Goal: Transaction & Acquisition: Book appointment/travel/reservation

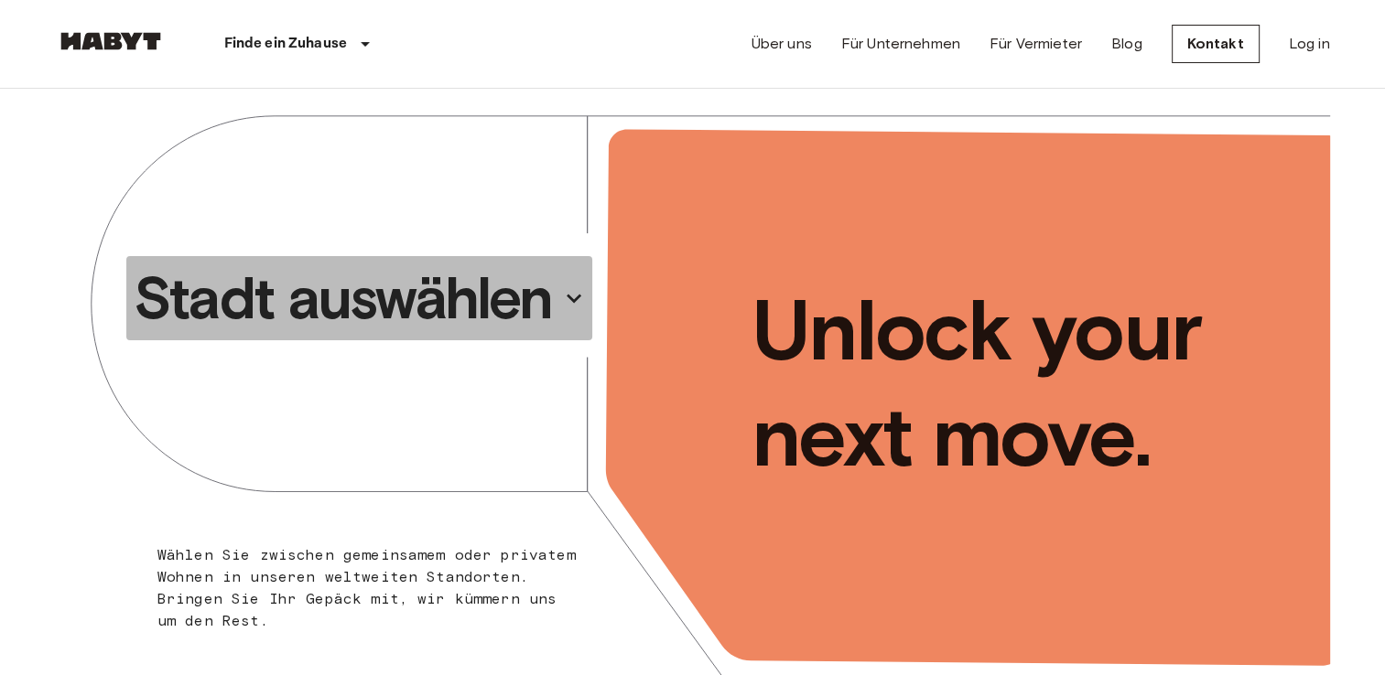
click at [476, 297] on p "Stadt auswählen" at bounding box center [343, 298] width 418 height 73
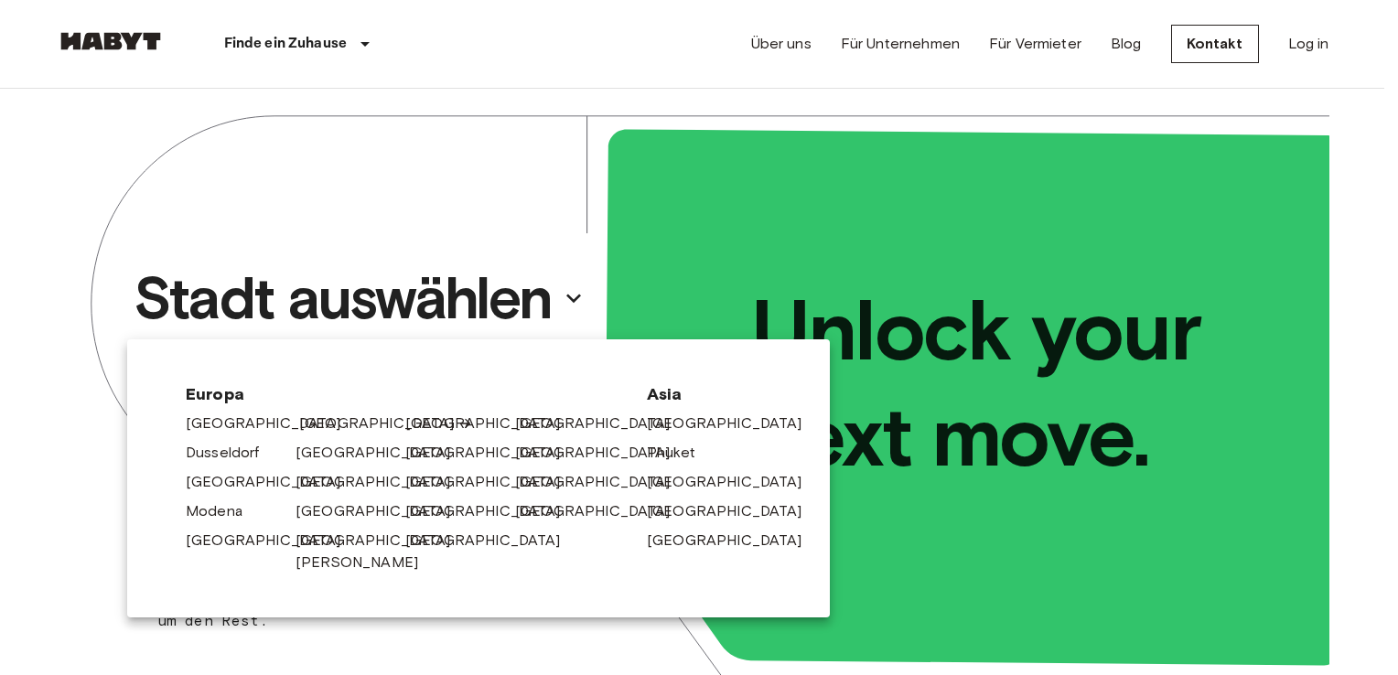
click at [316, 428] on link "[GEOGRAPHIC_DATA]" at bounding box center [386, 424] width 174 height 22
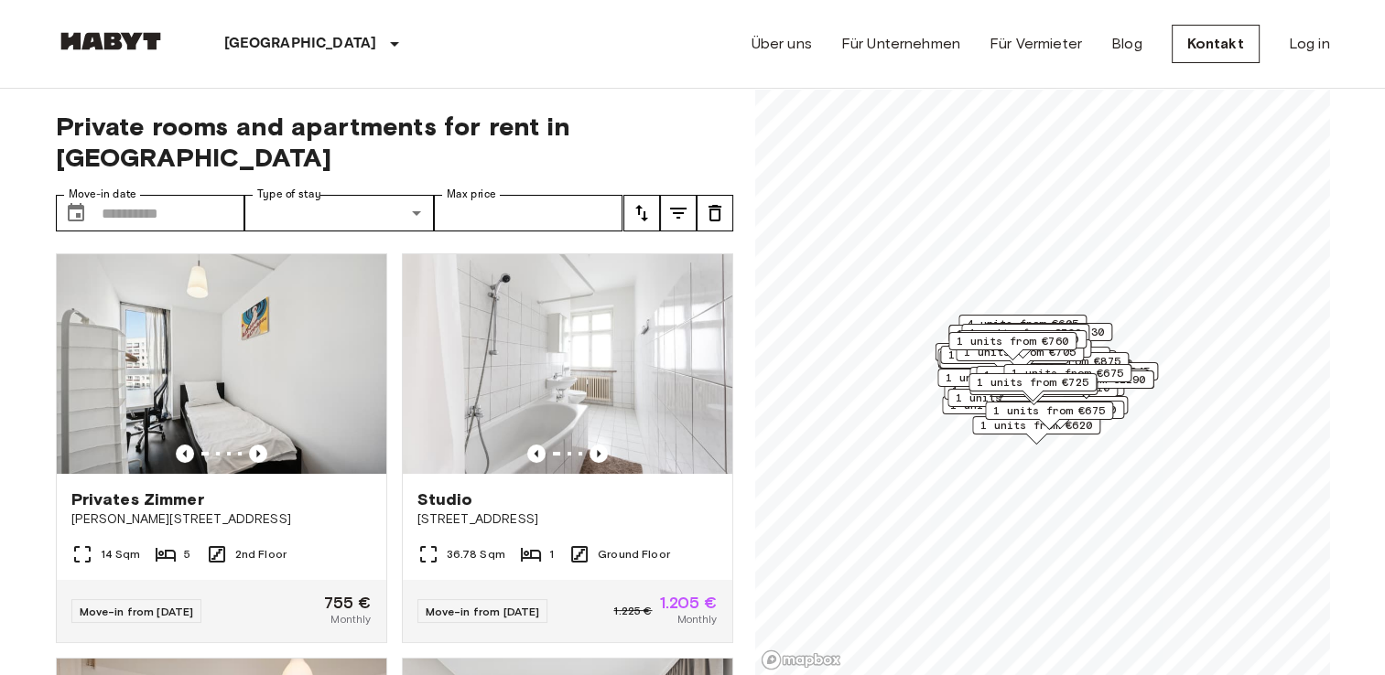
click at [184, 162] on div "Private rooms and apartments for rent in Berlin Move-in date ​ Move-in date Typ…" at bounding box center [394, 383] width 677 height 588
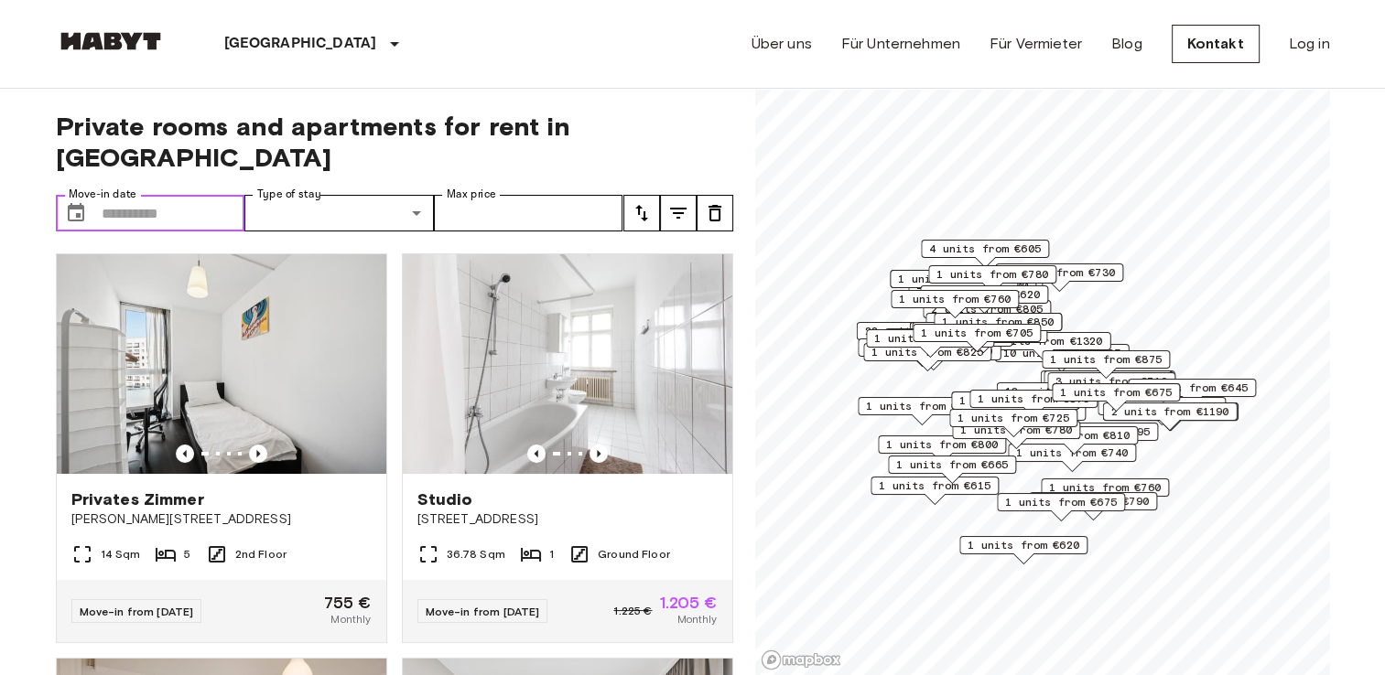
click at [183, 195] on input "Move-in date" at bounding box center [174, 213] width 144 height 37
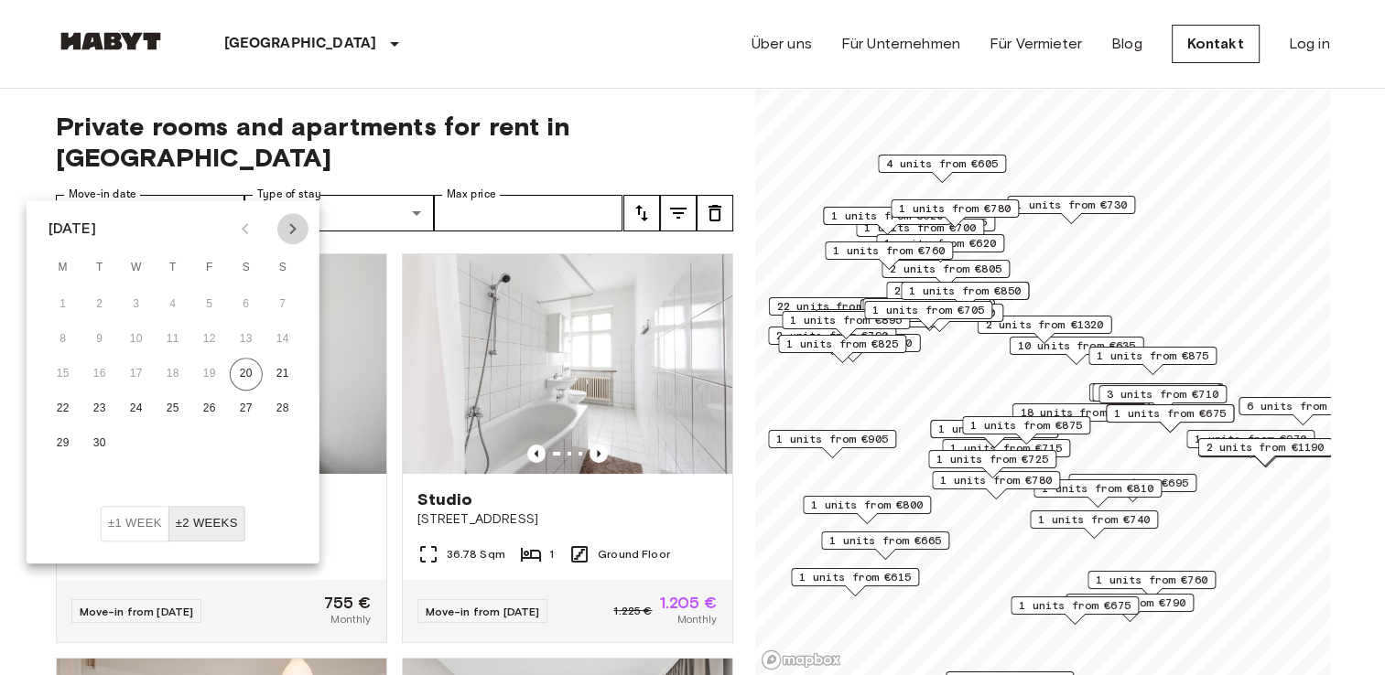
click at [286, 234] on icon "Next month" at bounding box center [293, 229] width 22 height 22
click at [254, 307] on button "1" at bounding box center [246, 304] width 33 height 33
type input "**********"
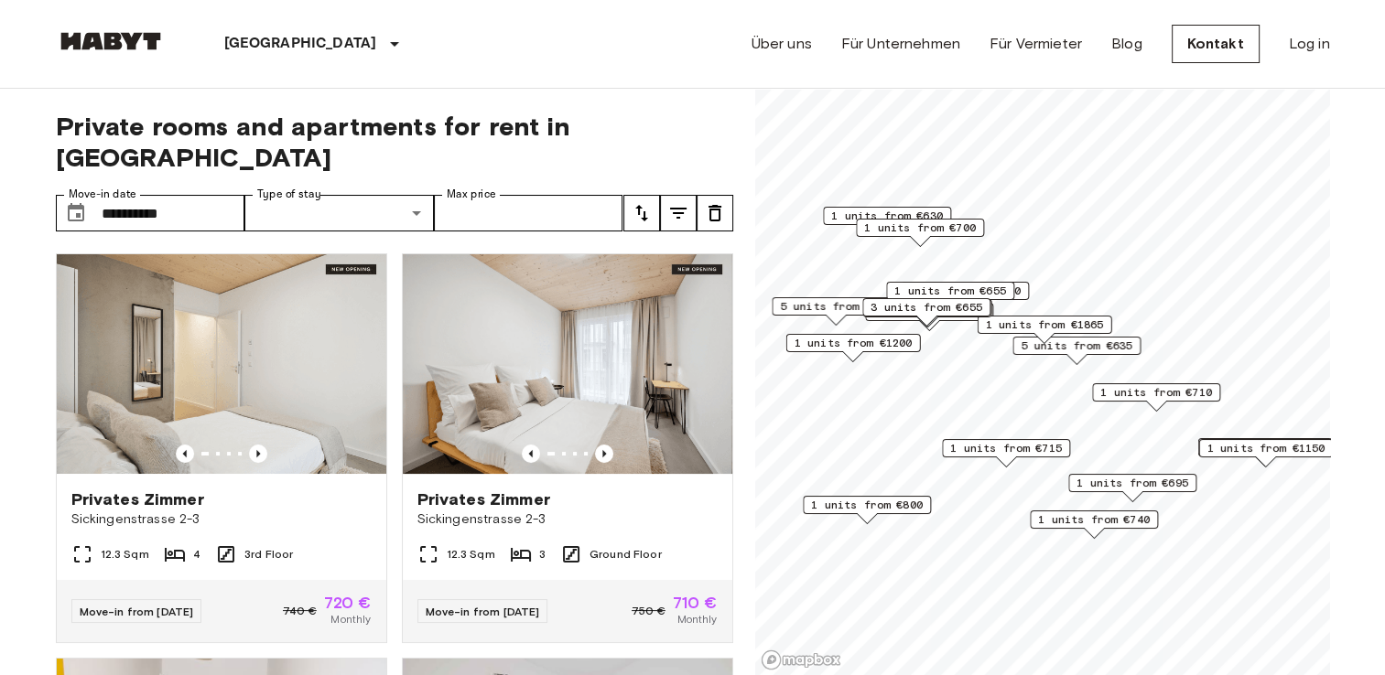
click at [644, 205] on icon "tune" at bounding box center [641, 213] width 13 height 16
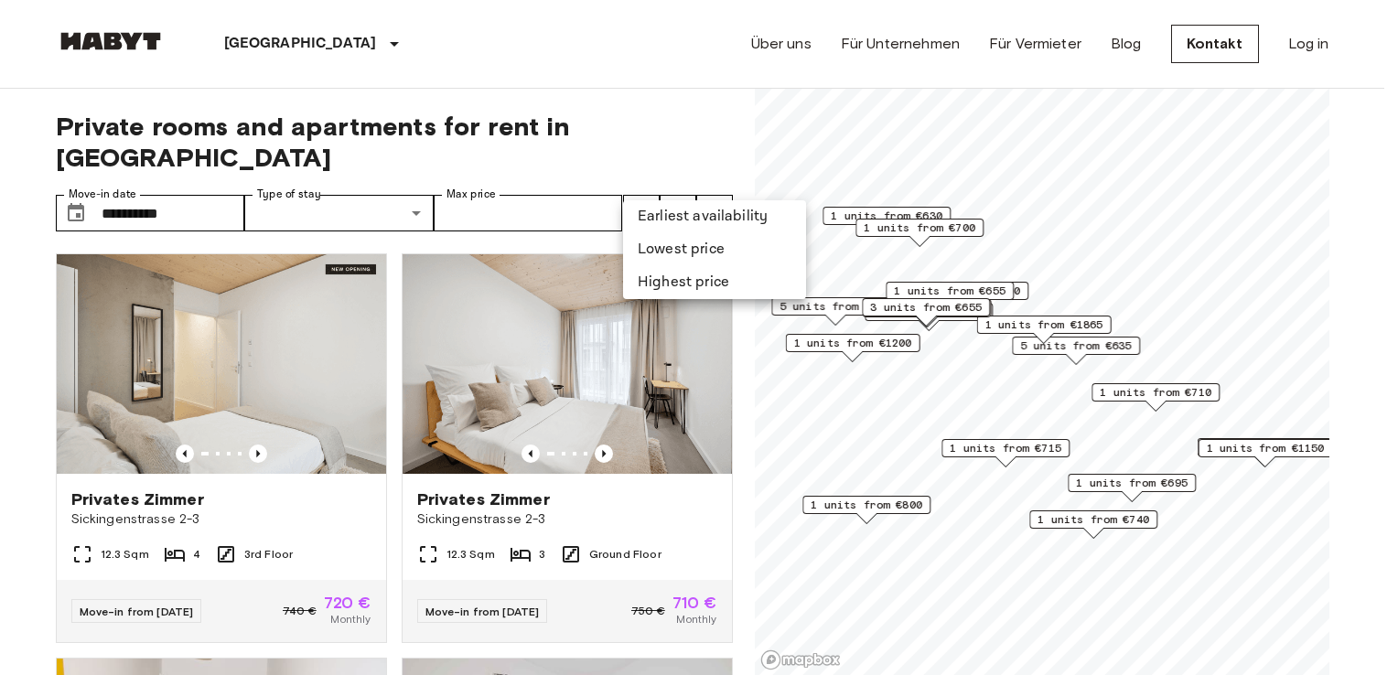
click at [657, 244] on li "Lowest price" at bounding box center [714, 249] width 183 height 33
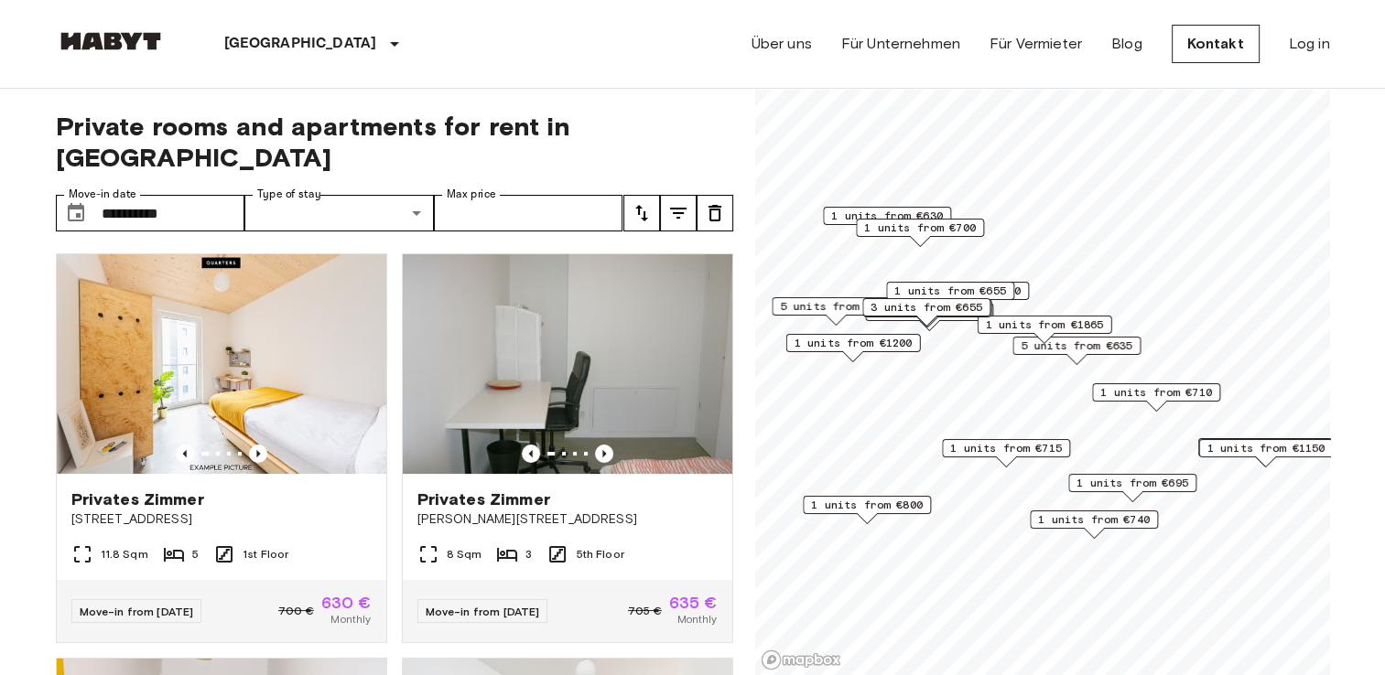
click at [539, 38] on div "Berlin Europa Amsterdam Berlin Brüssel Köln Dusseldorf Frankfurt Graz Hamburg L…" at bounding box center [693, 44] width 1274 height 88
click at [260, 445] on icon "Previous image" at bounding box center [258, 454] width 18 height 18
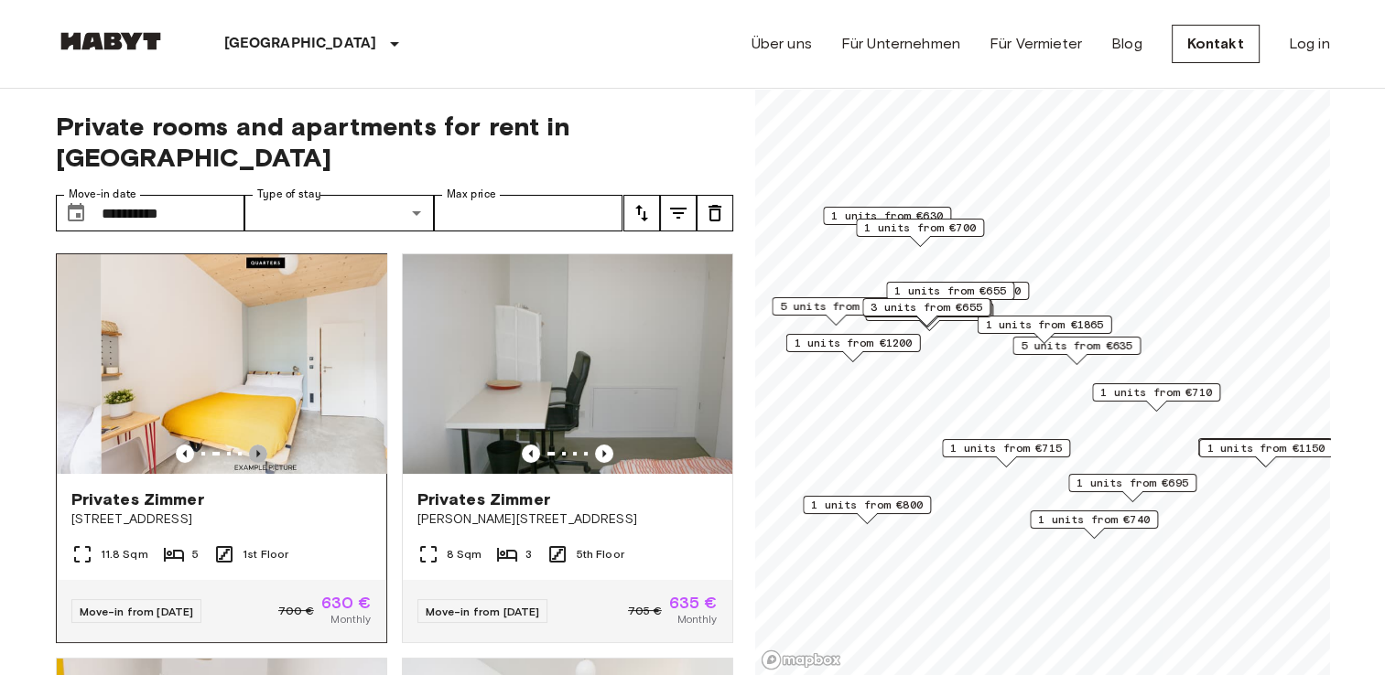
click at [260, 445] on icon "Previous image" at bounding box center [258, 454] width 18 height 18
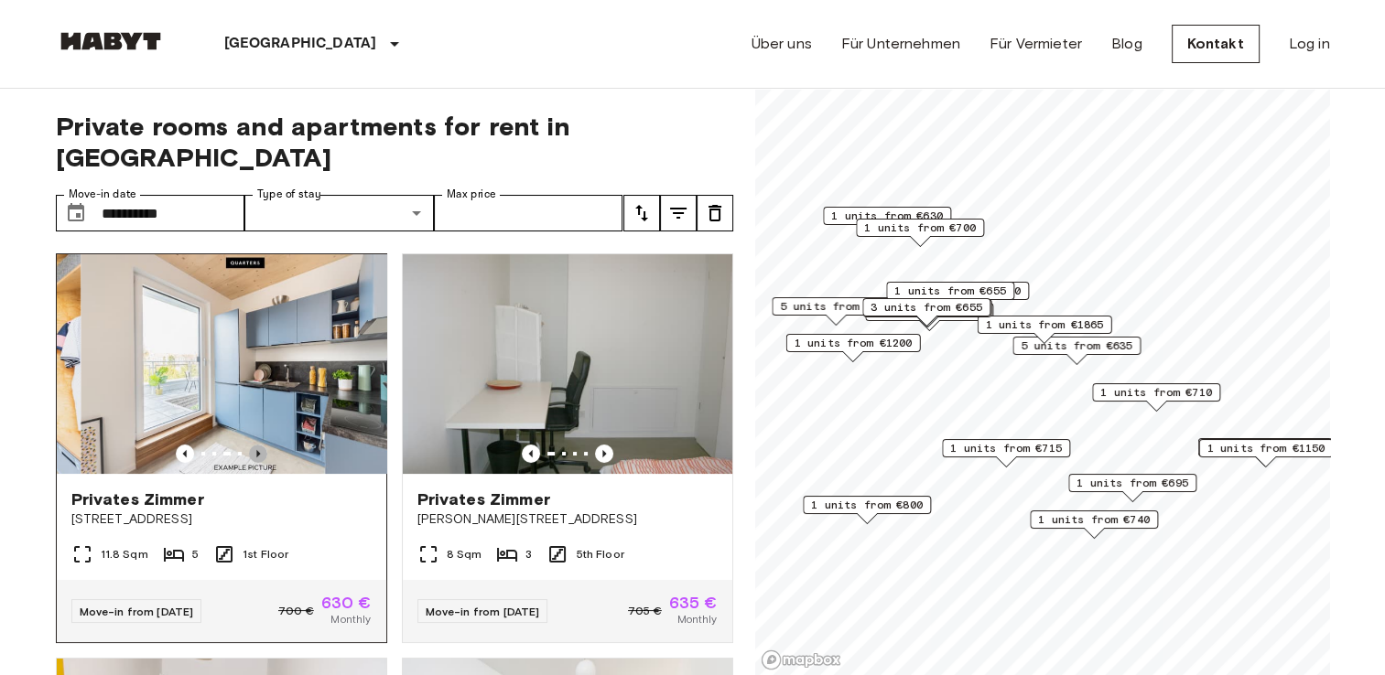
click at [260, 445] on icon "Previous image" at bounding box center [258, 454] width 18 height 18
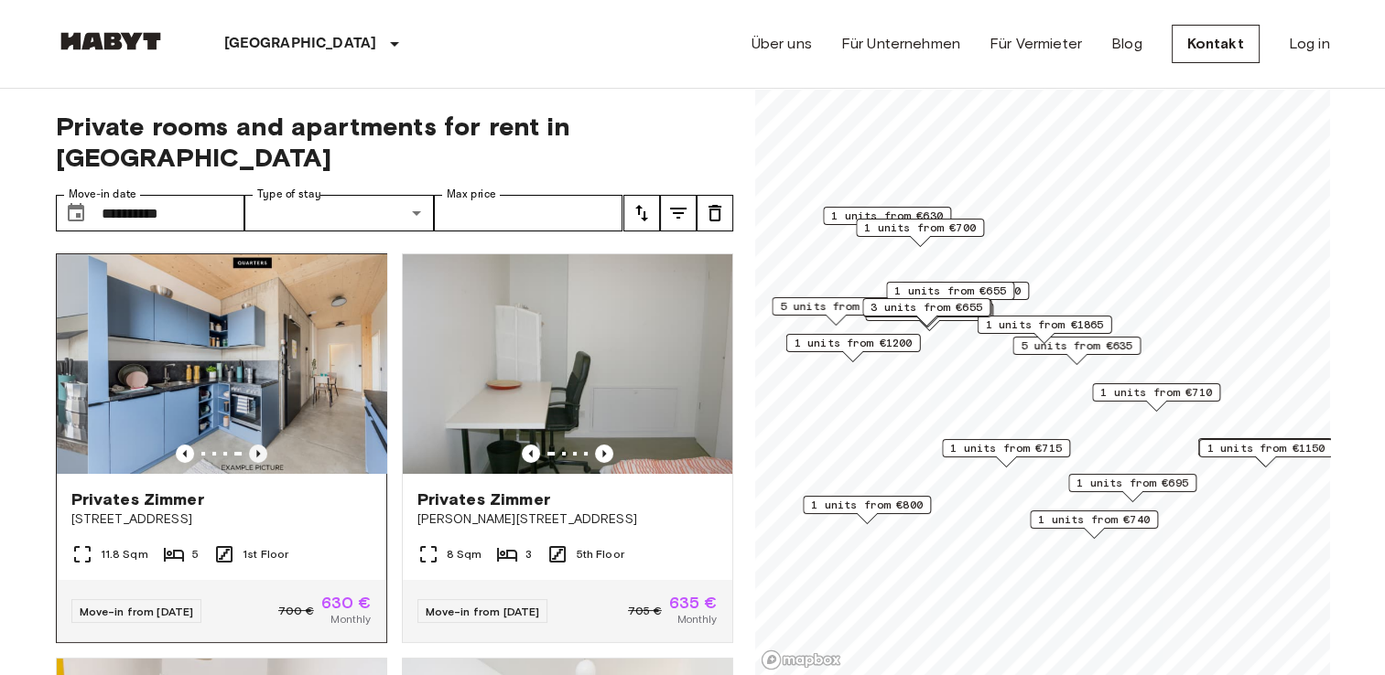
click at [260, 445] on icon "Previous image" at bounding box center [258, 454] width 18 height 18
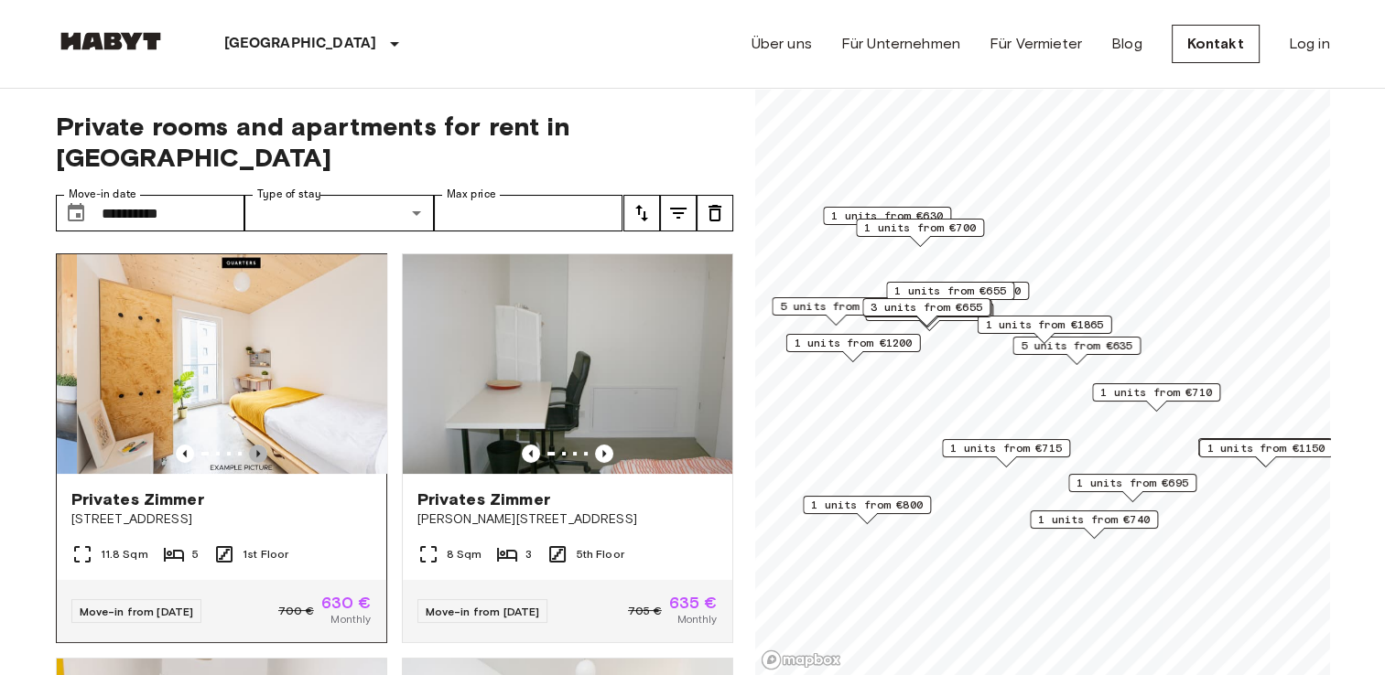
click at [260, 445] on icon "Previous image" at bounding box center [258, 454] width 18 height 18
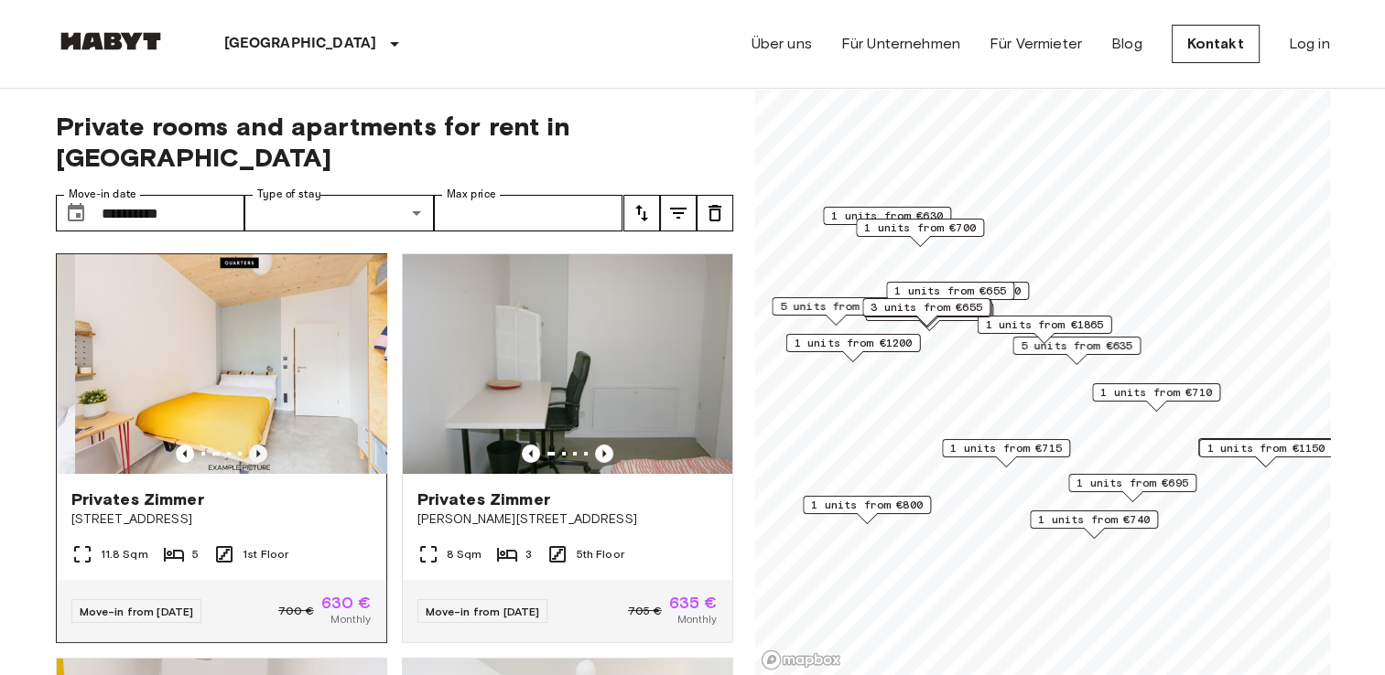
click at [260, 445] on icon "Previous image" at bounding box center [258, 454] width 18 height 18
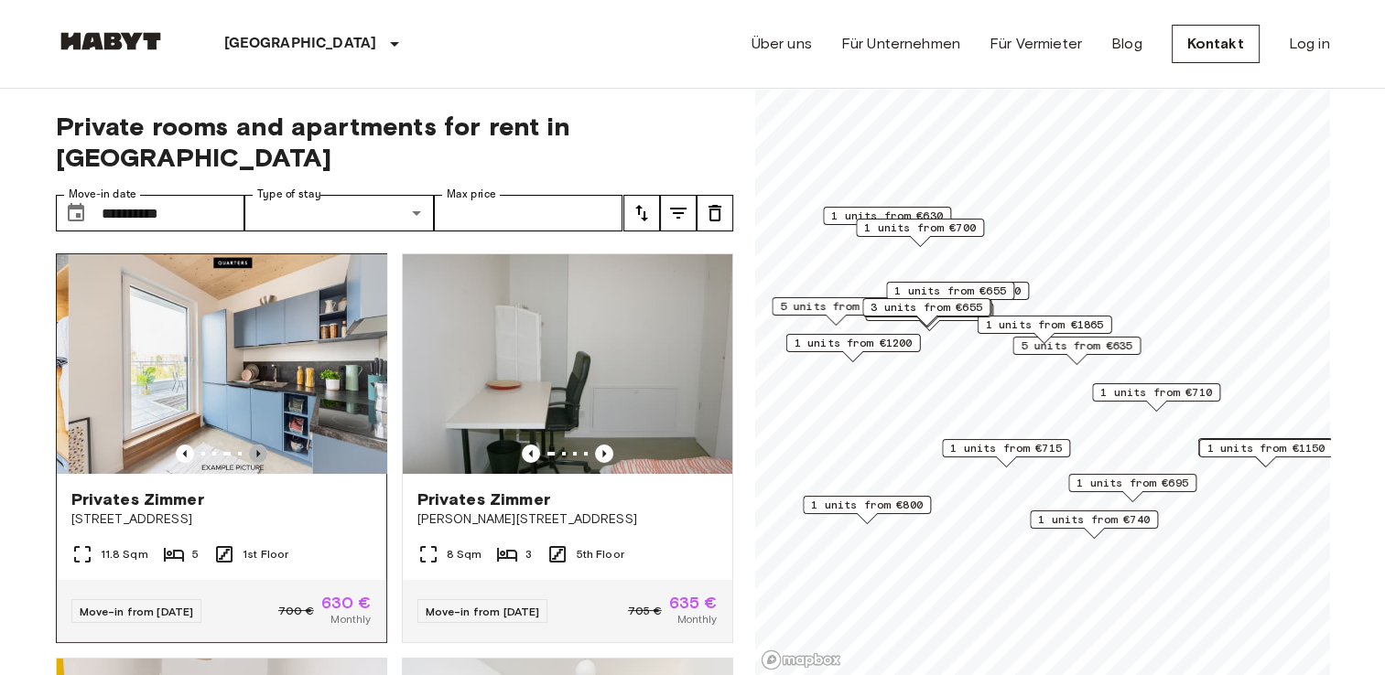
click at [260, 445] on icon "Previous image" at bounding box center [258, 454] width 18 height 18
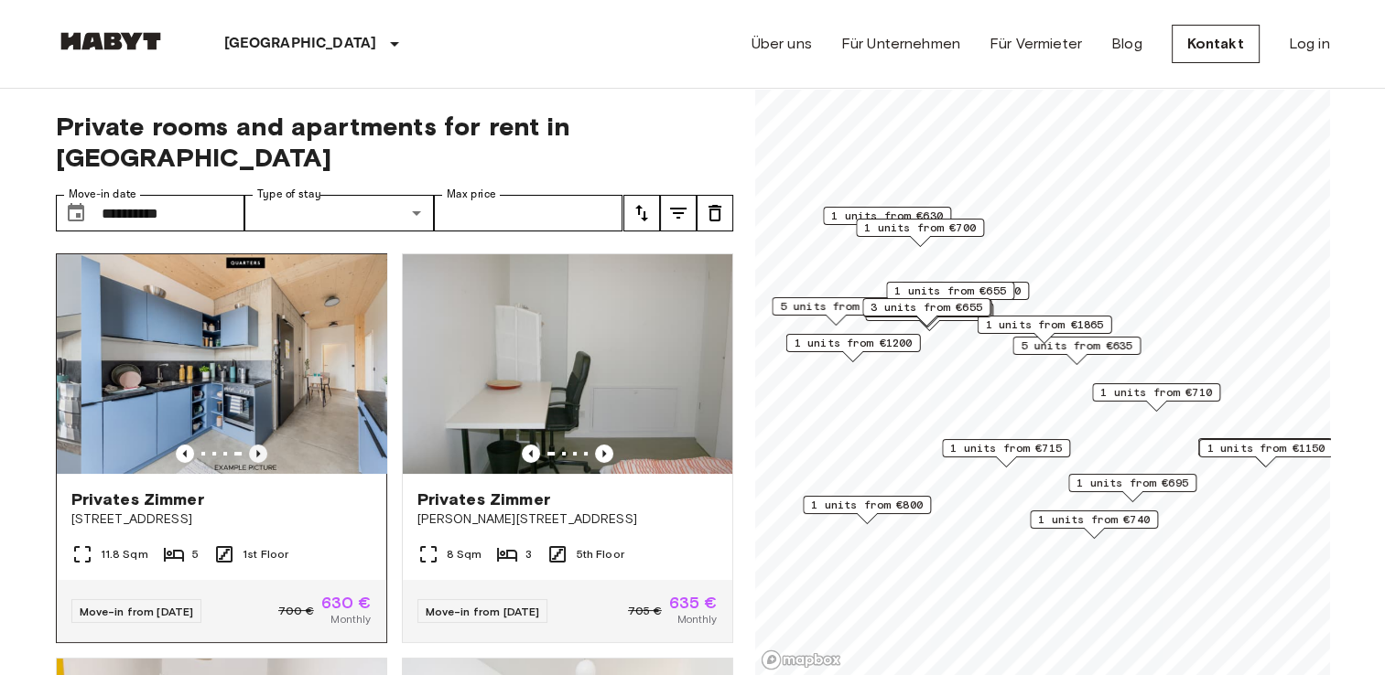
click at [260, 445] on icon "Previous image" at bounding box center [258, 454] width 18 height 18
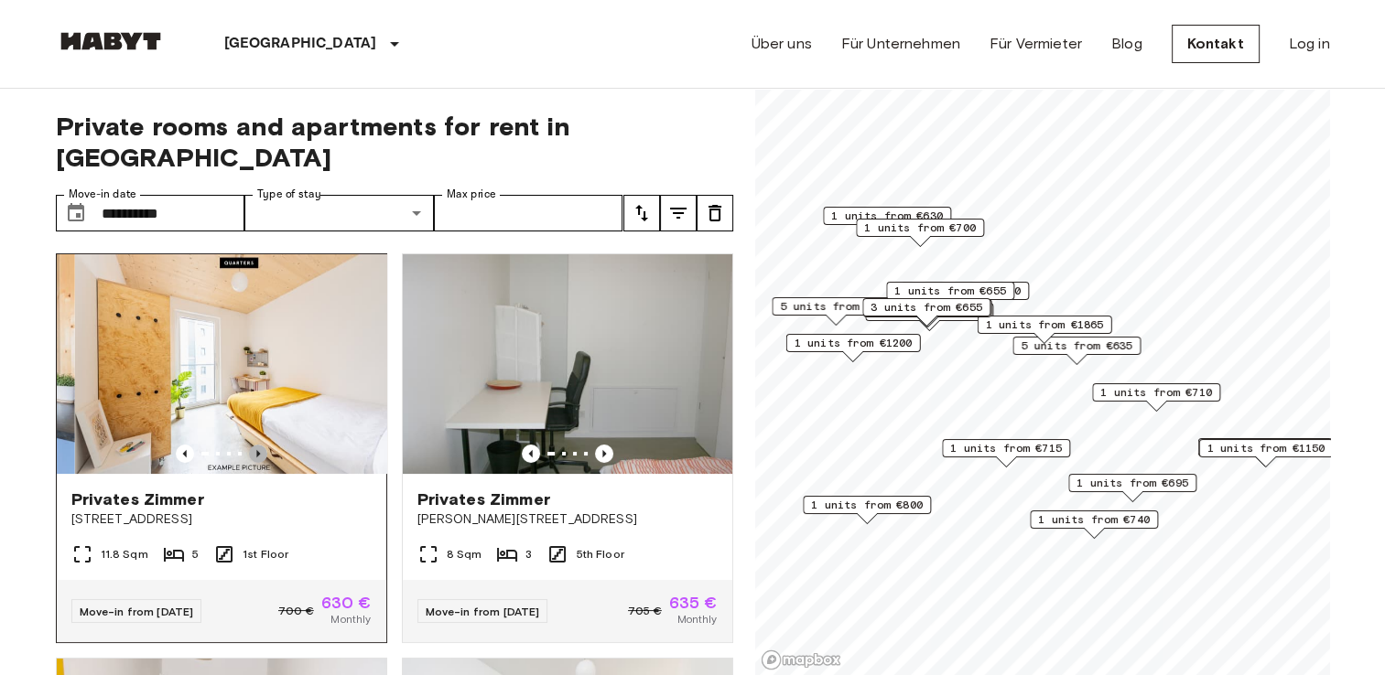
click at [260, 445] on icon "Previous image" at bounding box center [258, 454] width 18 height 18
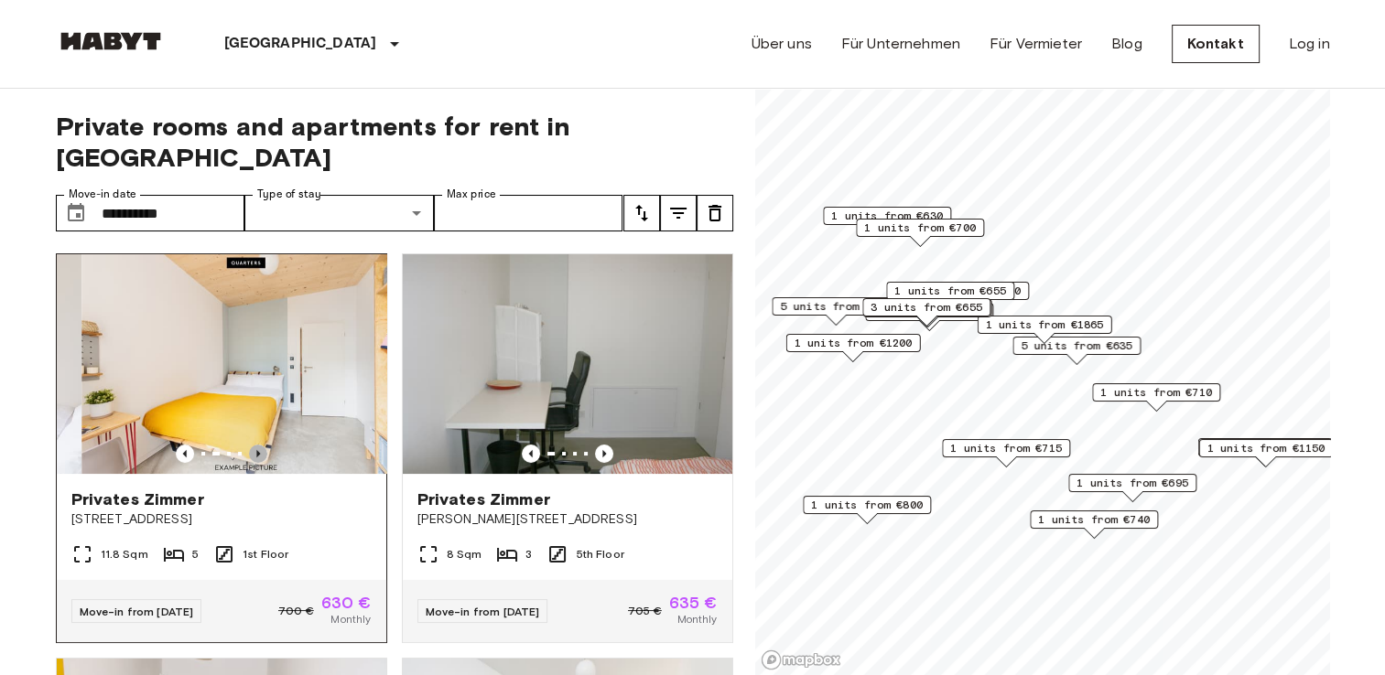
click at [260, 445] on icon "Previous image" at bounding box center [258, 454] width 18 height 18
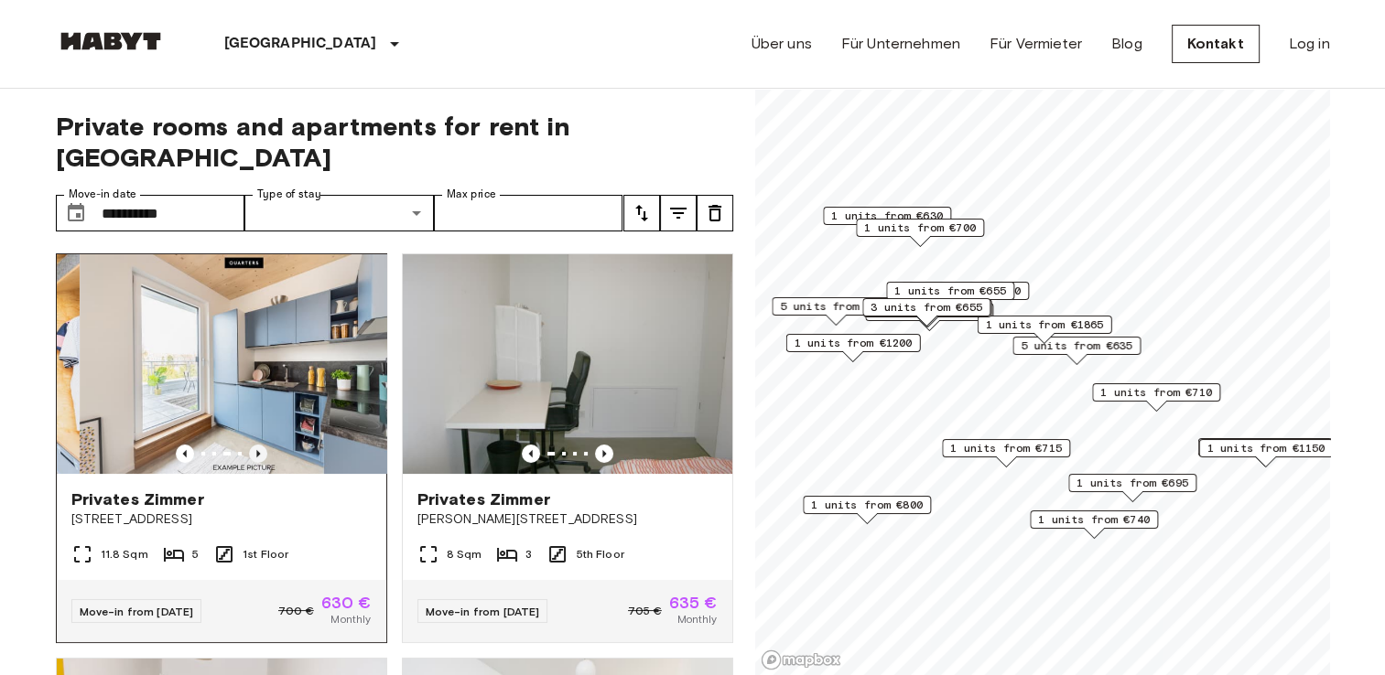
click at [260, 445] on icon "Previous image" at bounding box center [258, 454] width 18 height 18
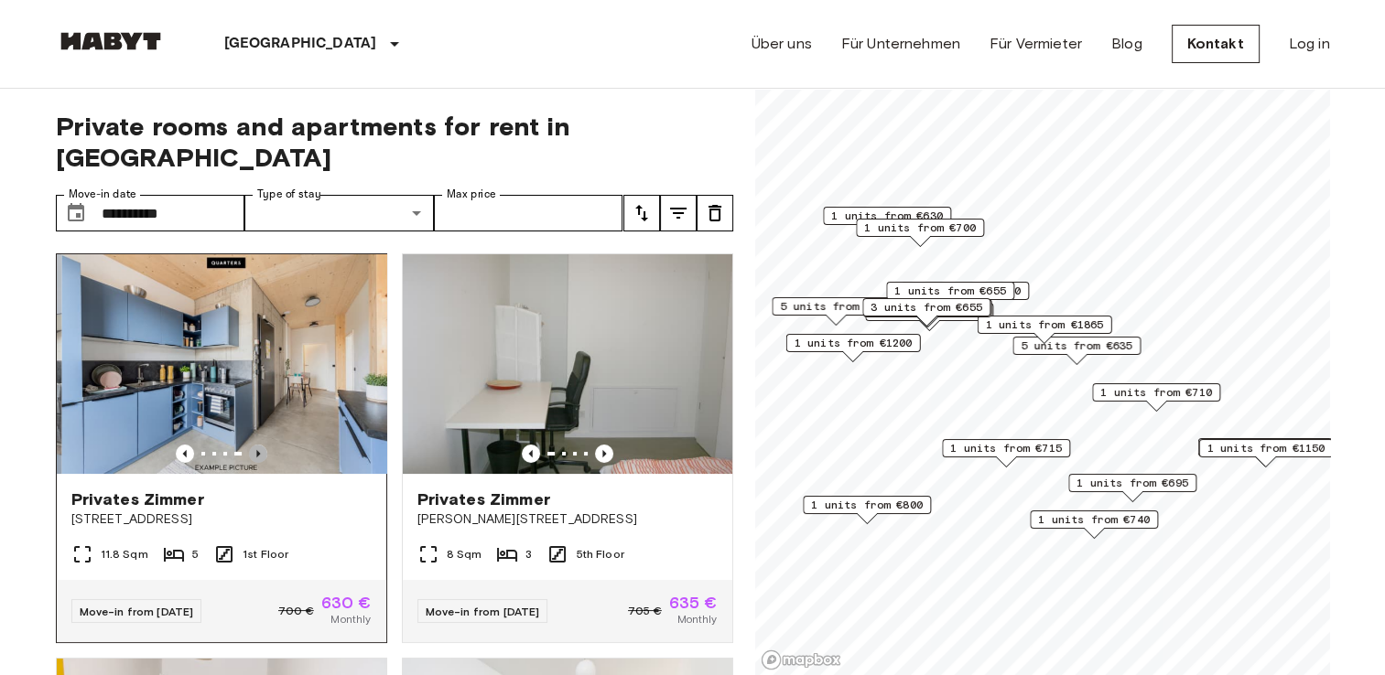
click at [260, 445] on icon "Previous image" at bounding box center [258, 454] width 18 height 18
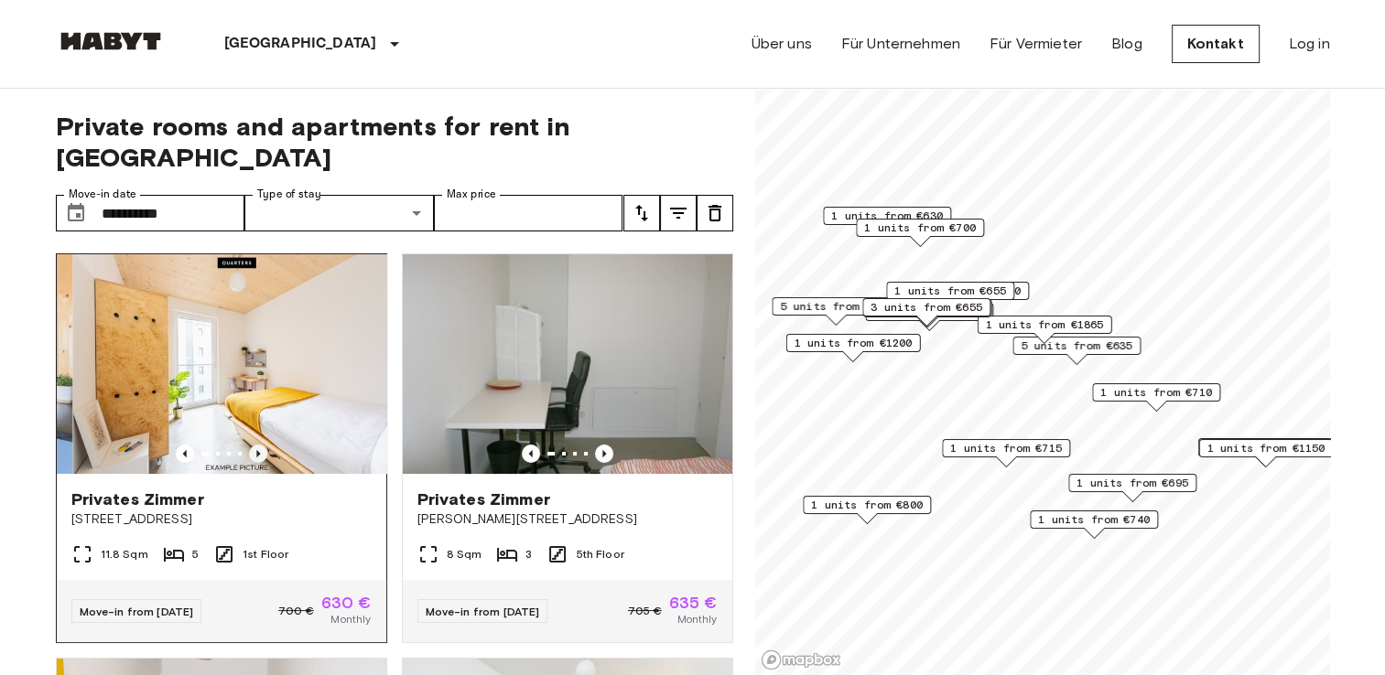
click at [260, 445] on icon "Previous image" at bounding box center [258, 454] width 18 height 18
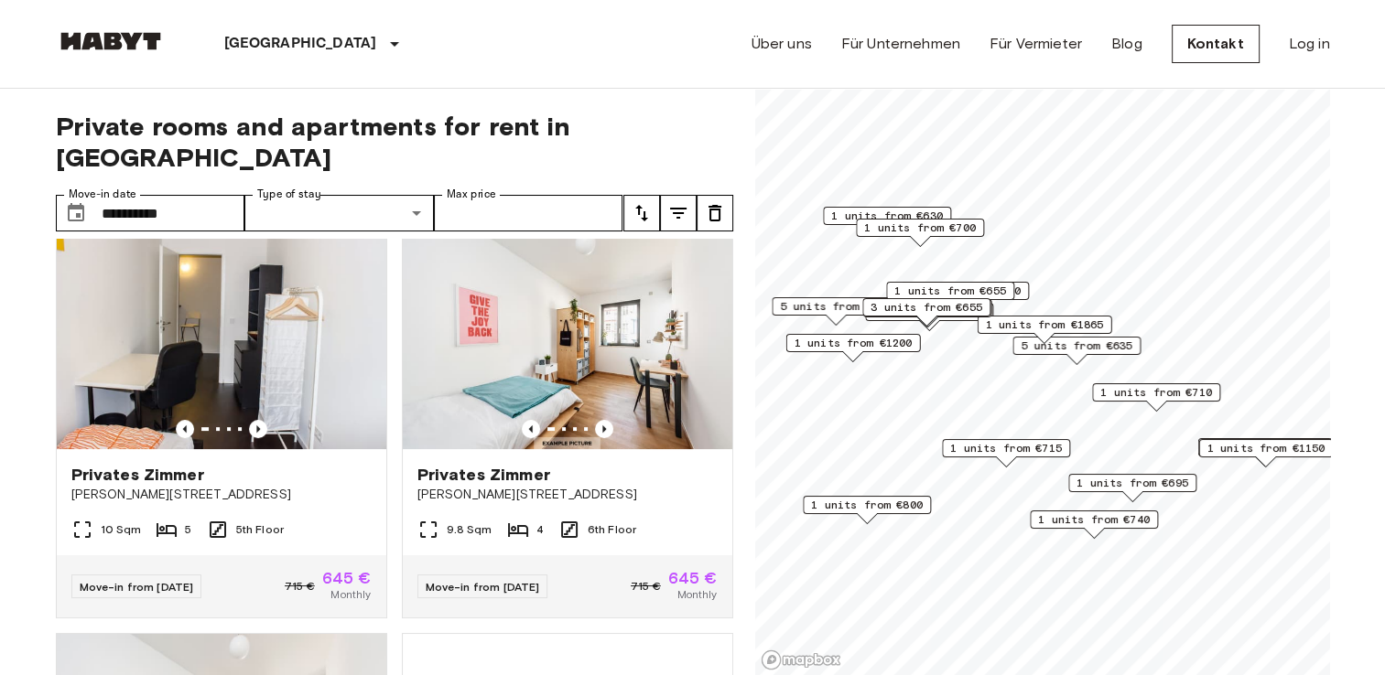
scroll to position [415, 0]
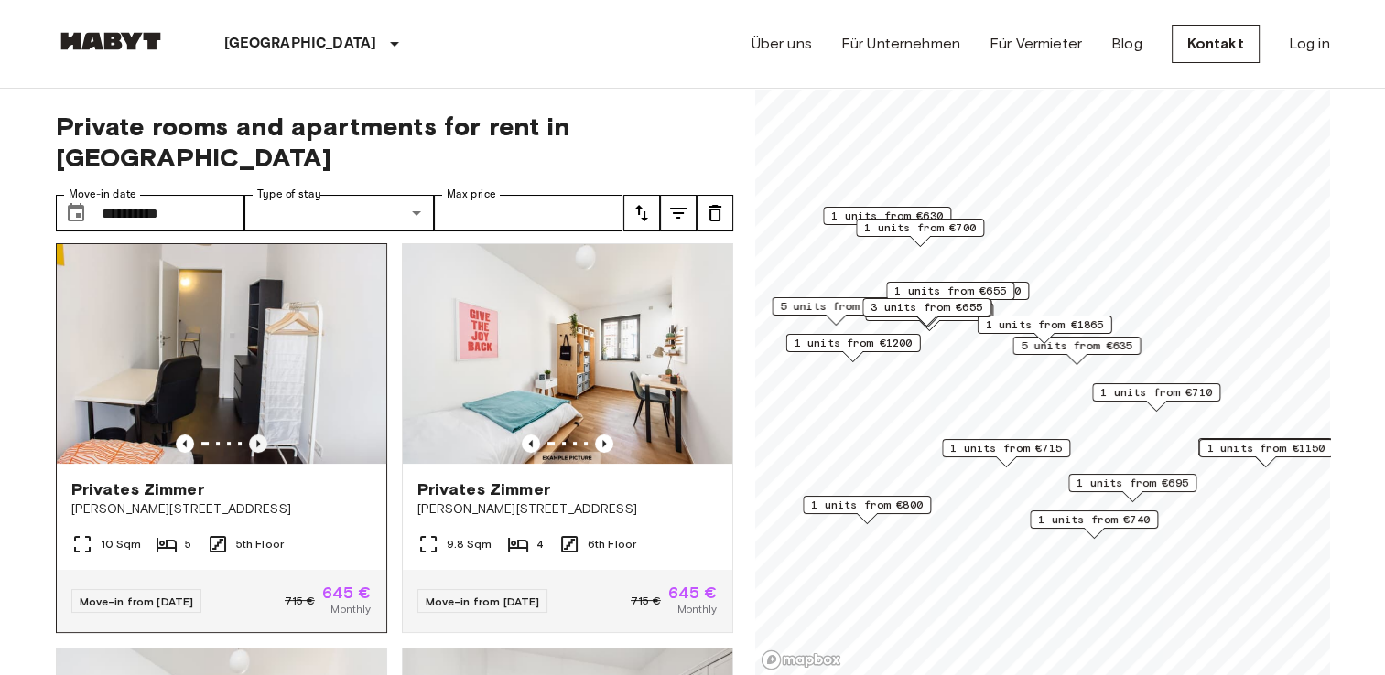
click at [258, 435] on icon "Previous image" at bounding box center [258, 444] width 18 height 18
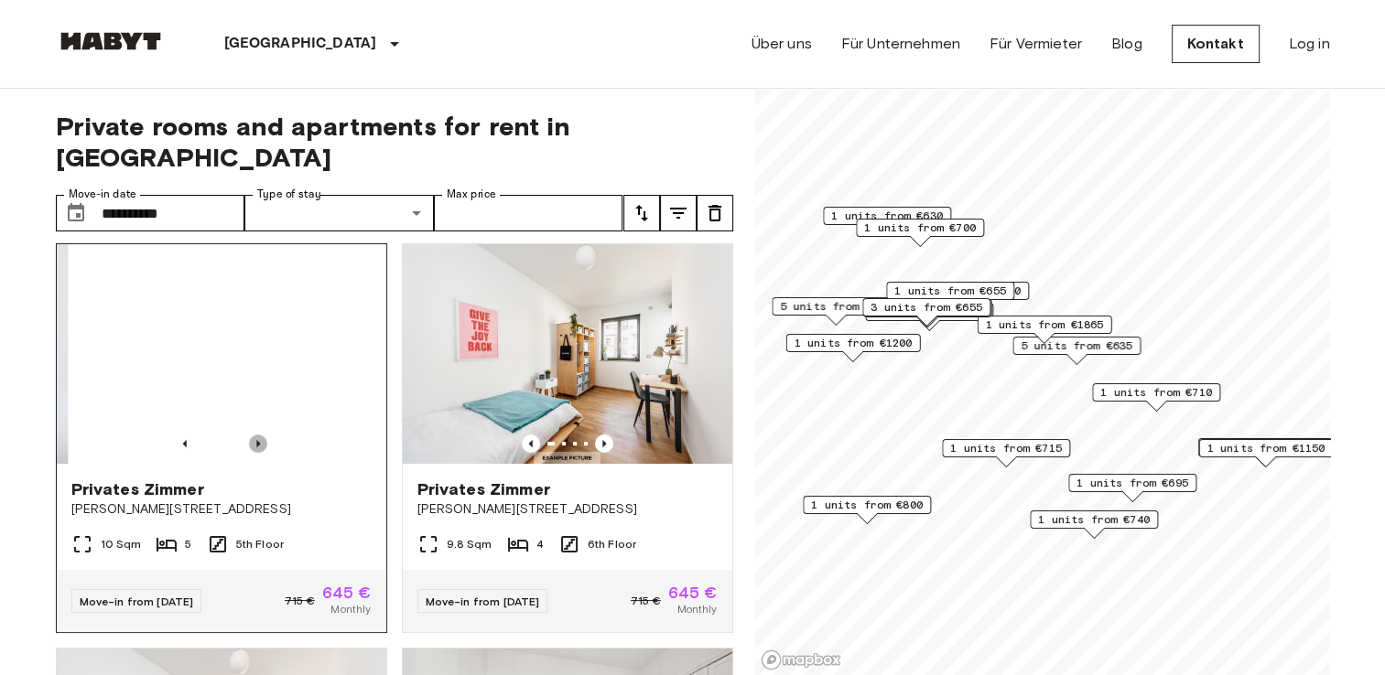
click at [258, 435] on icon "Previous image" at bounding box center [258, 444] width 18 height 18
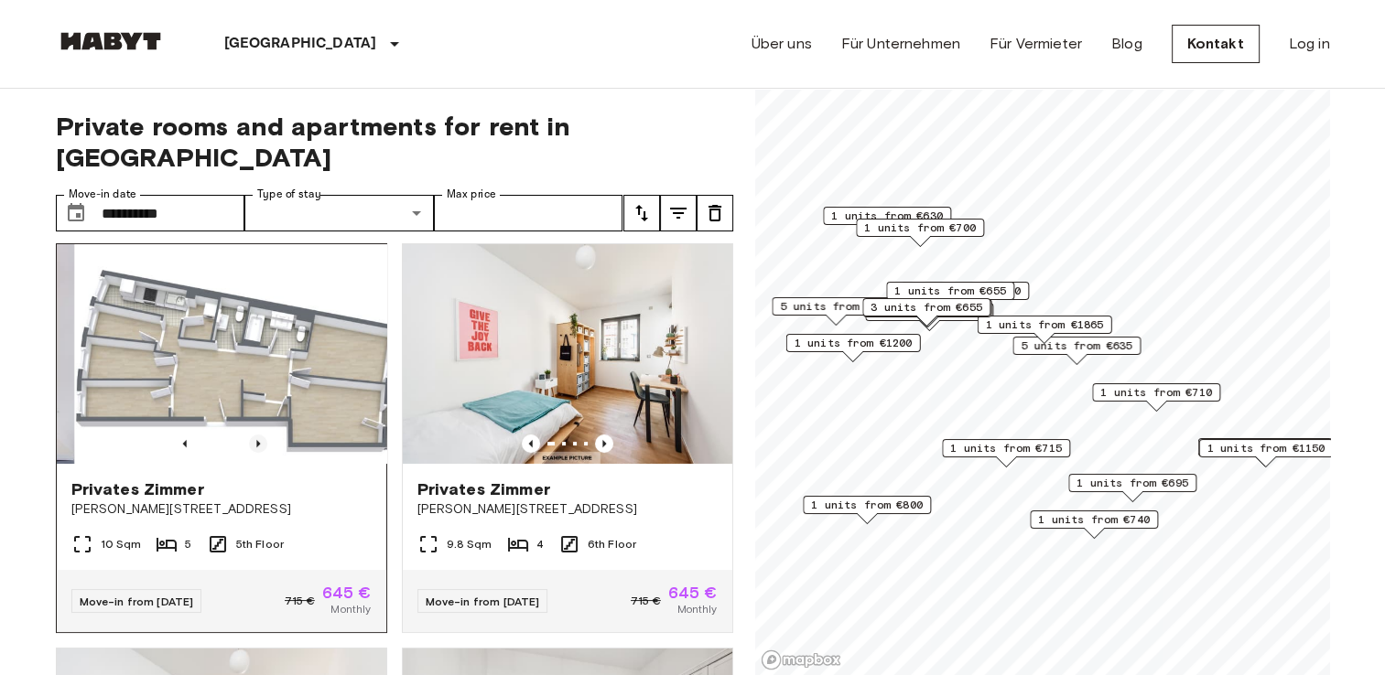
click at [258, 435] on icon "Previous image" at bounding box center [258, 444] width 18 height 18
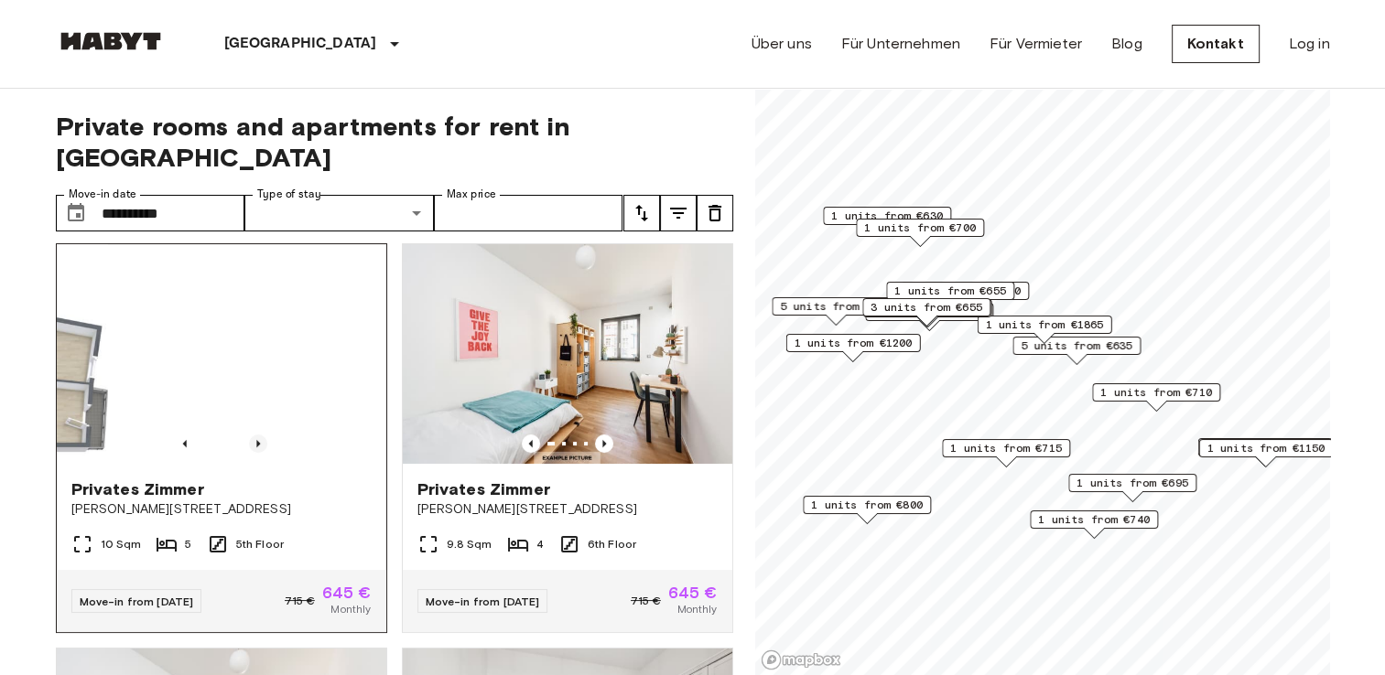
click at [258, 435] on icon "Previous image" at bounding box center [258, 444] width 18 height 18
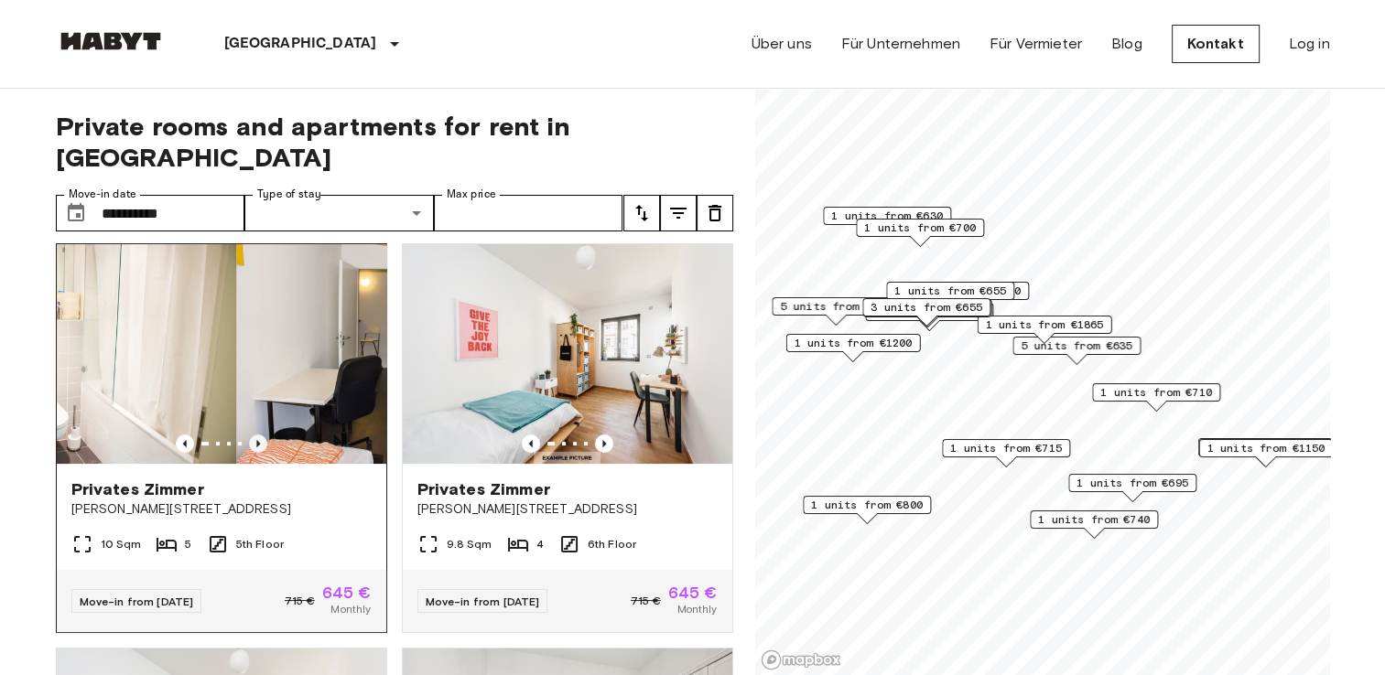
click at [258, 435] on icon "Previous image" at bounding box center [258, 444] width 18 height 18
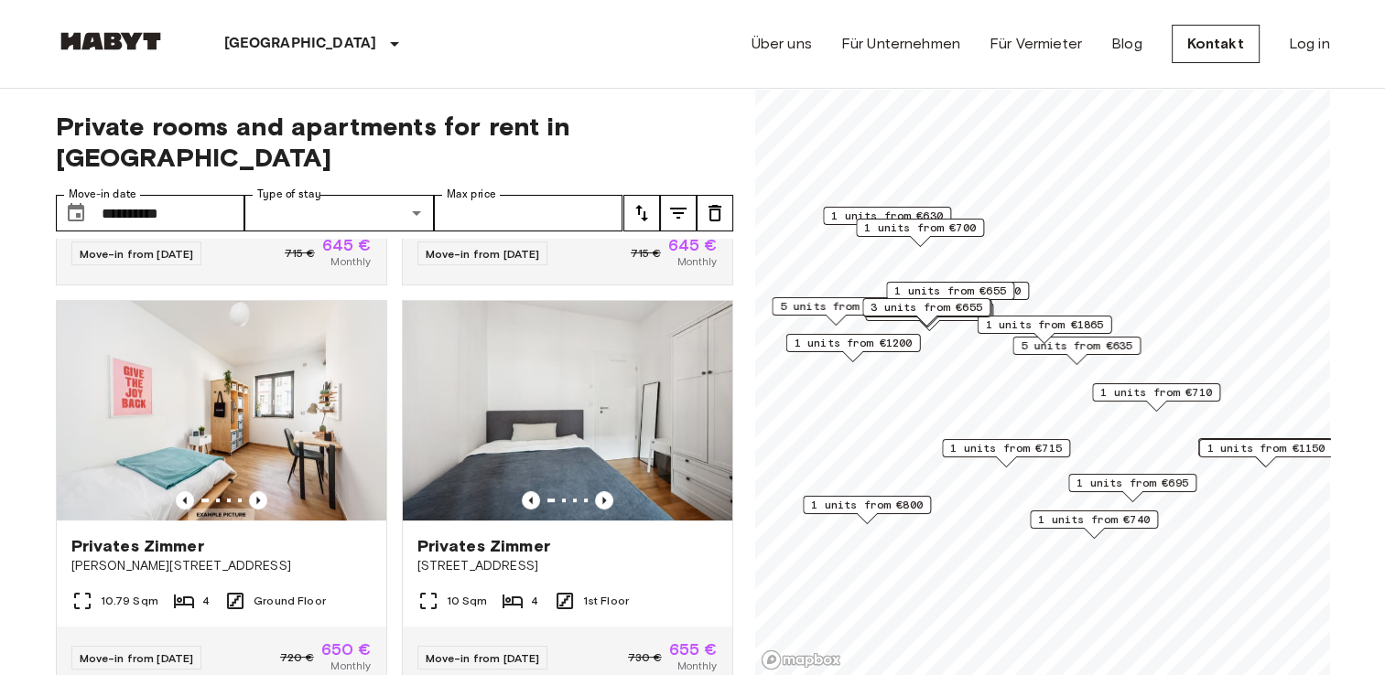
scroll to position [858, 0]
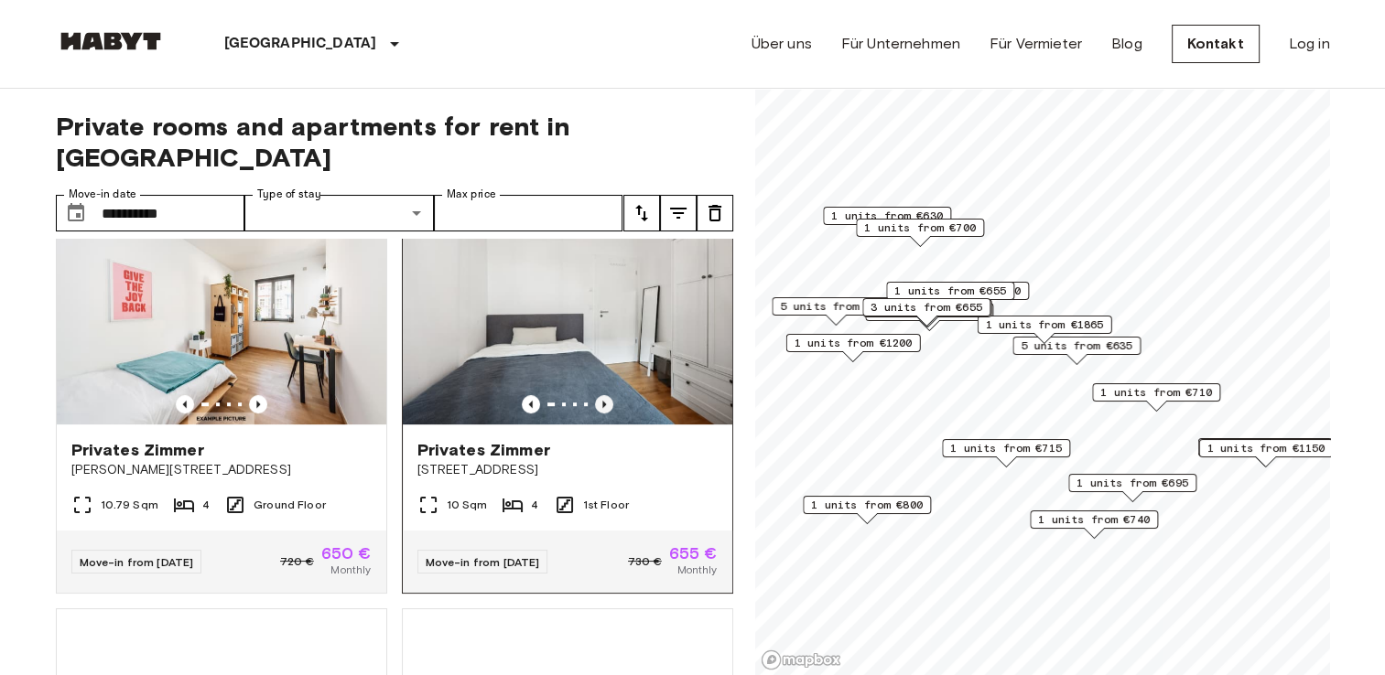
click at [595, 395] on icon "Previous image" at bounding box center [604, 404] width 18 height 18
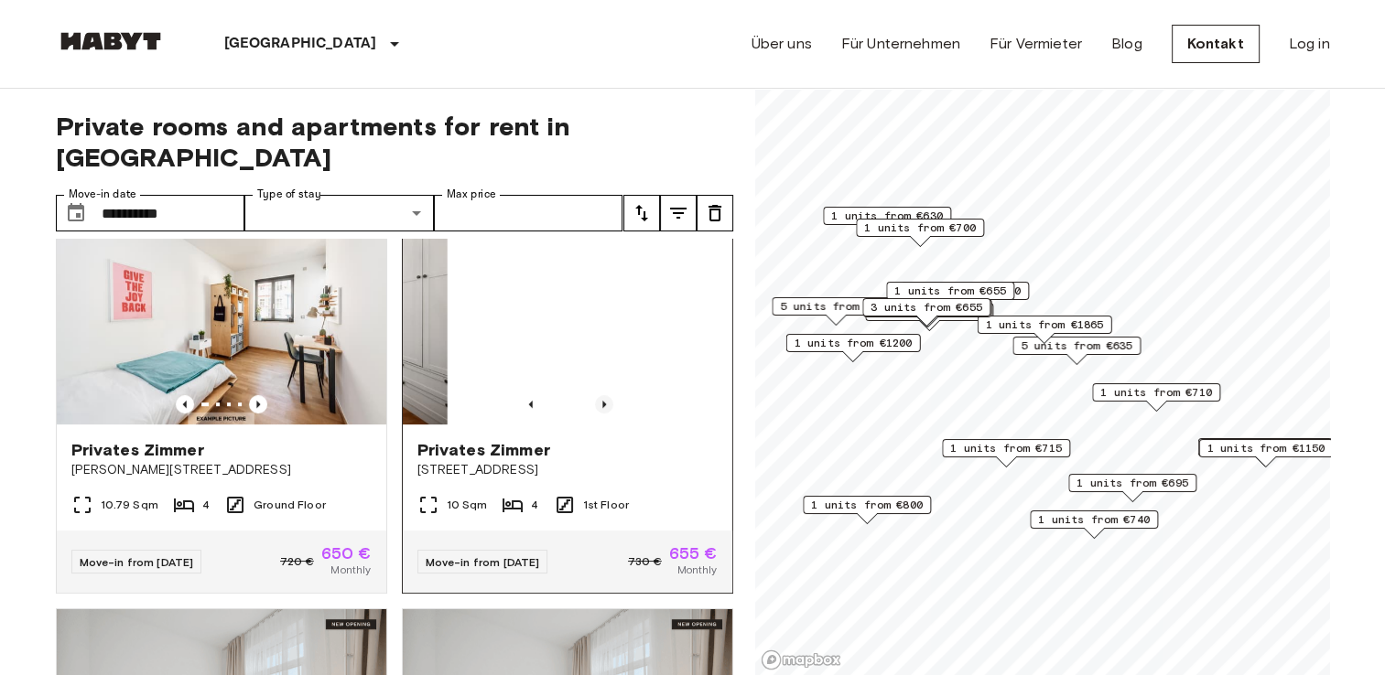
click at [595, 395] on icon "Previous image" at bounding box center [604, 404] width 18 height 18
click at [596, 395] on icon "Previous image" at bounding box center [604, 404] width 18 height 18
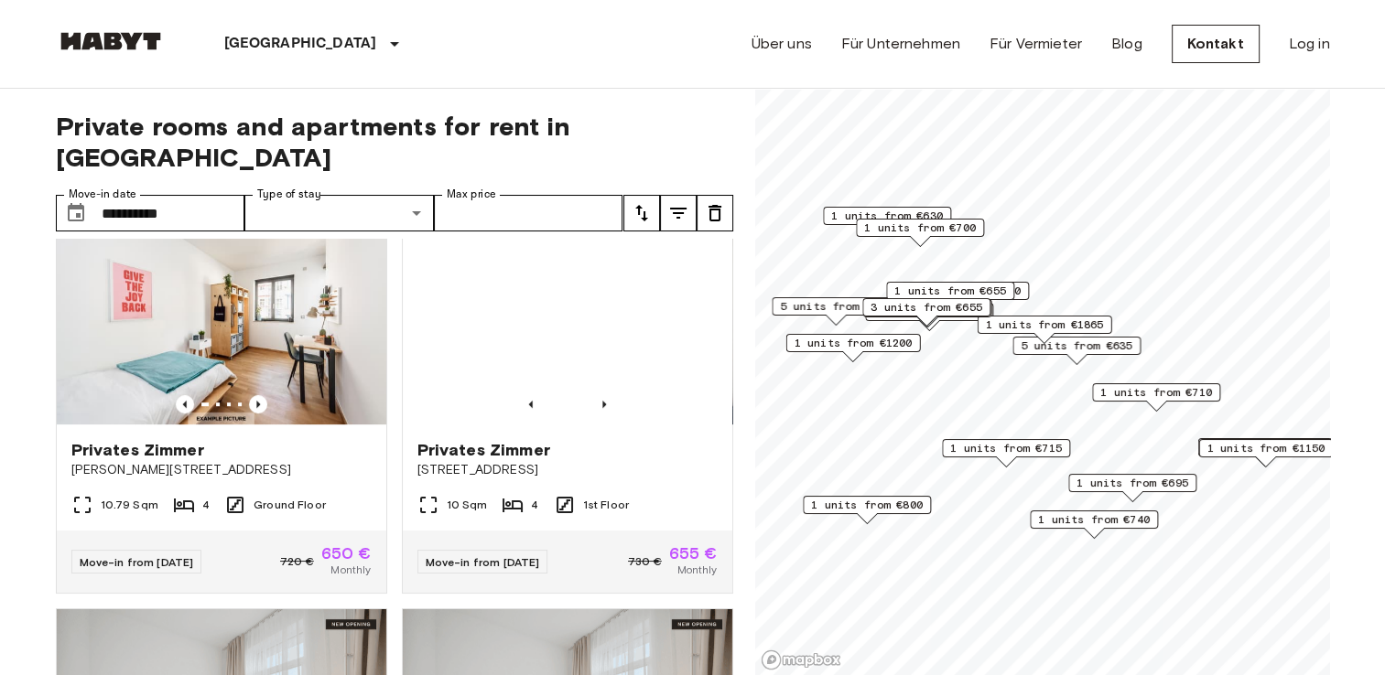
drag, startPoint x: 736, startPoint y: 339, endPoint x: 729, endPoint y: 330, distance: 10.4
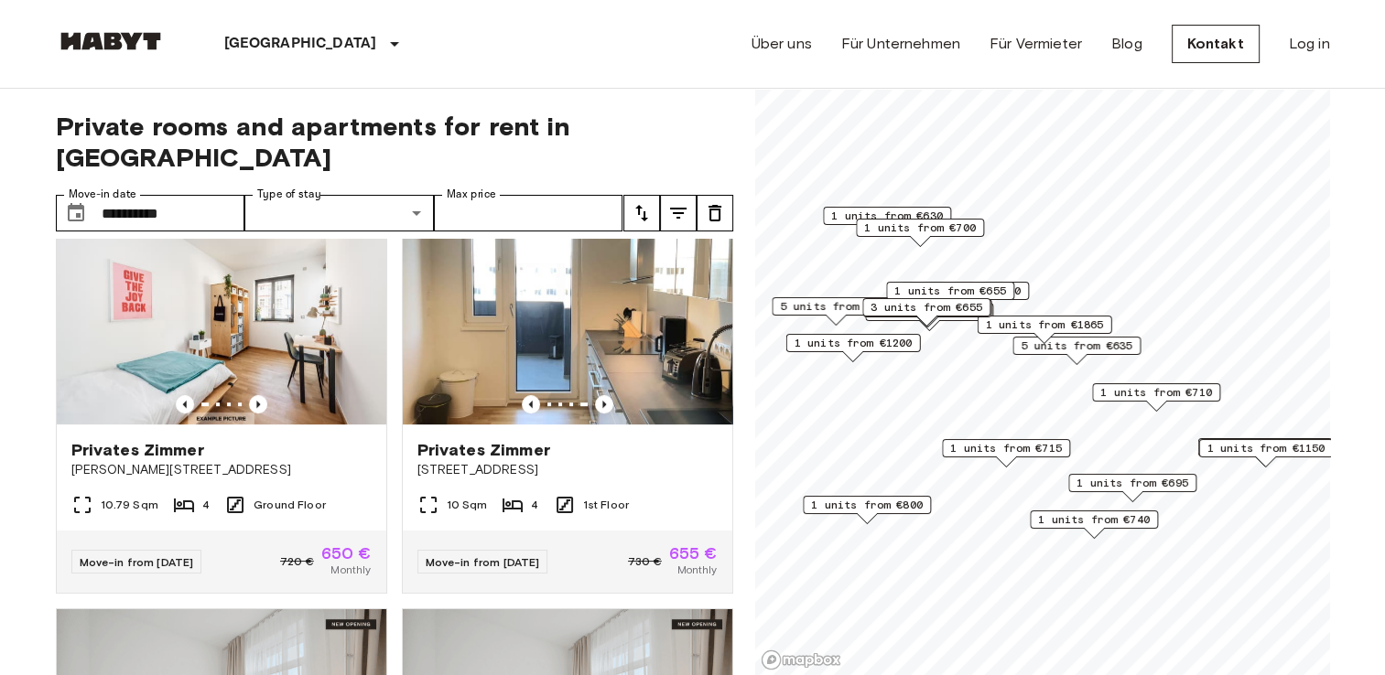
click at [729, 330] on div "**********" at bounding box center [693, 383] width 1274 height 588
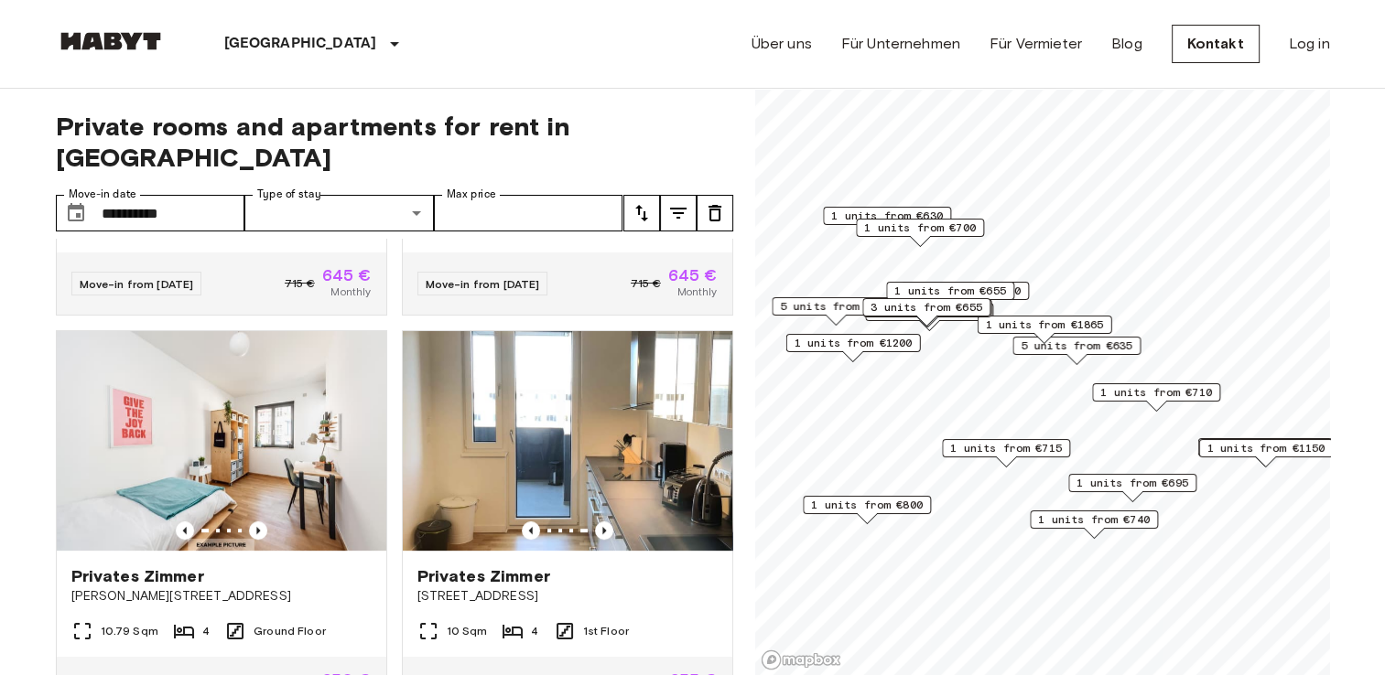
scroll to position [755, 0]
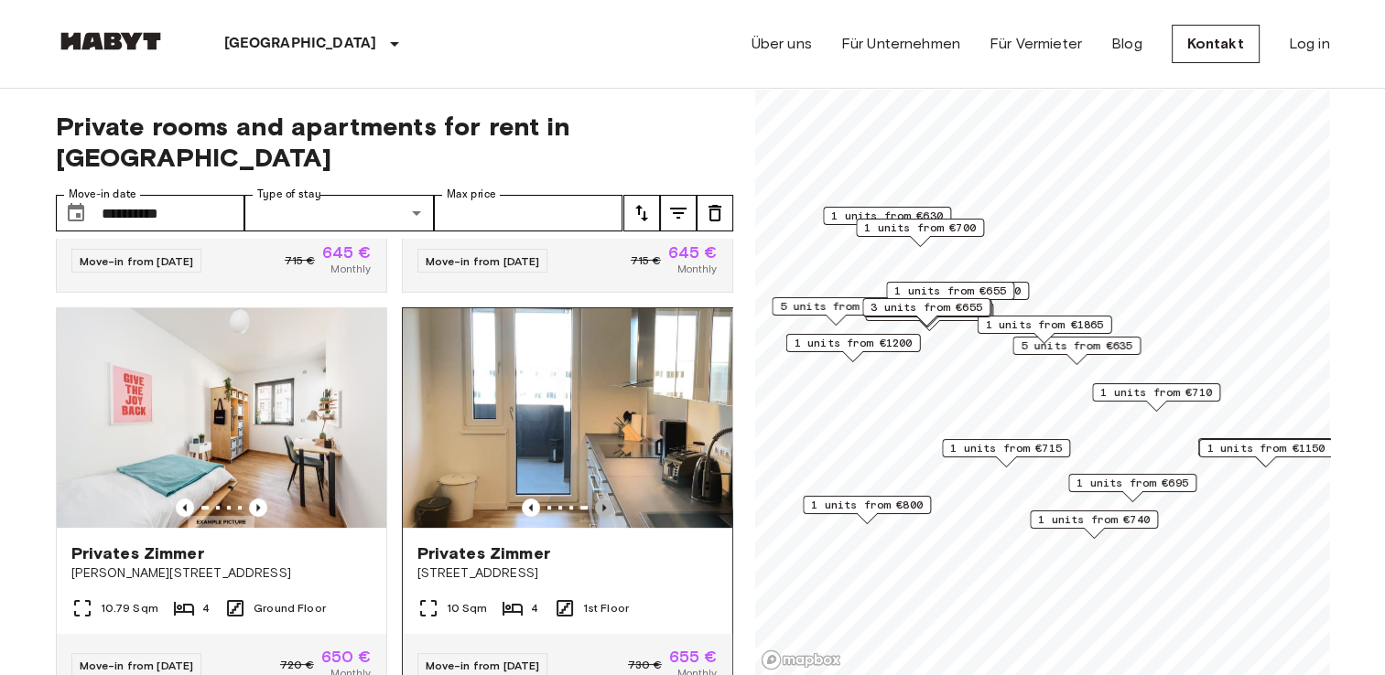
click at [602, 504] on icon "Previous image" at bounding box center [604, 507] width 4 height 7
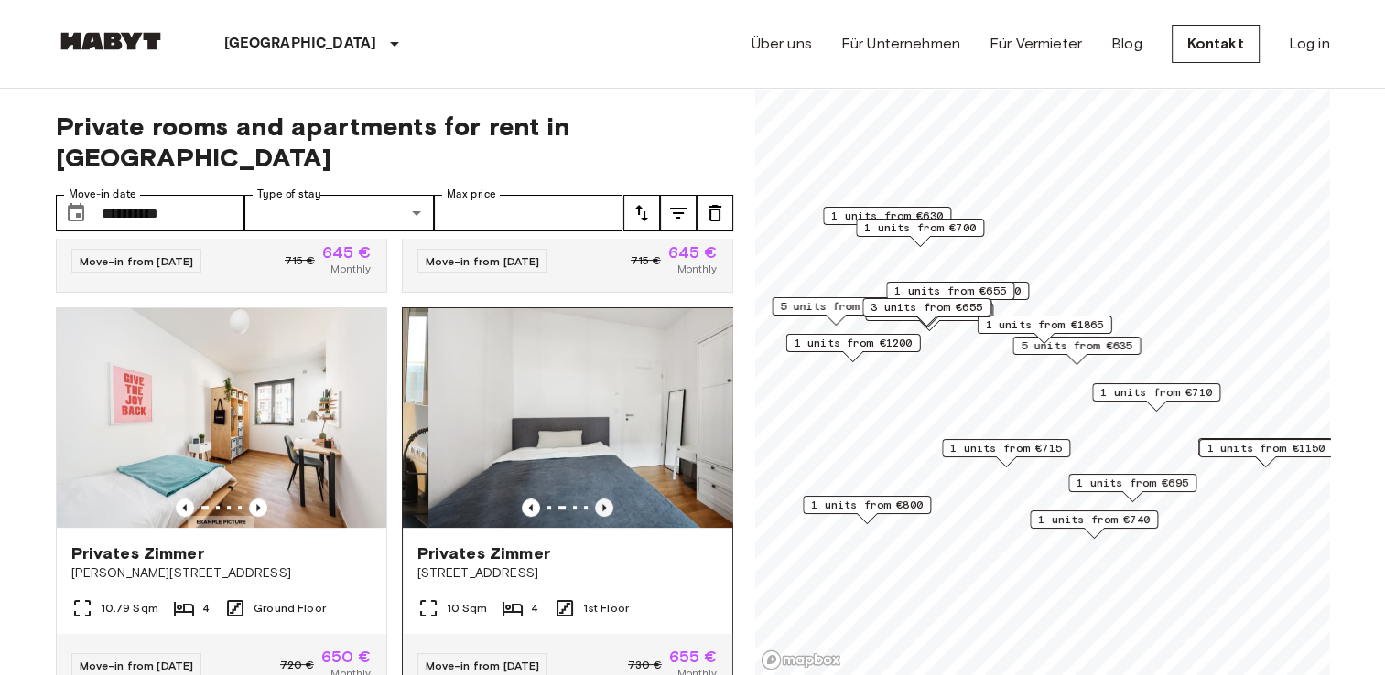
click at [602, 504] on icon "Previous image" at bounding box center [604, 507] width 4 height 7
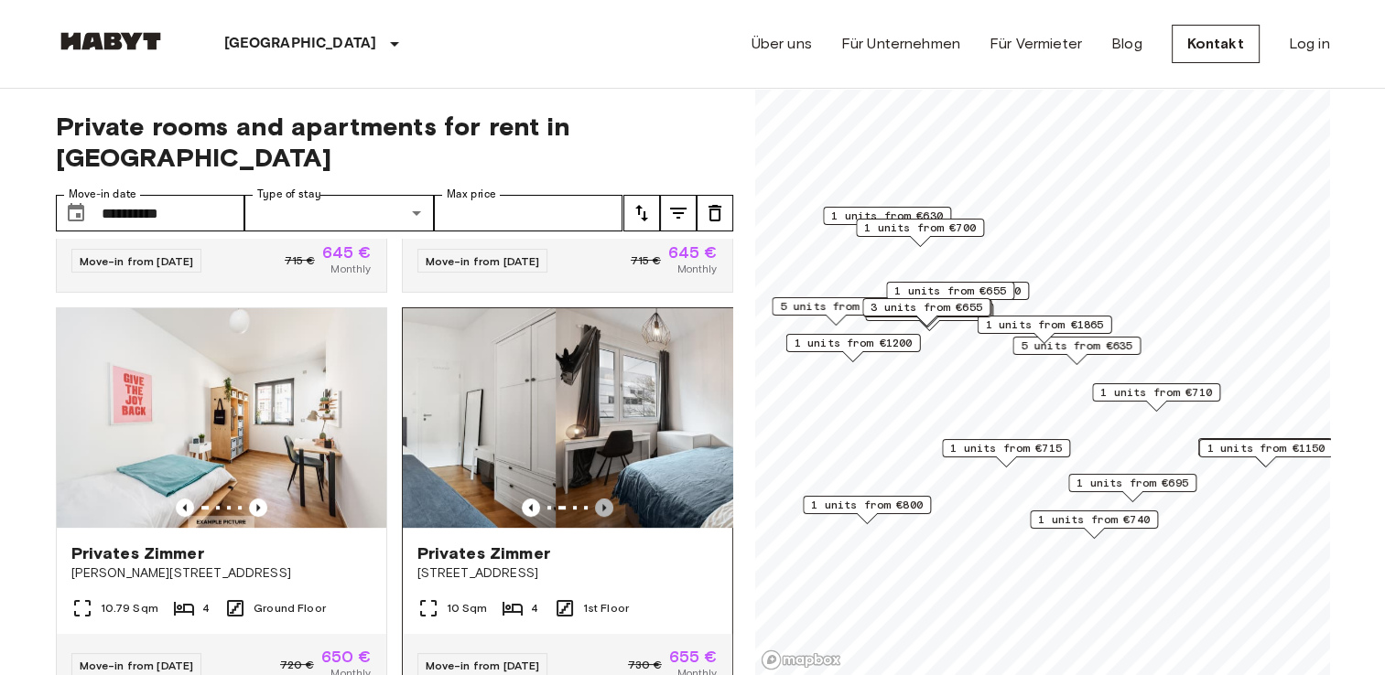
click at [602, 504] on icon "Previous image" at bounding box center [604, 507] width 4 height 7
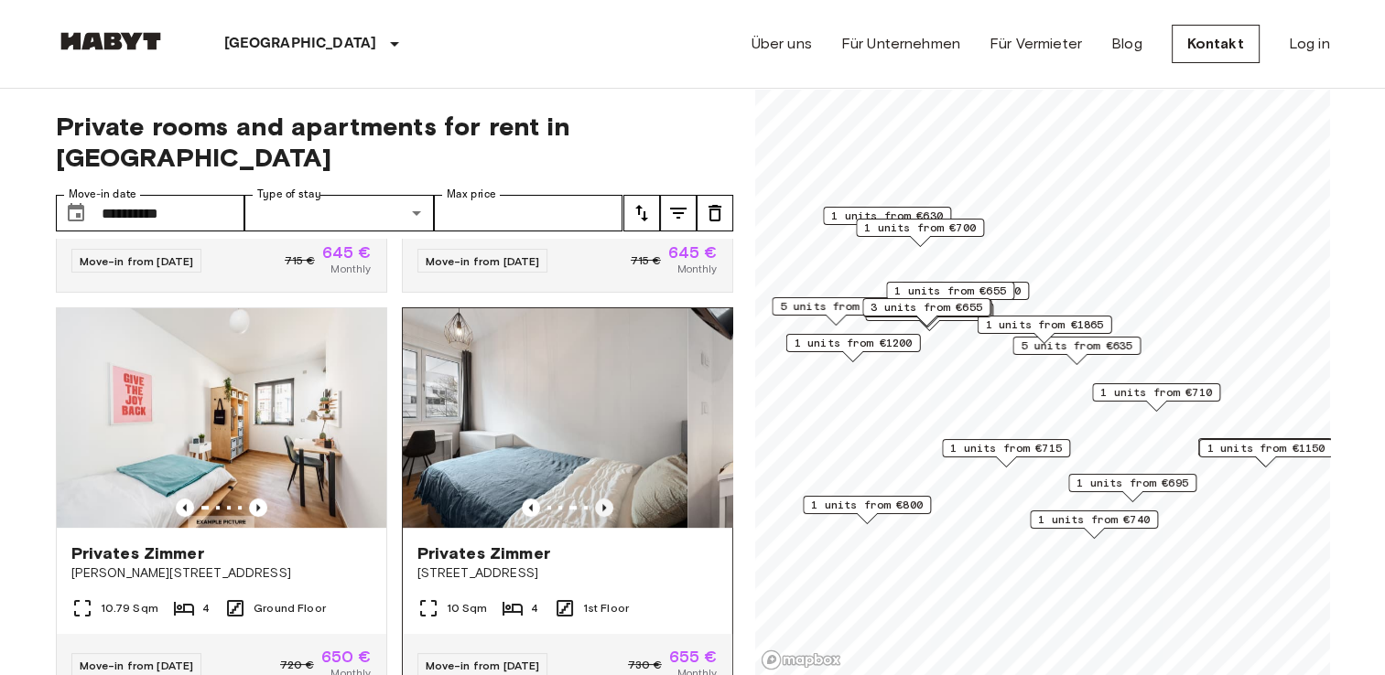
click at [602, 504] on icon "Previous image" at bounding box center [604, 507] width 4 height 7
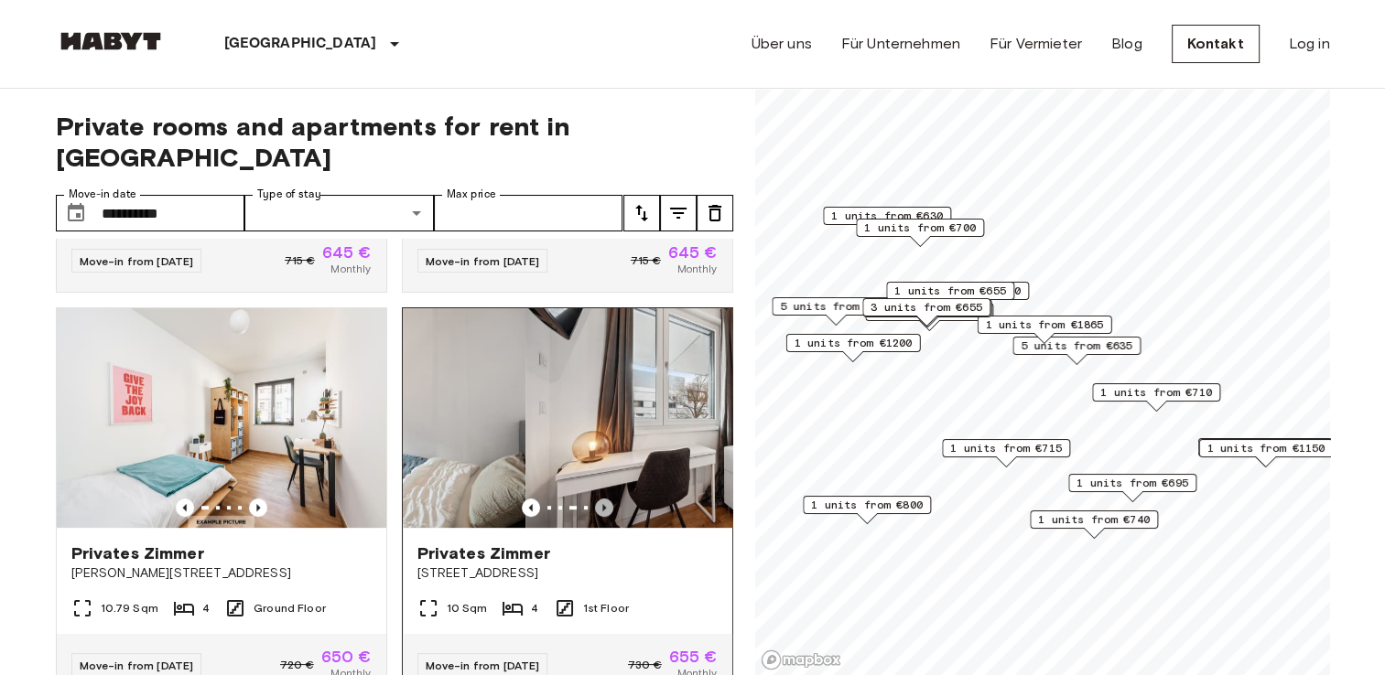
click at [602, 504] on icon "Previous image" at bounding box center [604, 507] width 4 height 7
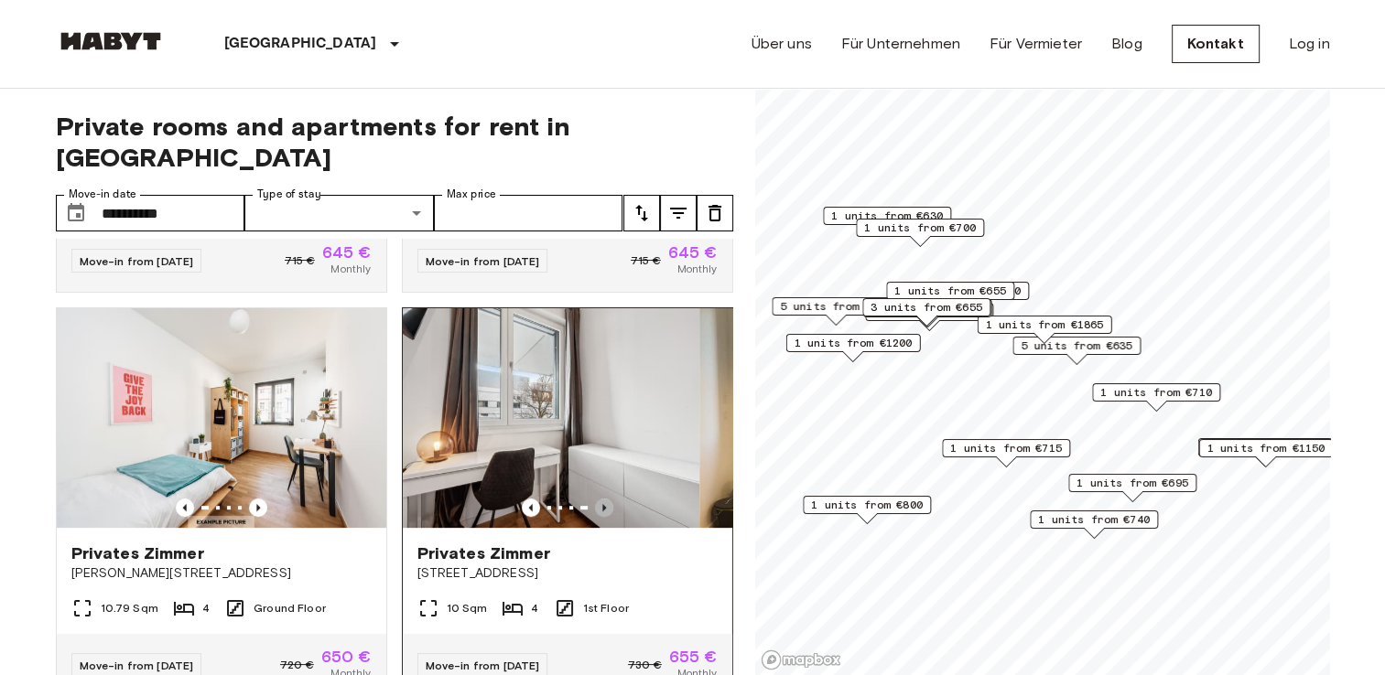
click at [602, 504] on icon "Previous image" at bounding box center [604, 507] width 4 height 7
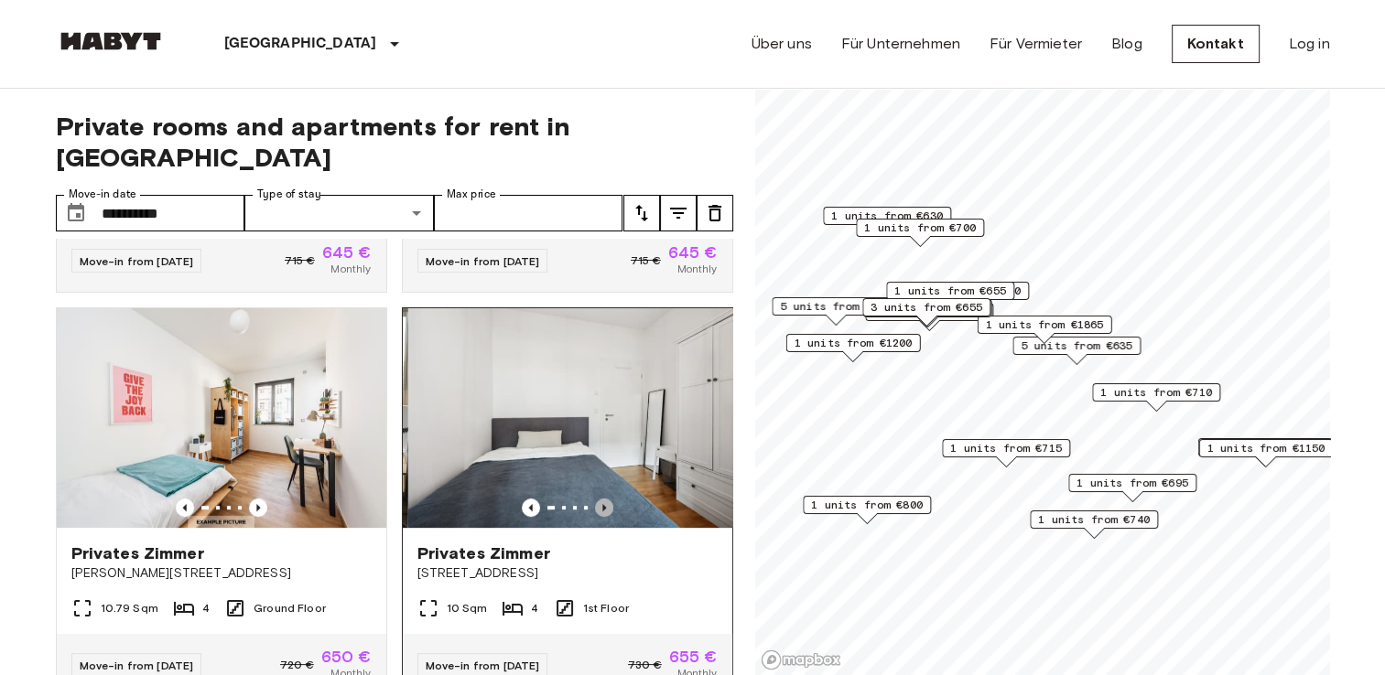
click at [602, 504] on icon "Previous image" at bounding box center [604, 507] width 4 height 7
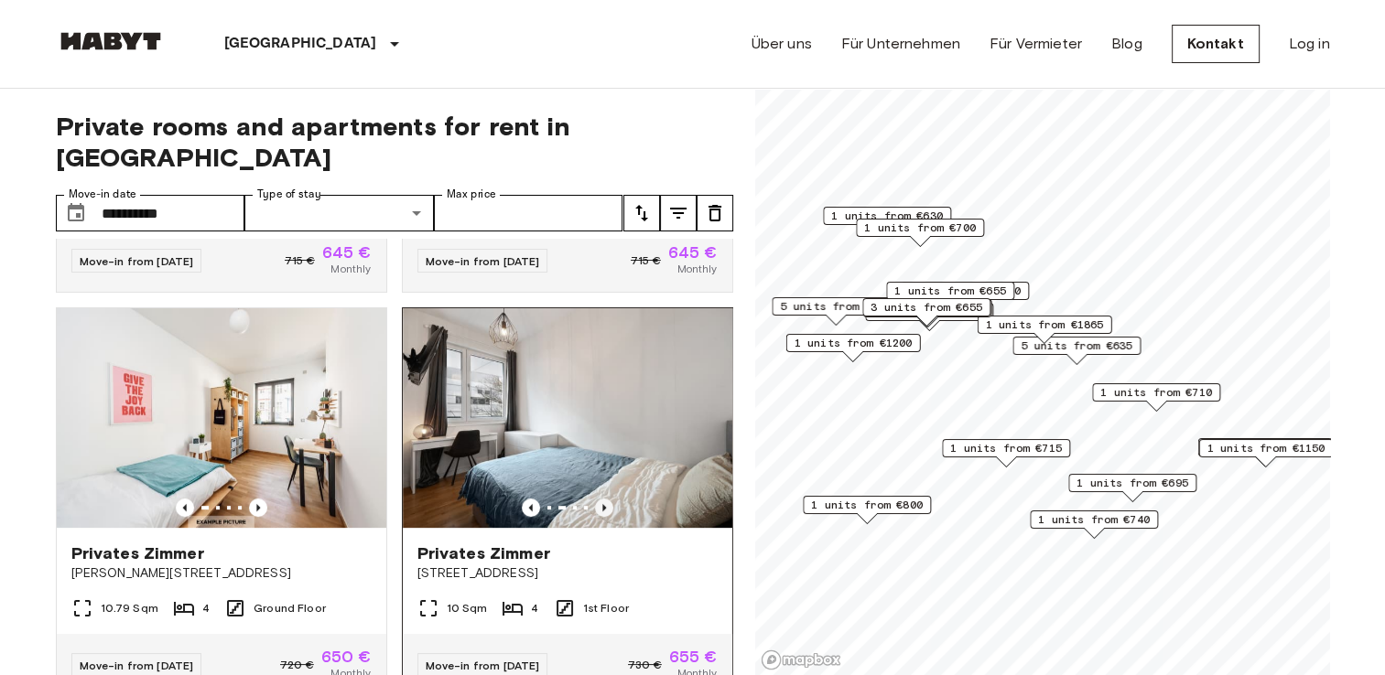
click at [602, 504] on icon "Previous image" at bounding box center [604, 507] width 4 height 7
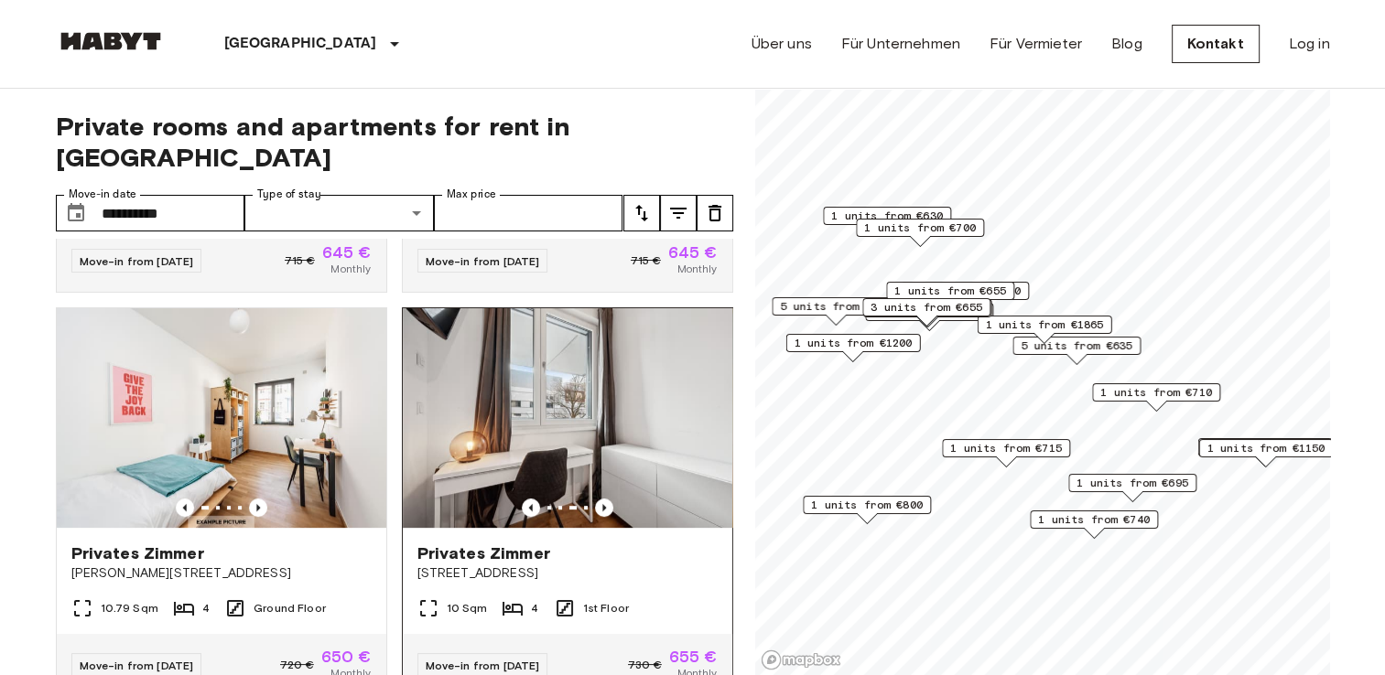
click at [545, 413] on img at bounding box center [567, 418] width 329 height 220
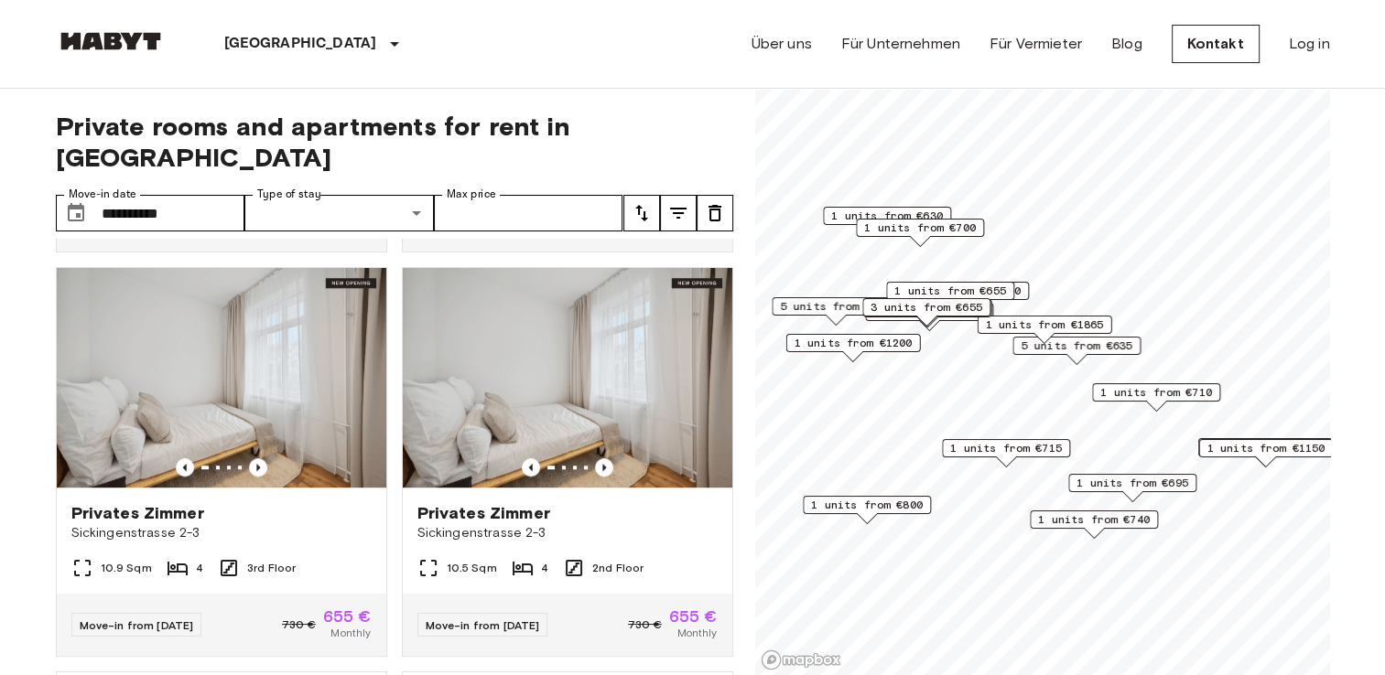
scroll to position [0, 0]
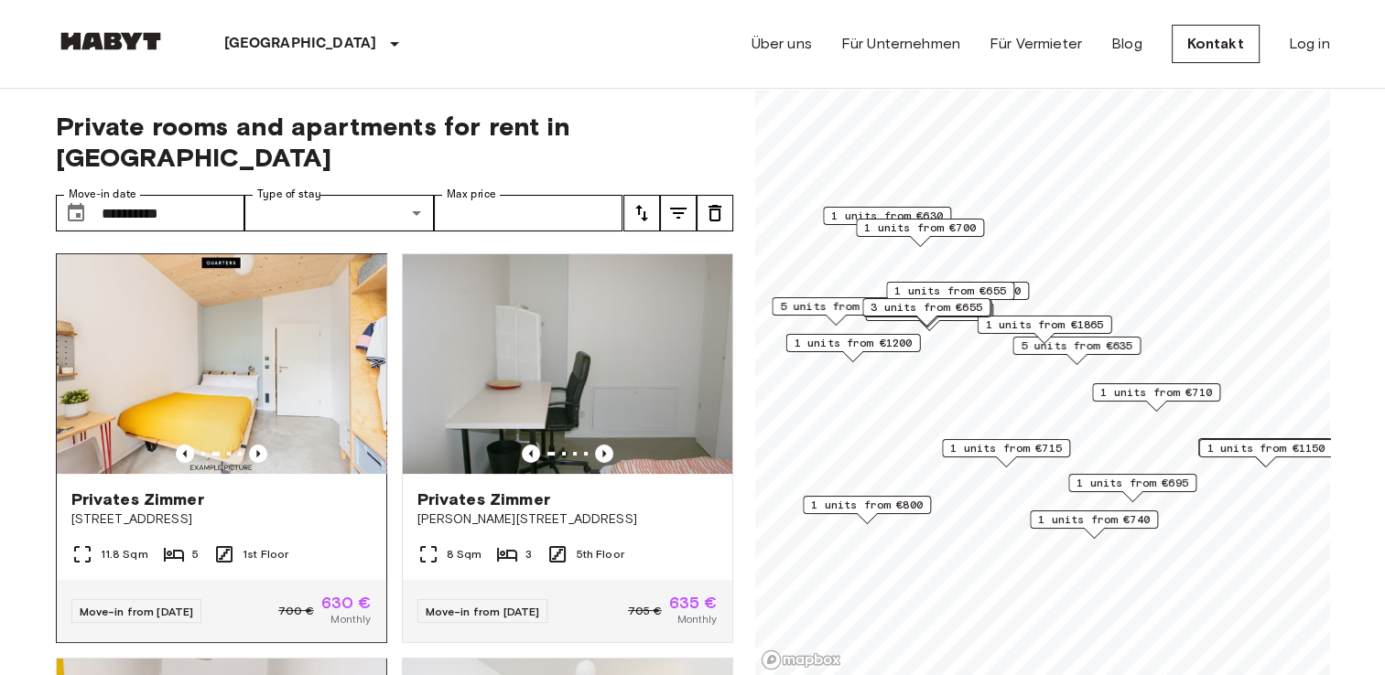
click at [278, 350] on img at bounding box center [221, 364] width 329 height 220
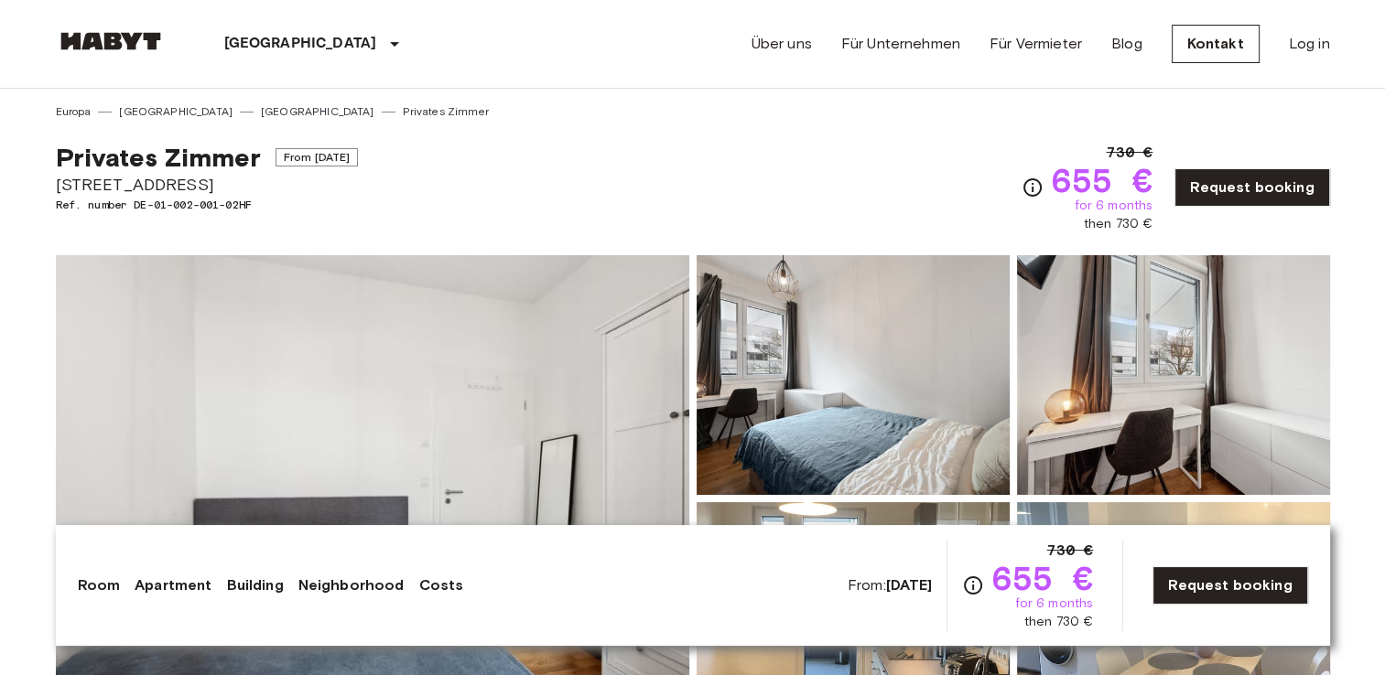
click at [359, 437] on img at bounding box center [372, 498] width 633 height 487
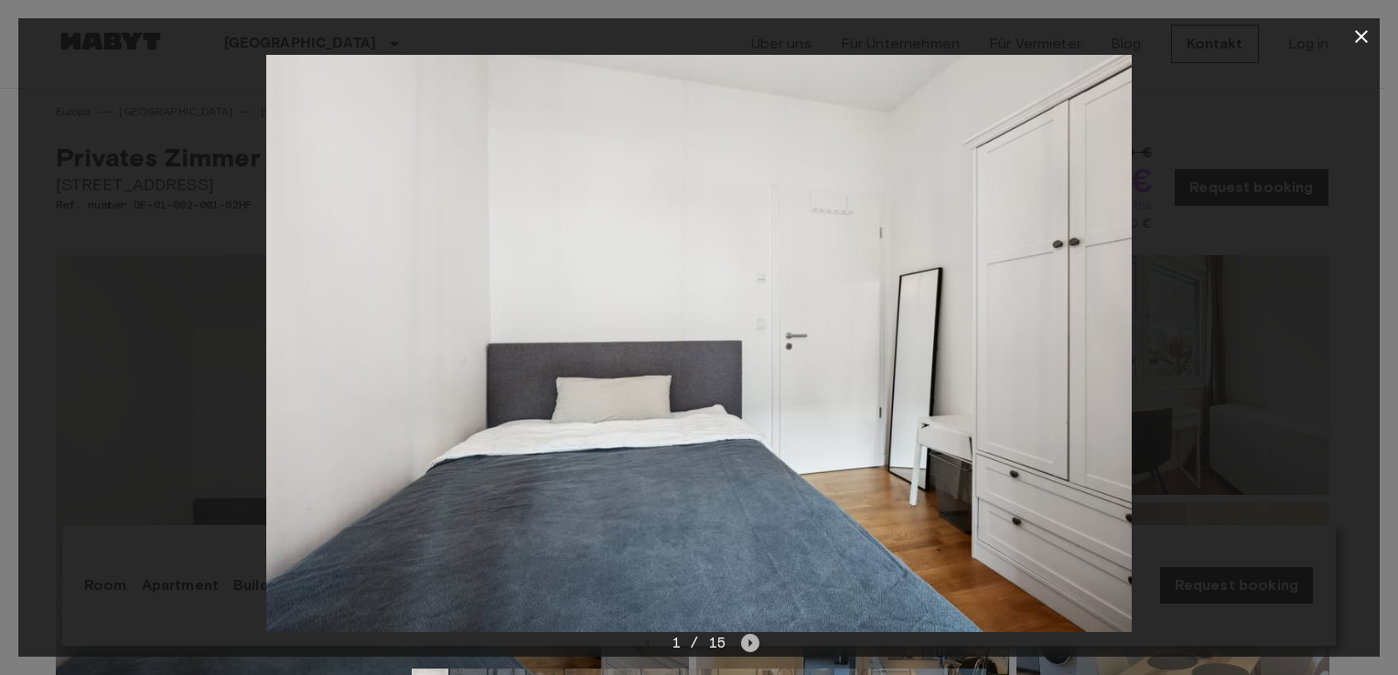
click at [741, 642] on icon "Next image" at bounding box center [750, 643] width 18 height 18
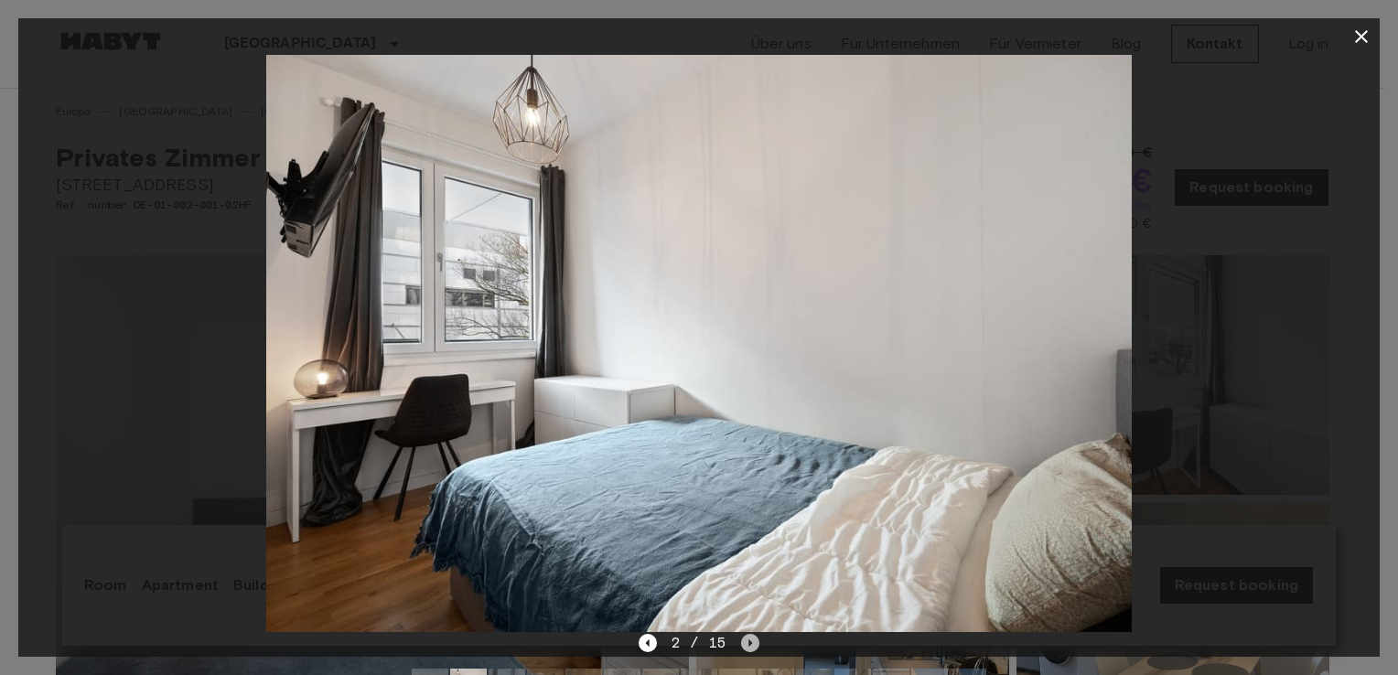
click at [751, 642] on icon "Next image" at bounding box center [750, 643] width 18 height 18
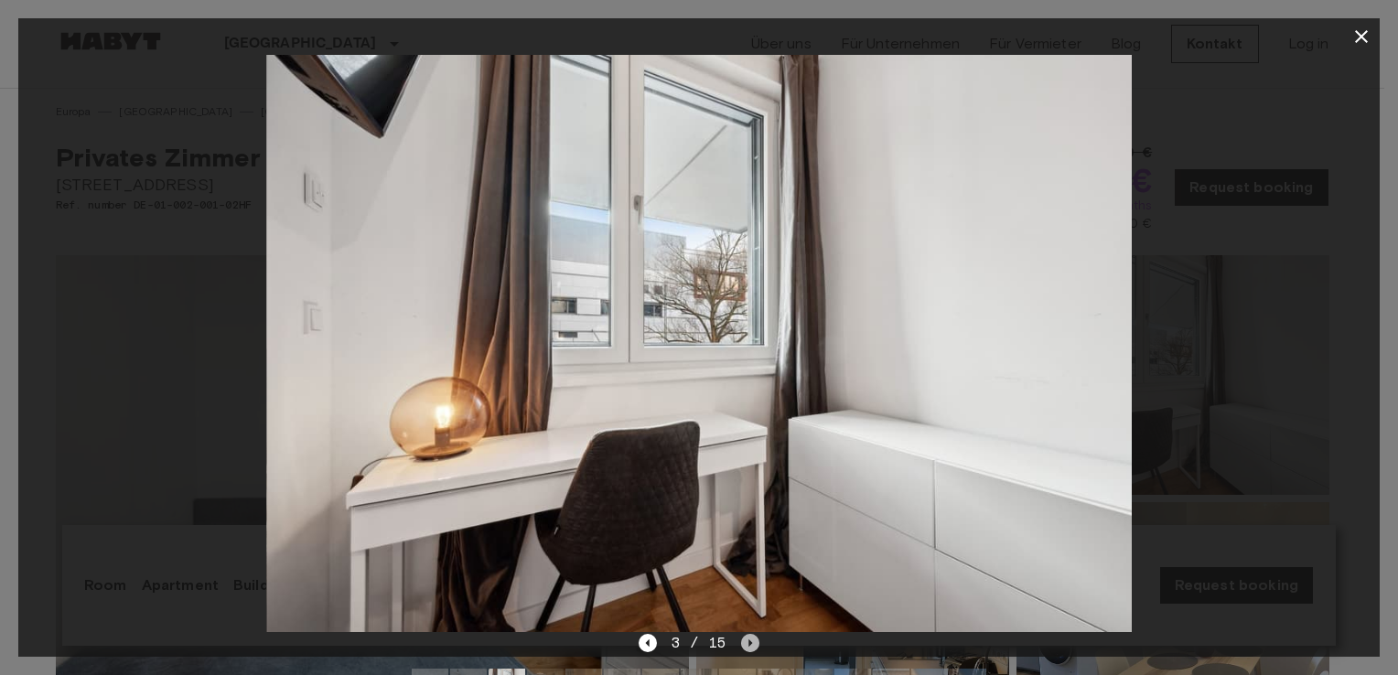
click at [751, 642] on icon "Next image" at bounding box center [750, 643] width 18 height 18
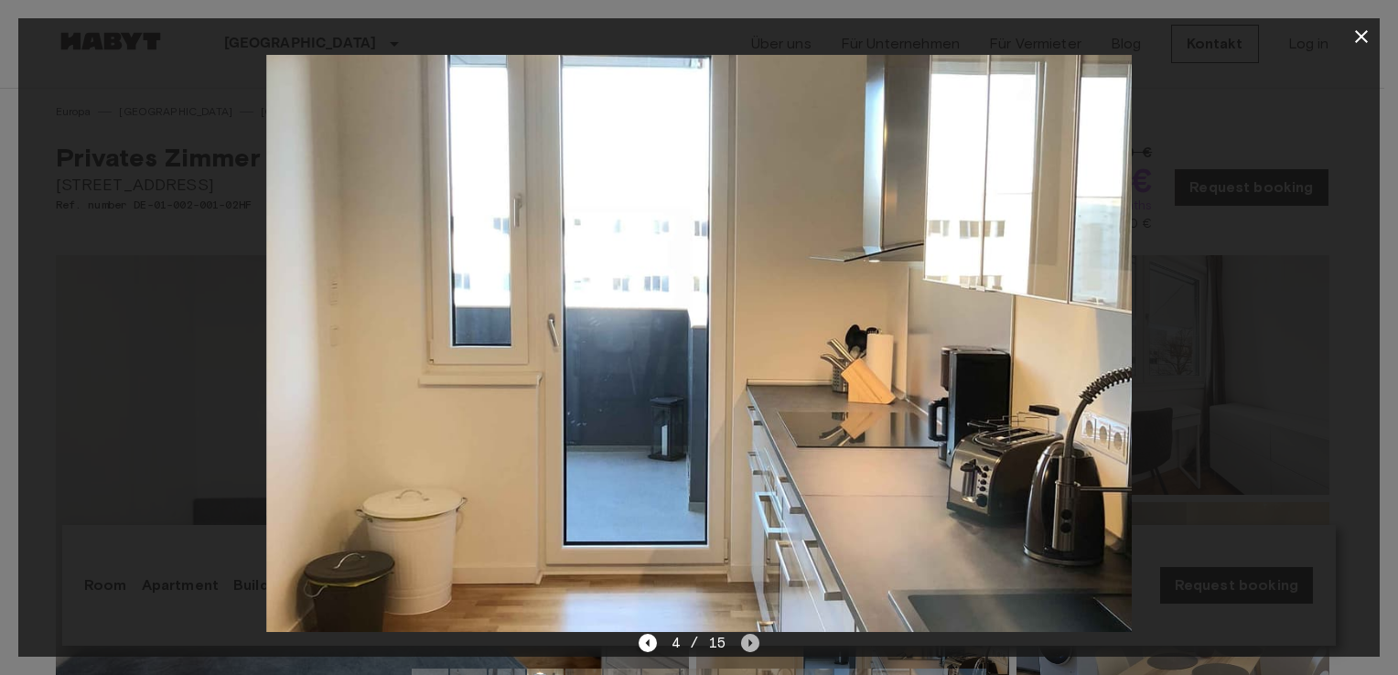
click at [751, 642] on icon "Next image" at bounding box center [750, 643] width 18 height 18
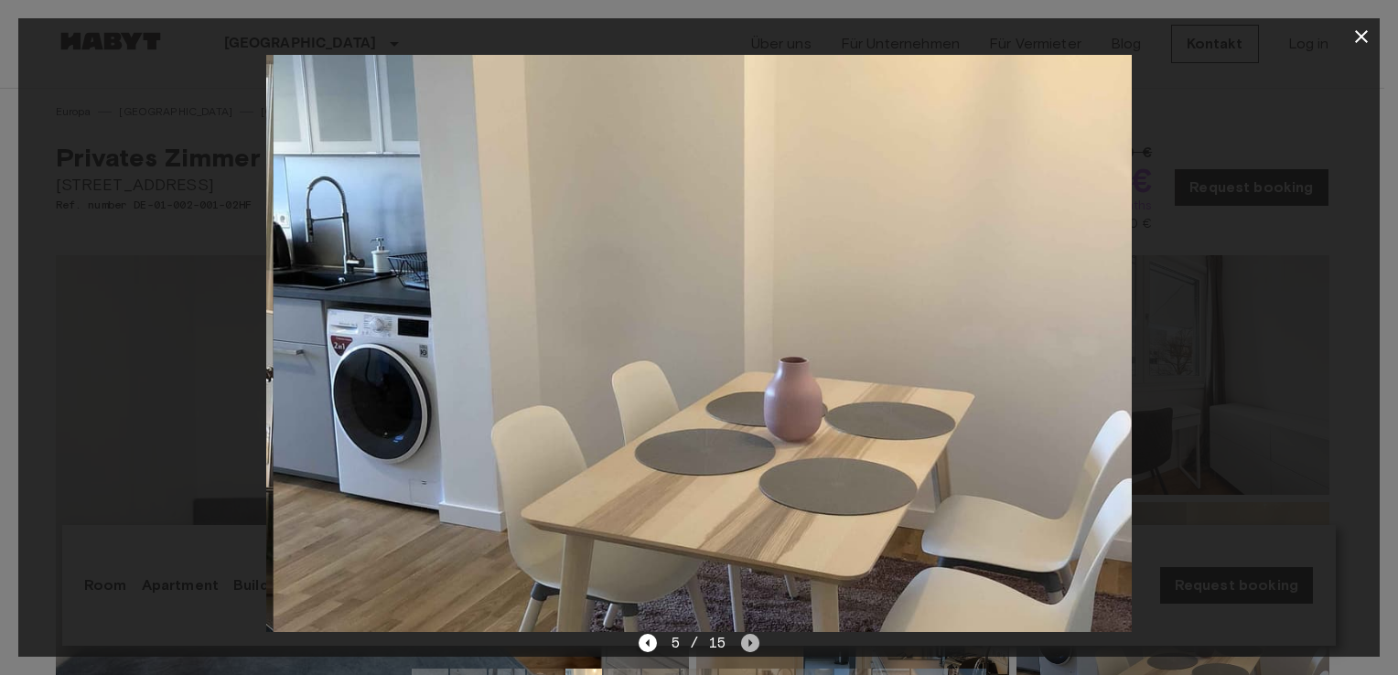
click at [751, 642] on icon "Next image" at bounding box center [750, 643] width 18 height 18
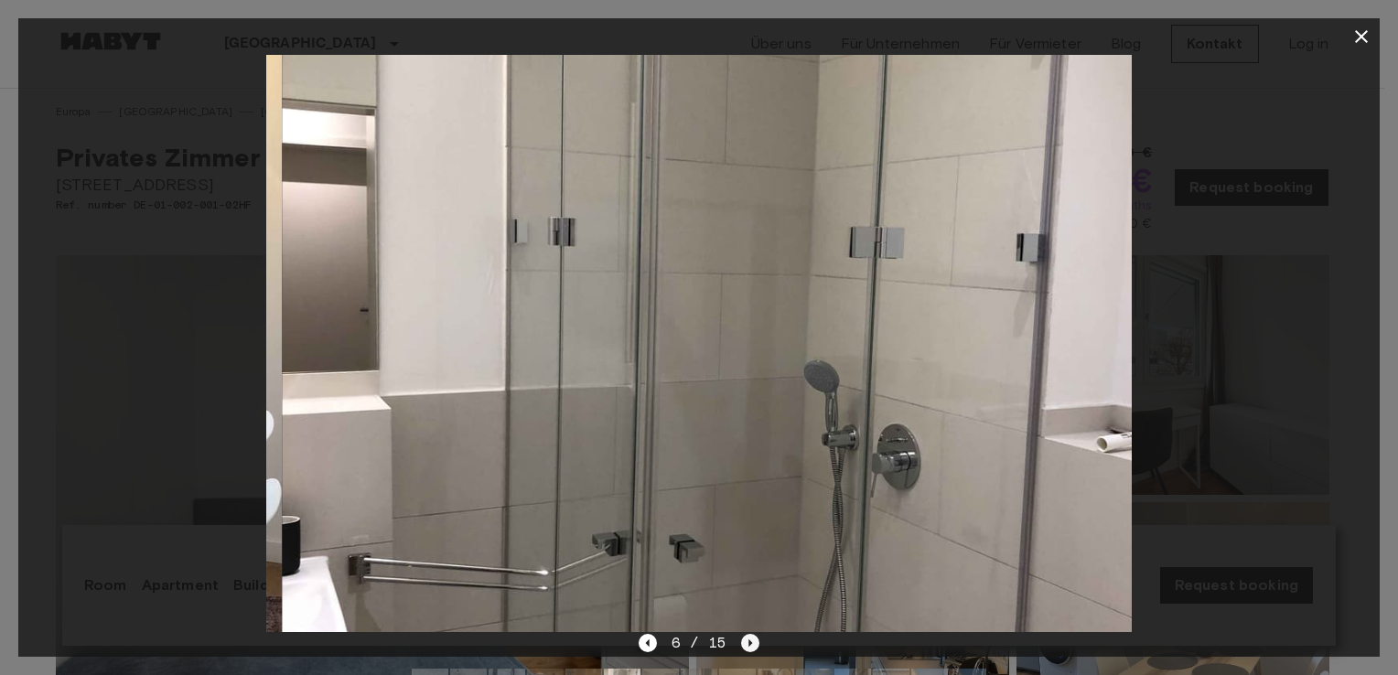
click at [751, 642] on icon "Next image" at bounding box center [750, 643] width 18 height 18
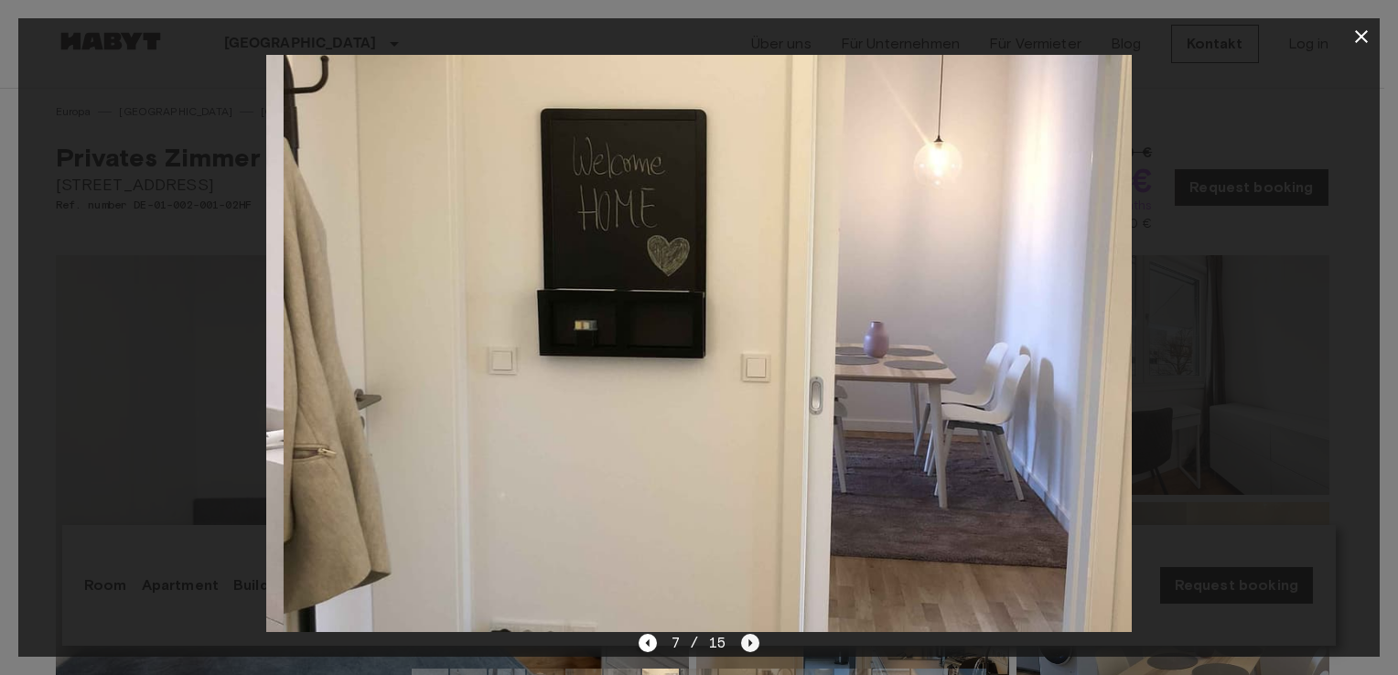
click at [751, 642] on icon "Next image" at bounding box center [750, 643] width 18 height 18
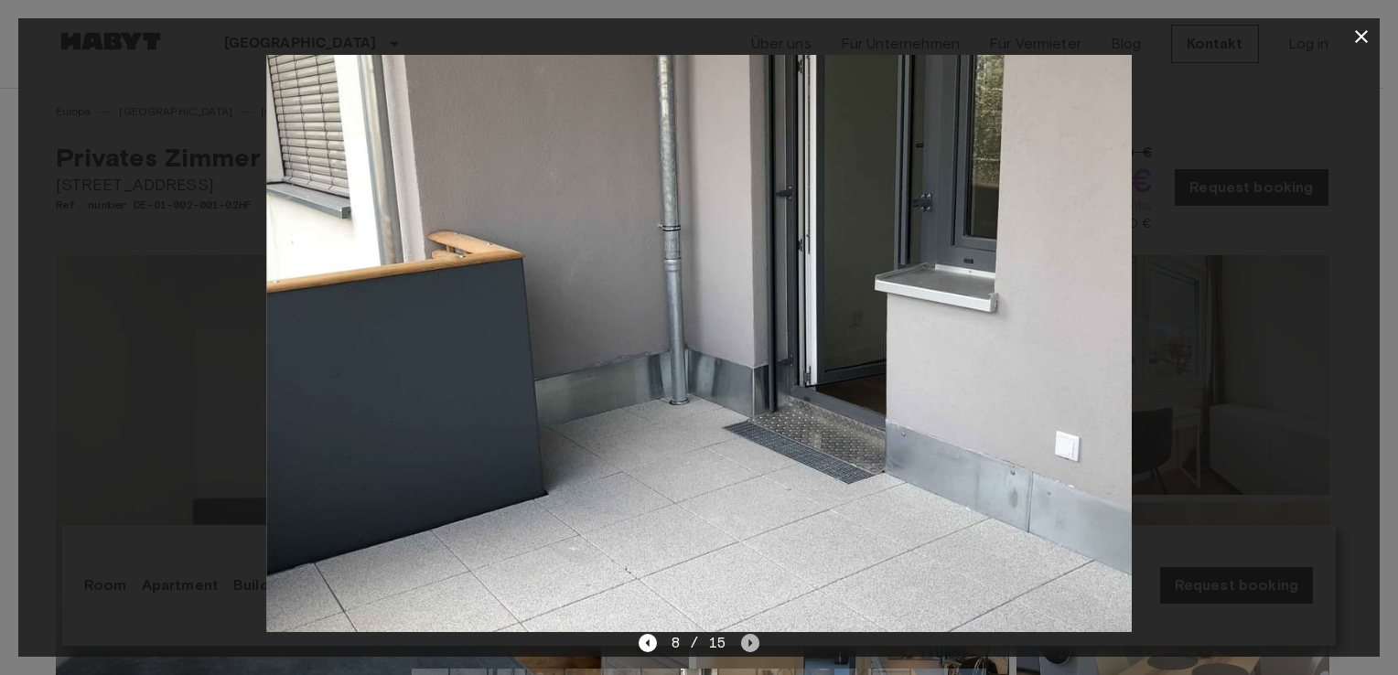
click at [751, 642] on icon "Next image" at bounding box center [750, 643] width 18 height 18
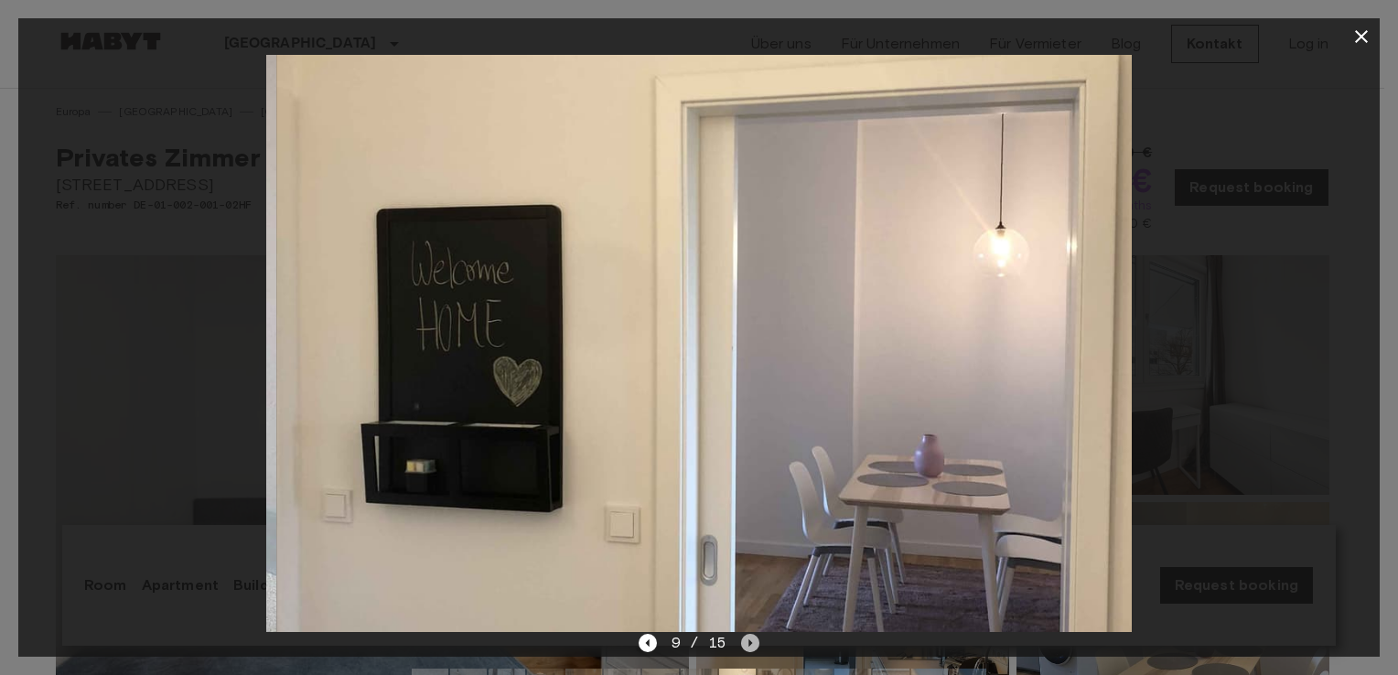
click at [751, 642] on icon "Next image" at bounding box center [750, 643] width 18 height 18
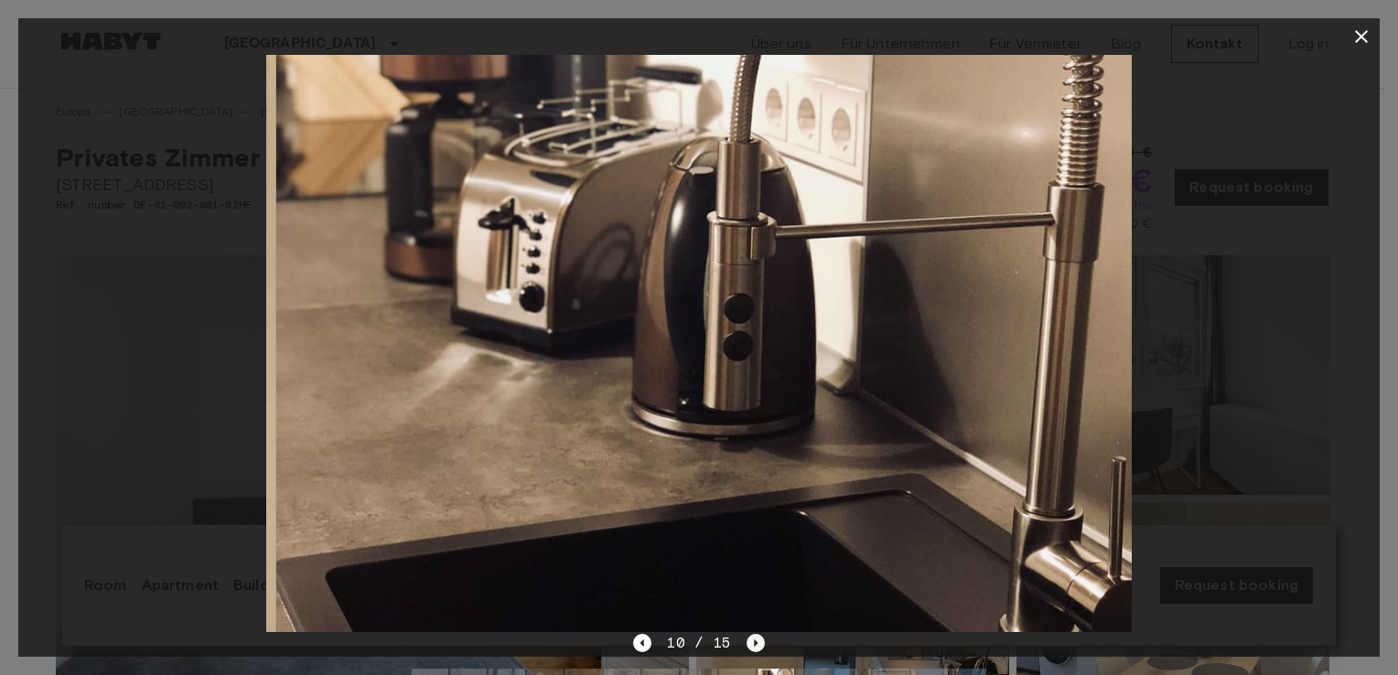
click at [751, 642] on icon "Next image" at bounding box center [756, 643] width 18 height 18
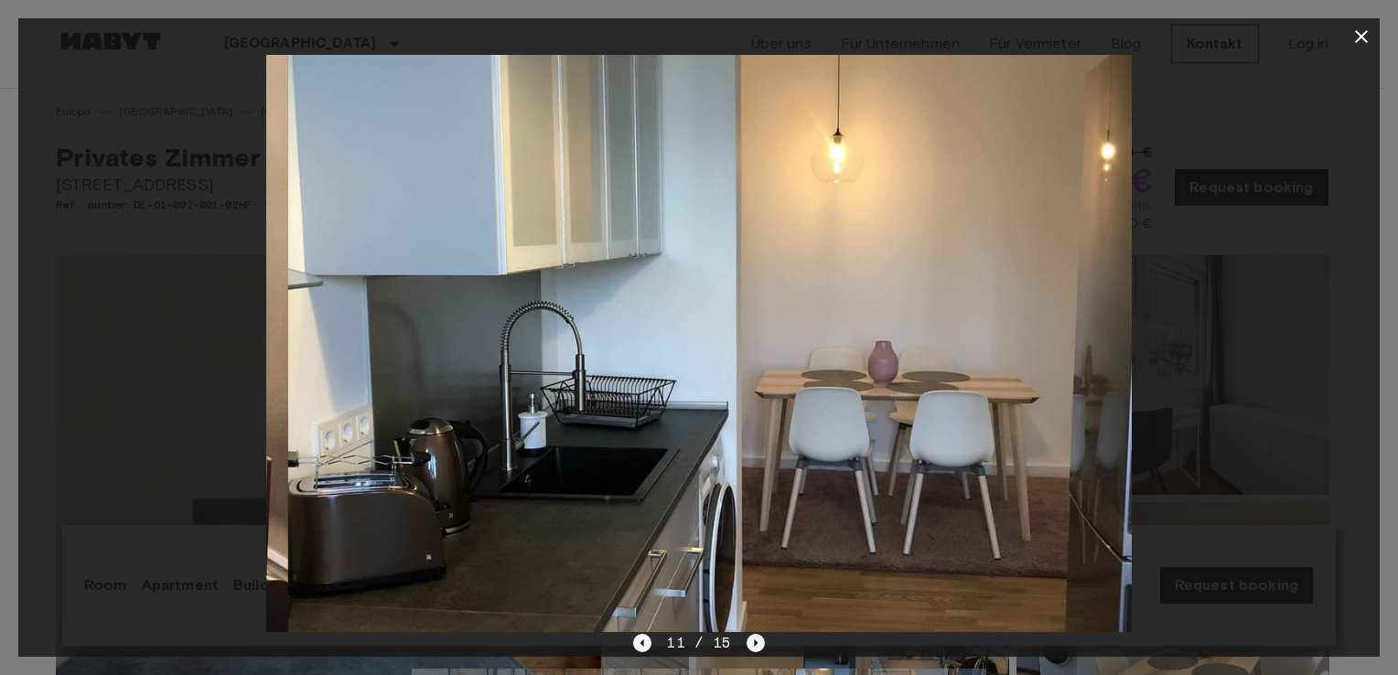
click at [751, 642] on icon "Next image" at bounding box center [756, 643] width 18 height 18
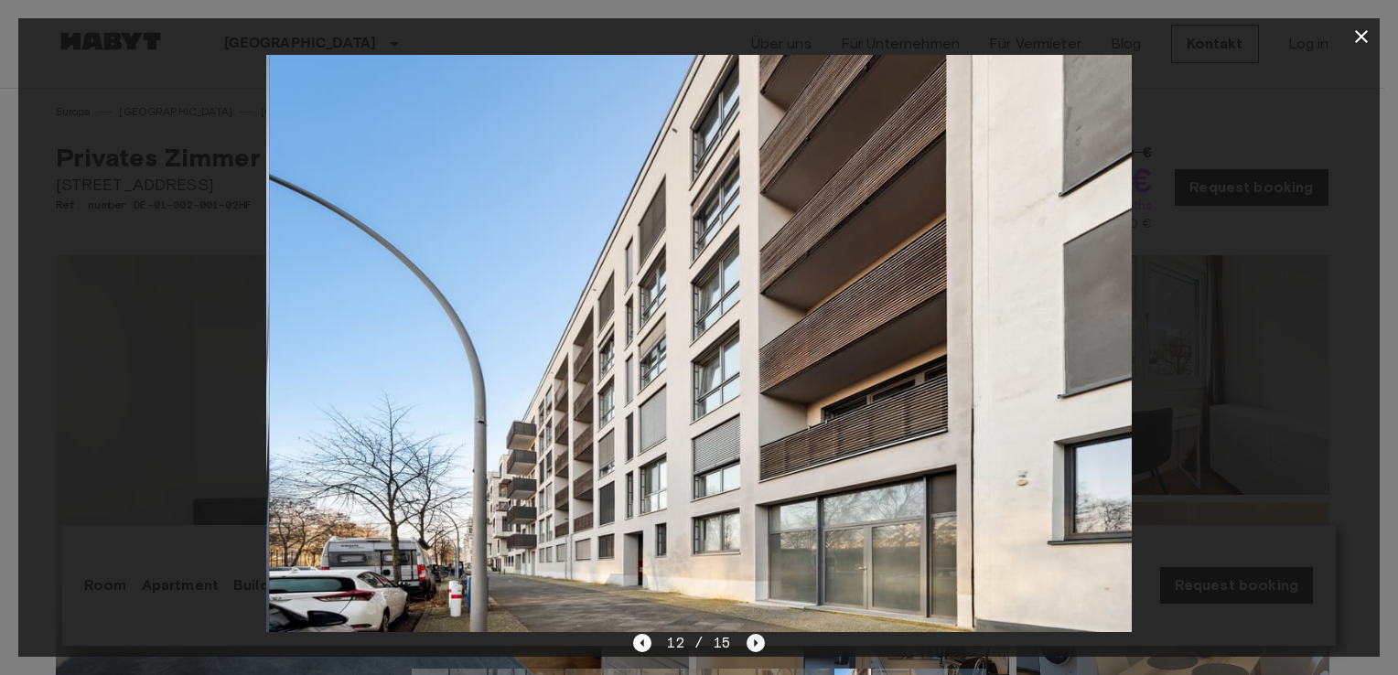
click at [751, 642] on icon "Next image" at bounding box center [756, 643] width 18 height 18
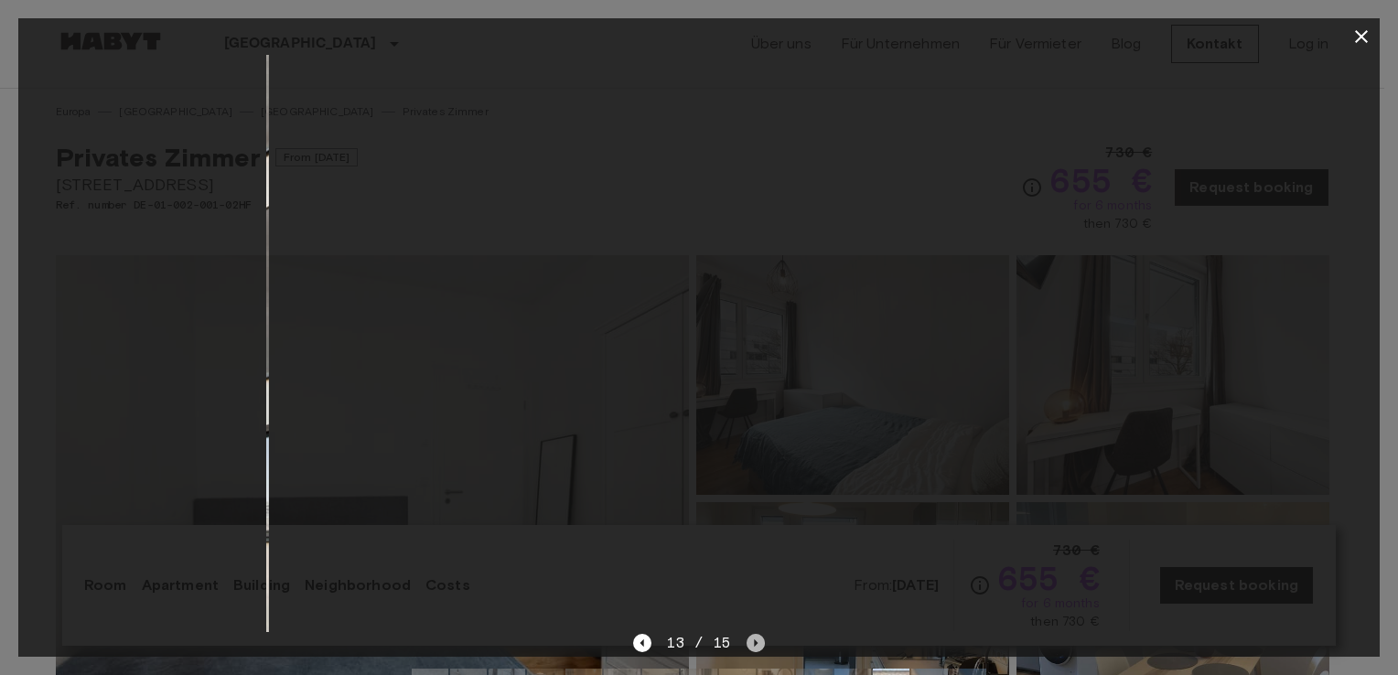
click at [751, 642] on icon "Next image" at bounding box center [756, 643] width 18 height 18
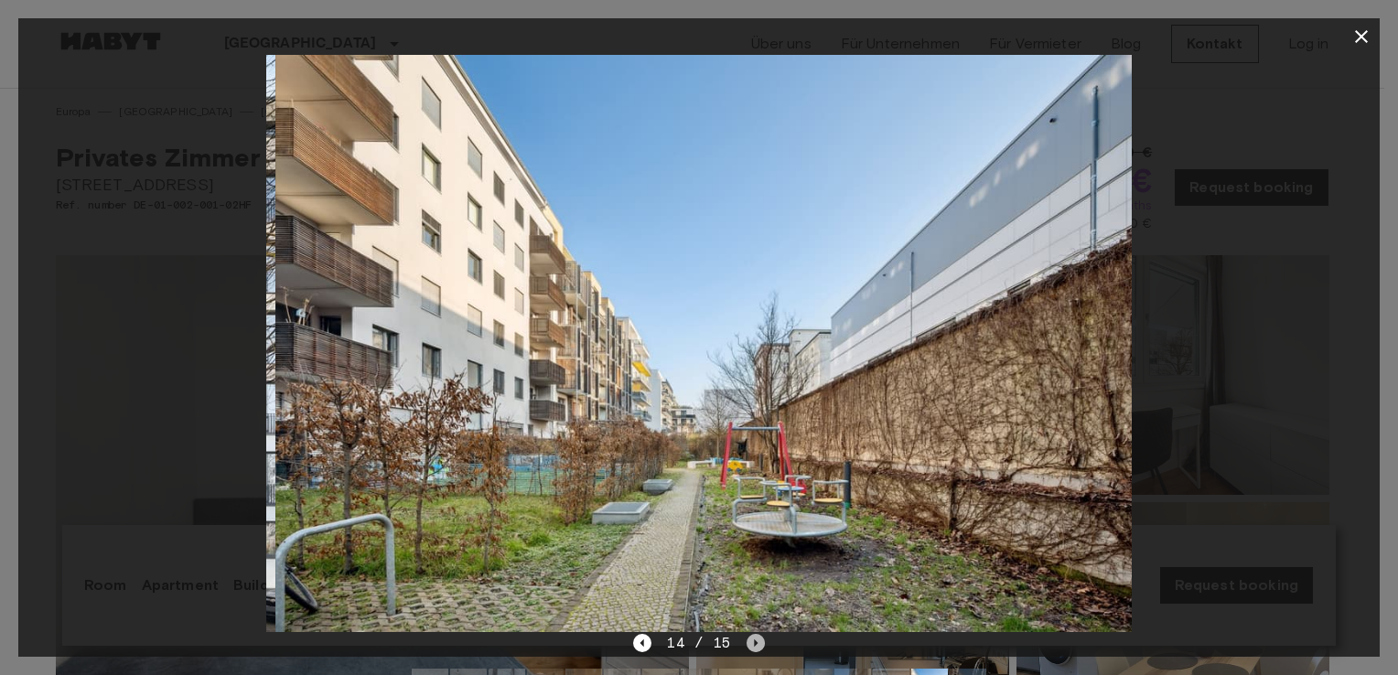
click at [751, 642] on icon "Next image" at bounding box center [756, 643] width 18 height 18
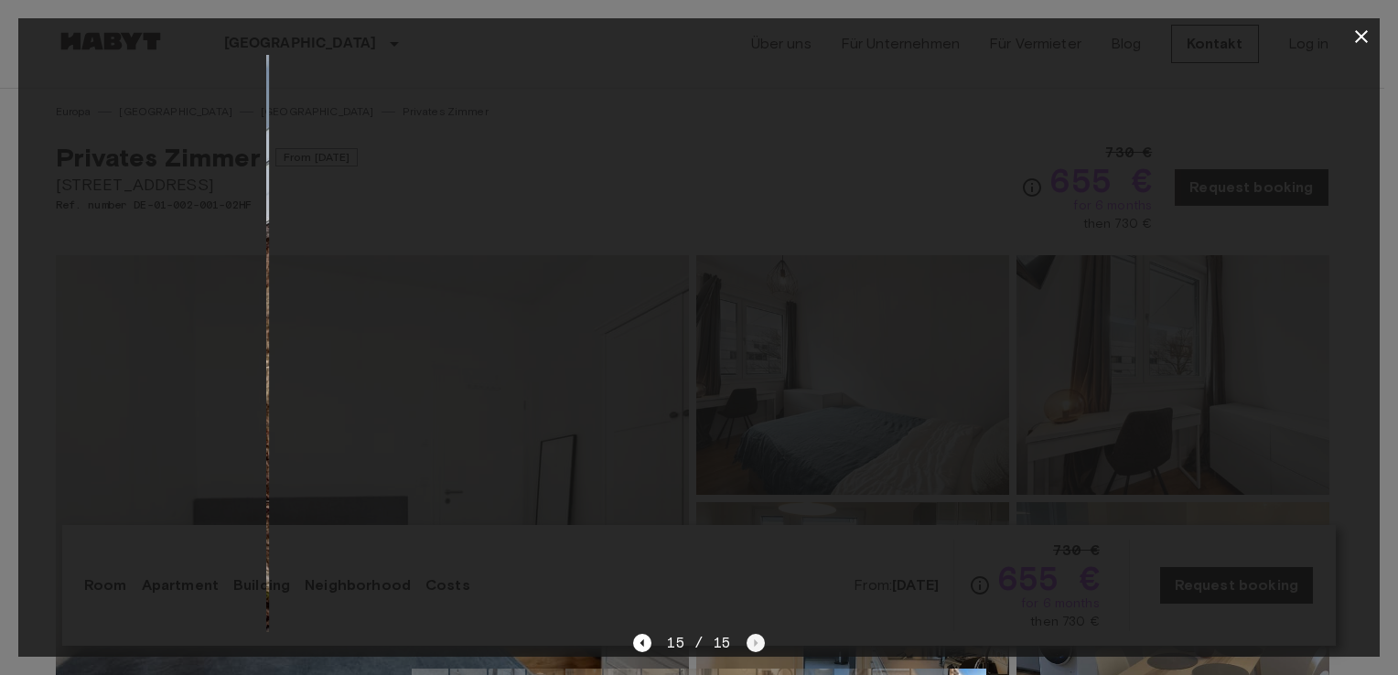
click at [751, 642] on div "15 / 15" at bounding box center [698, 643] width 131 height 22
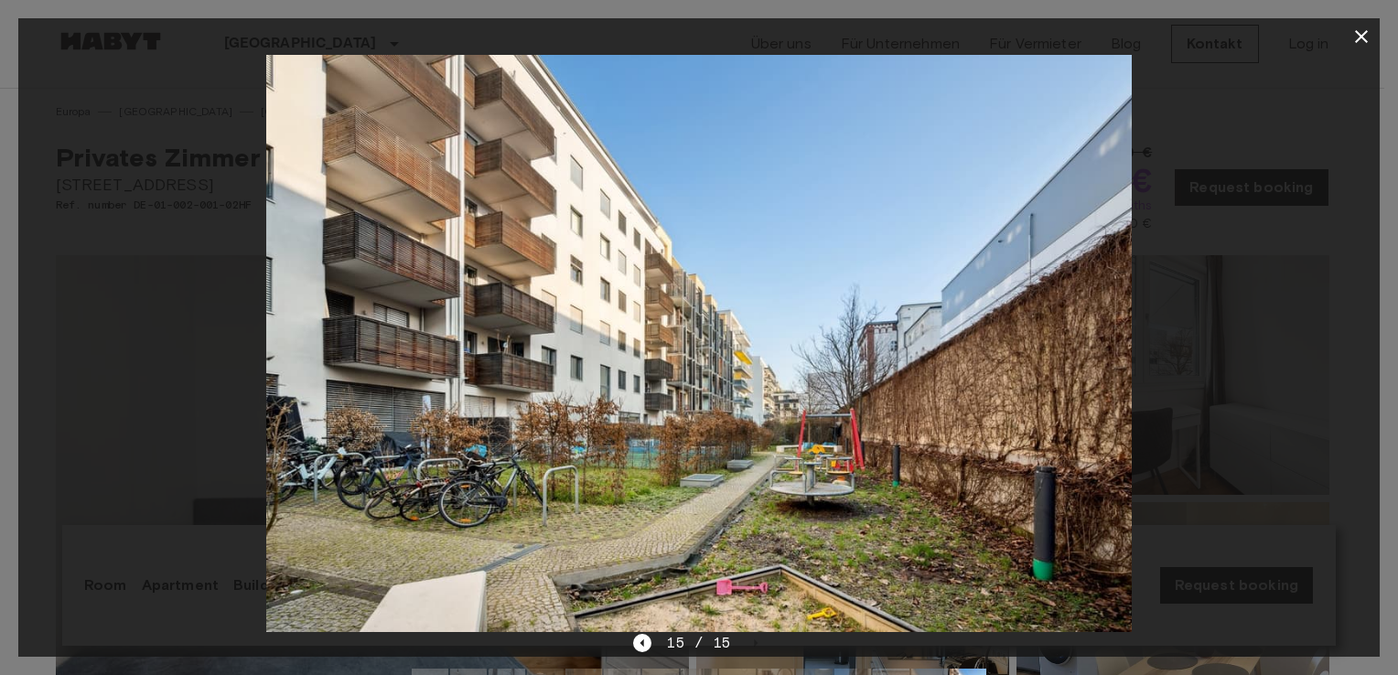
click at [641, 652] on div "15 / 15" at bounding box center [698, 643] width 131 height 22
click at [641, 645] on icon "Previous image" at bounding box center [642, 643] width 18 height 18
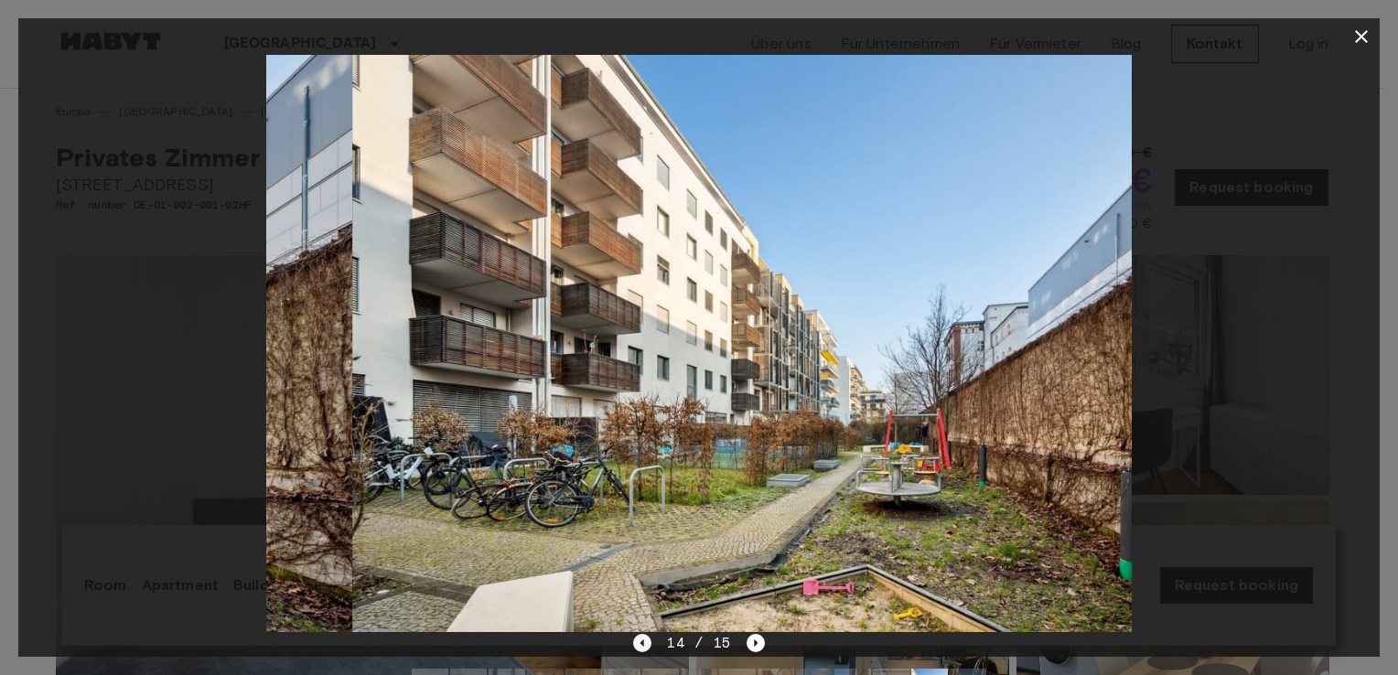
click at [641, 645] on icon "Previous image" at bounding box center [642, 643] width 18 height 18
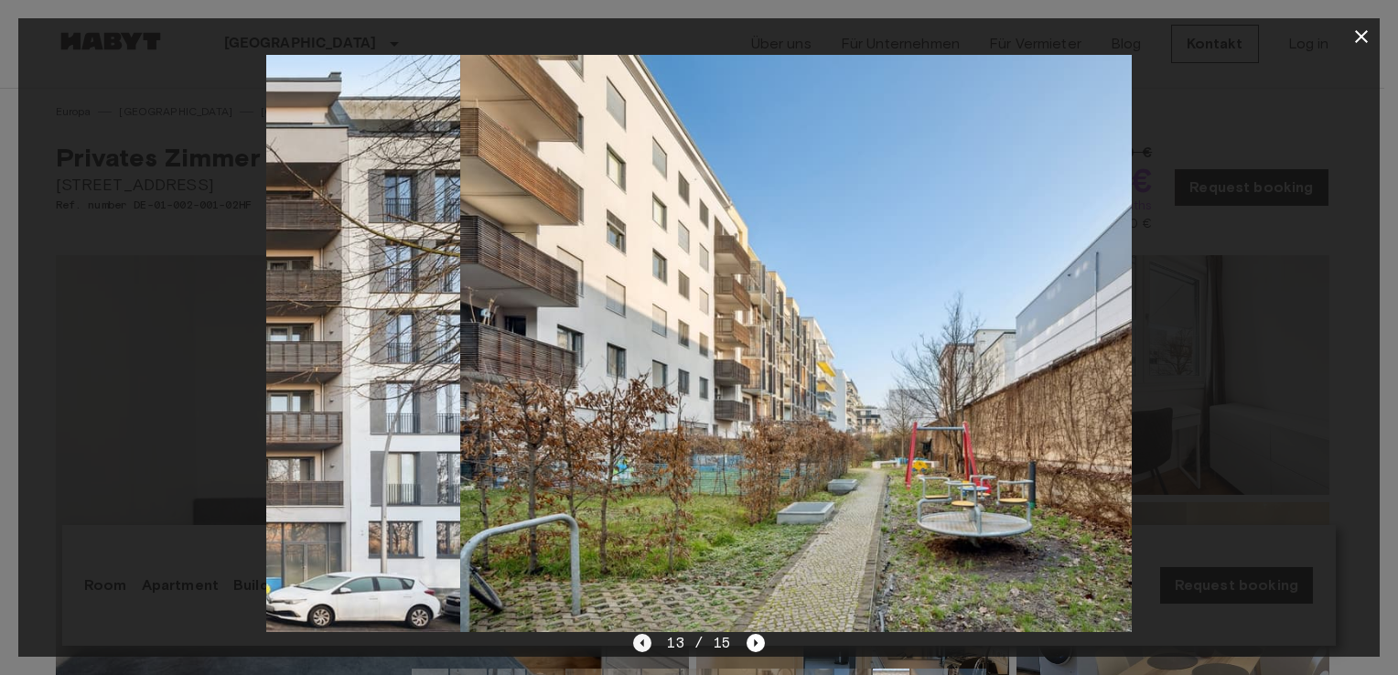
click at [641, 645] on icon "Previous image" at bounding box center [642, 643] width 18 height 18
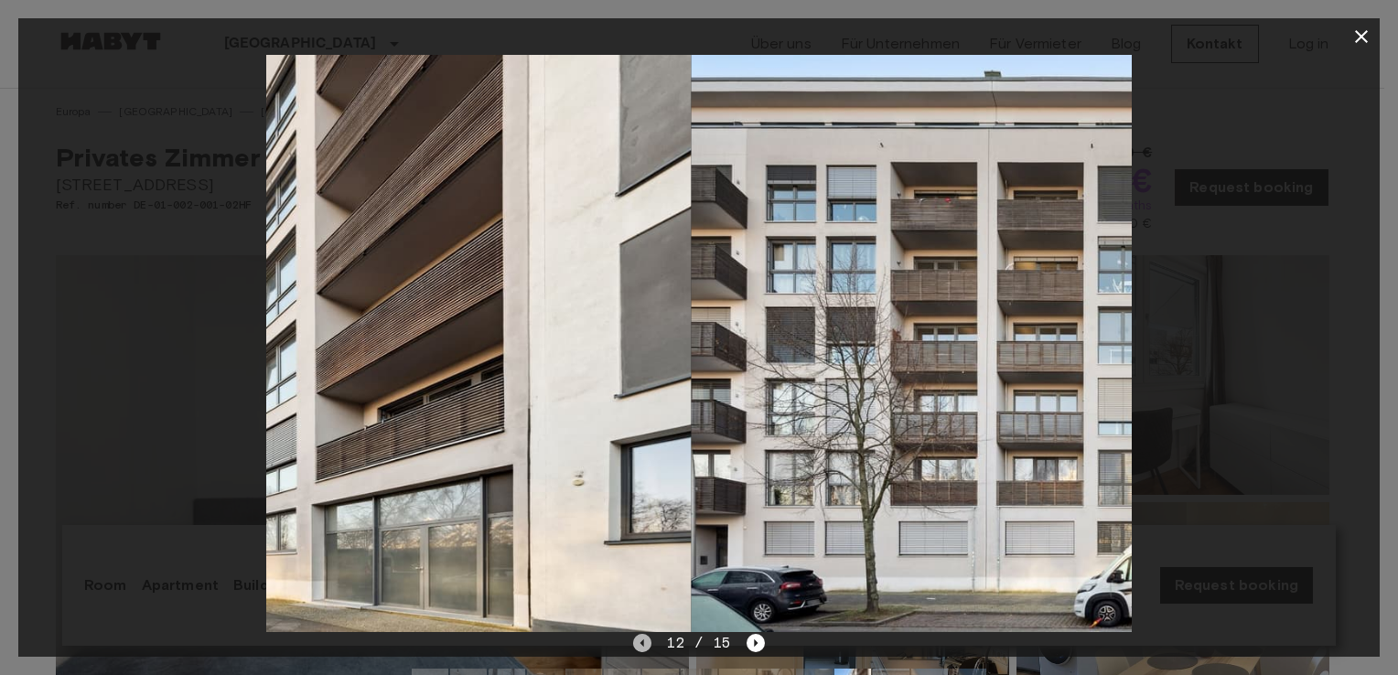
click at [641, 645] on icon "Previous image" at bounding box center [642, 643] width 18 height 18
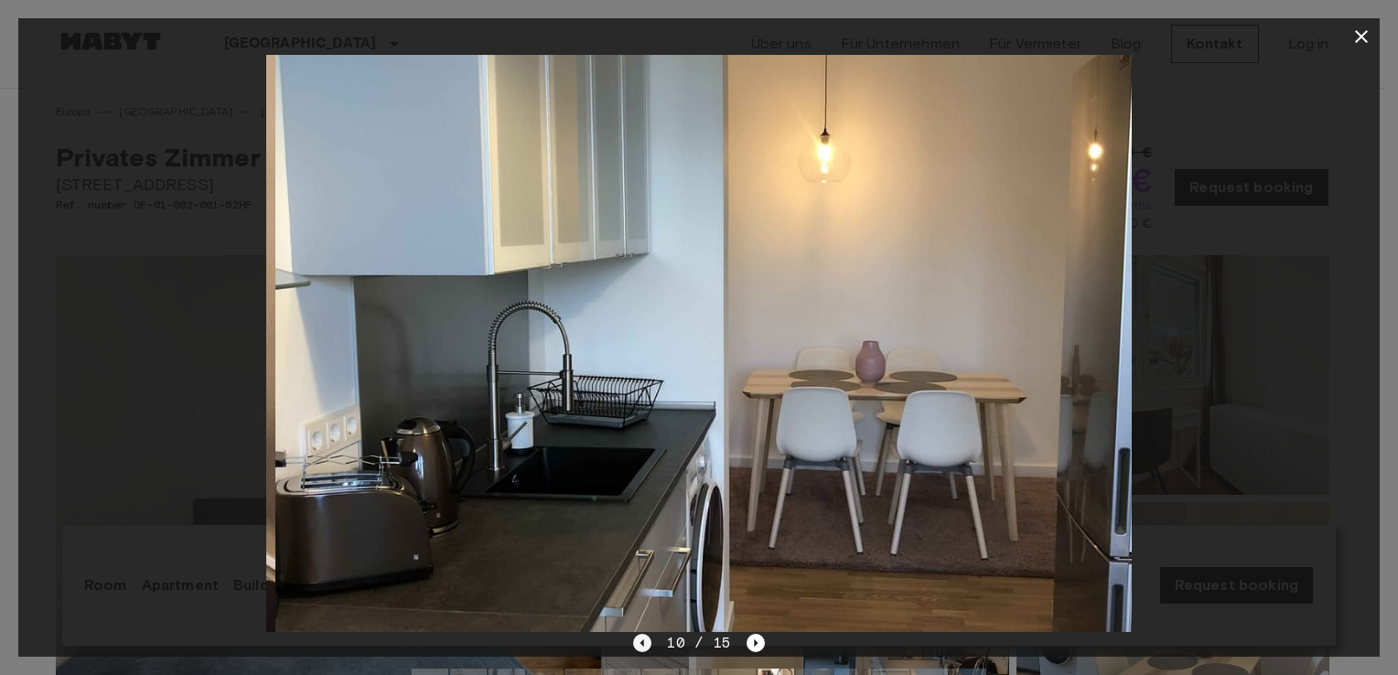
click at [641, 645] on icon "Previous image" at bounding box center [642, 643] width 18 height 18
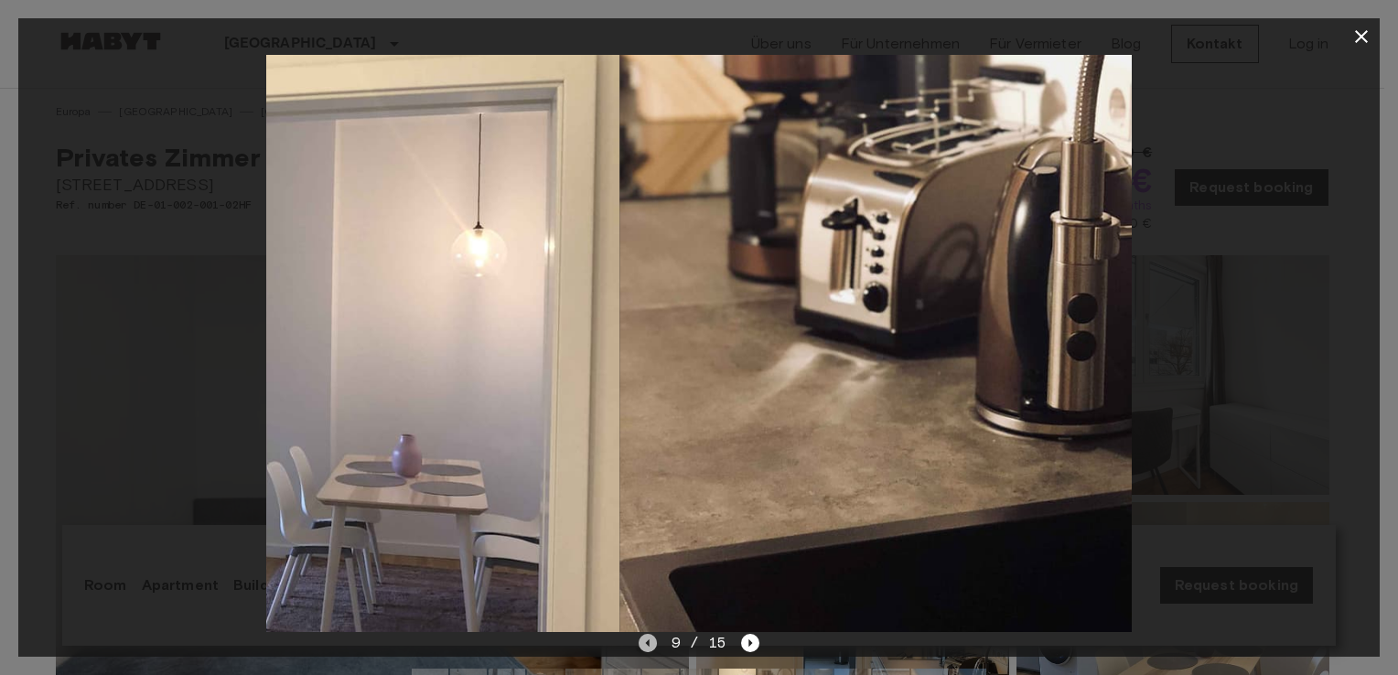
click at [641, 645] on icon "Previous image" at bounding box center [648, 643] width 18 height 18
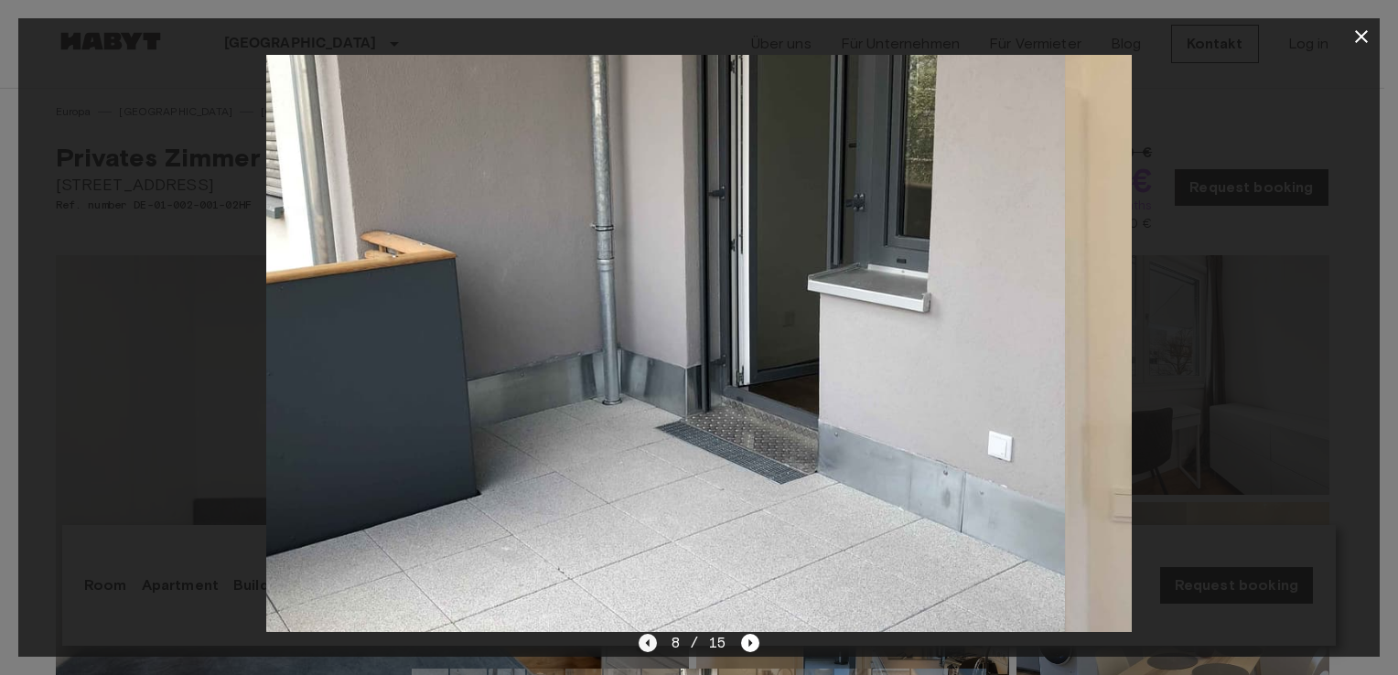
click at [641, 645] on icon "Previous image" at bounding box center [648, 643] width 18 height 18
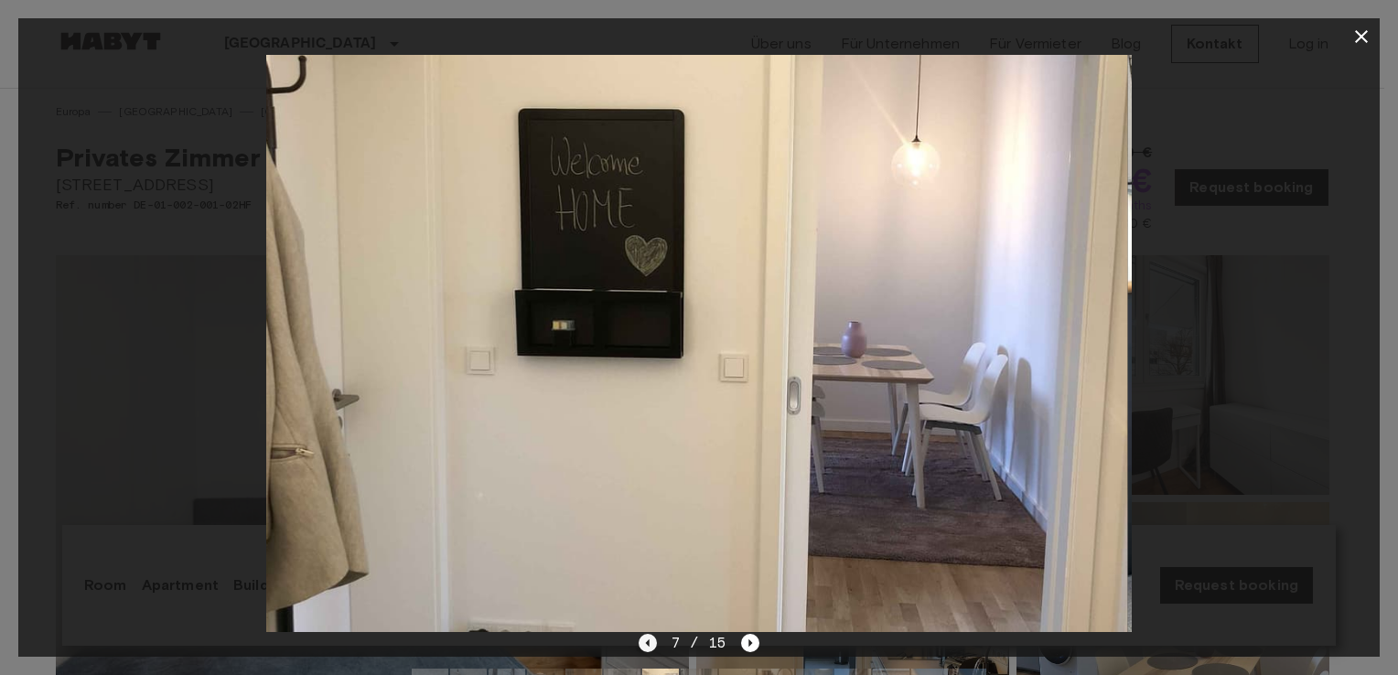
click at [641, 645] on icon "Previous image" at bounding box center [648, 643] width 18 height 18
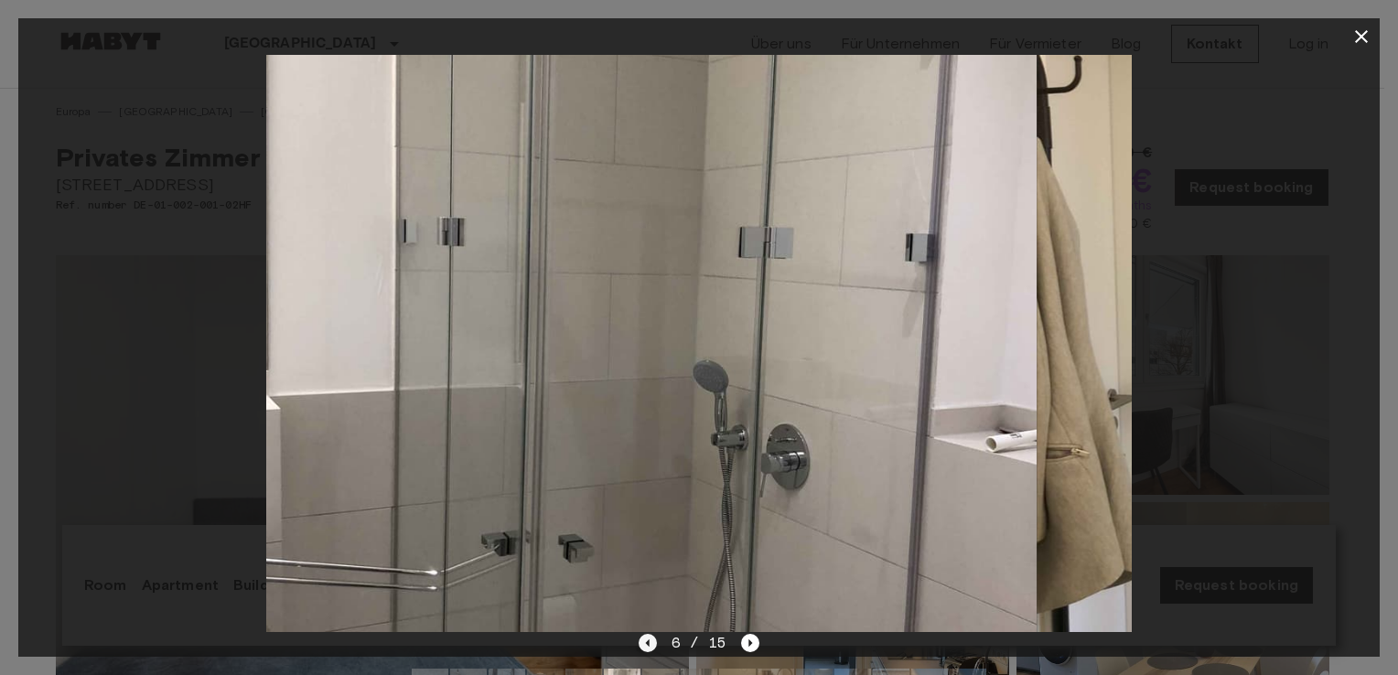
click at [641, 645] on icon "Previous image" at bounding box center [648, 643] width 18 height 18
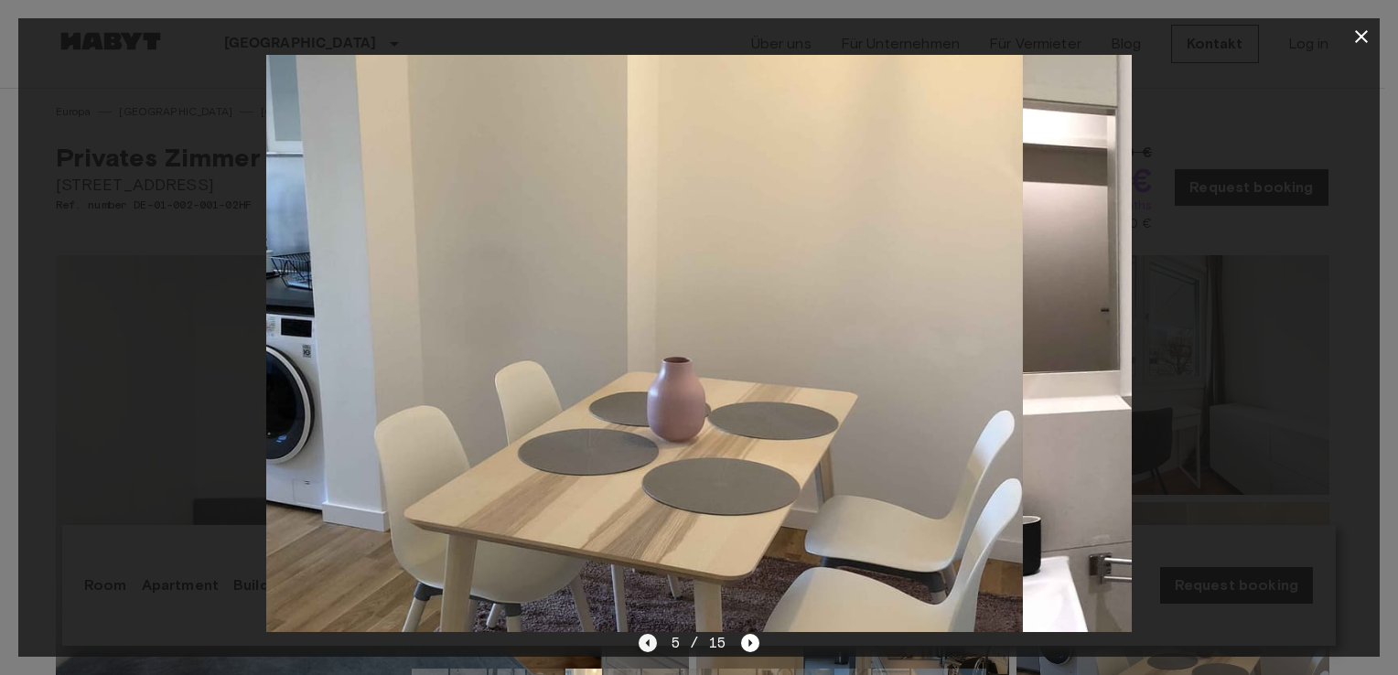
click at [641, 645] on icon "Previous image" at bounding box center [648, 643] width 18 height 18
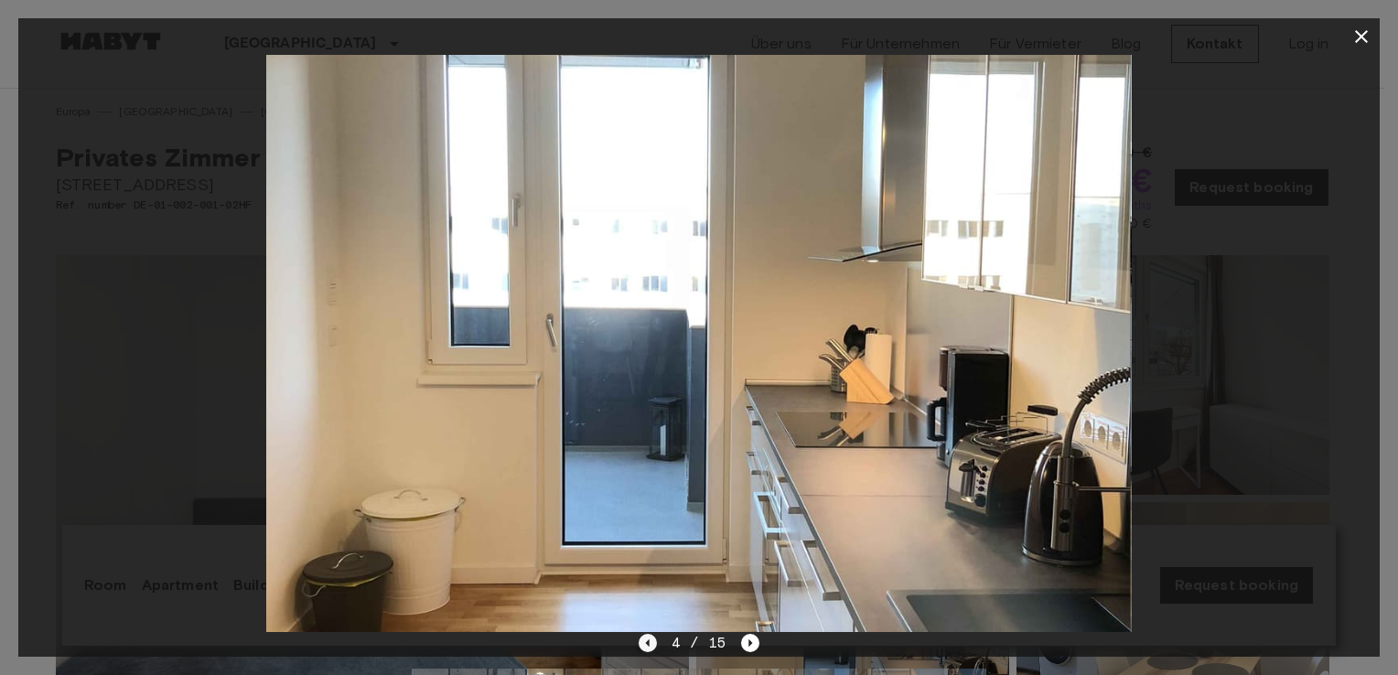
click at [641, 645] on icon "Previous image" at bounding box center [648, 643] width 18 height 18
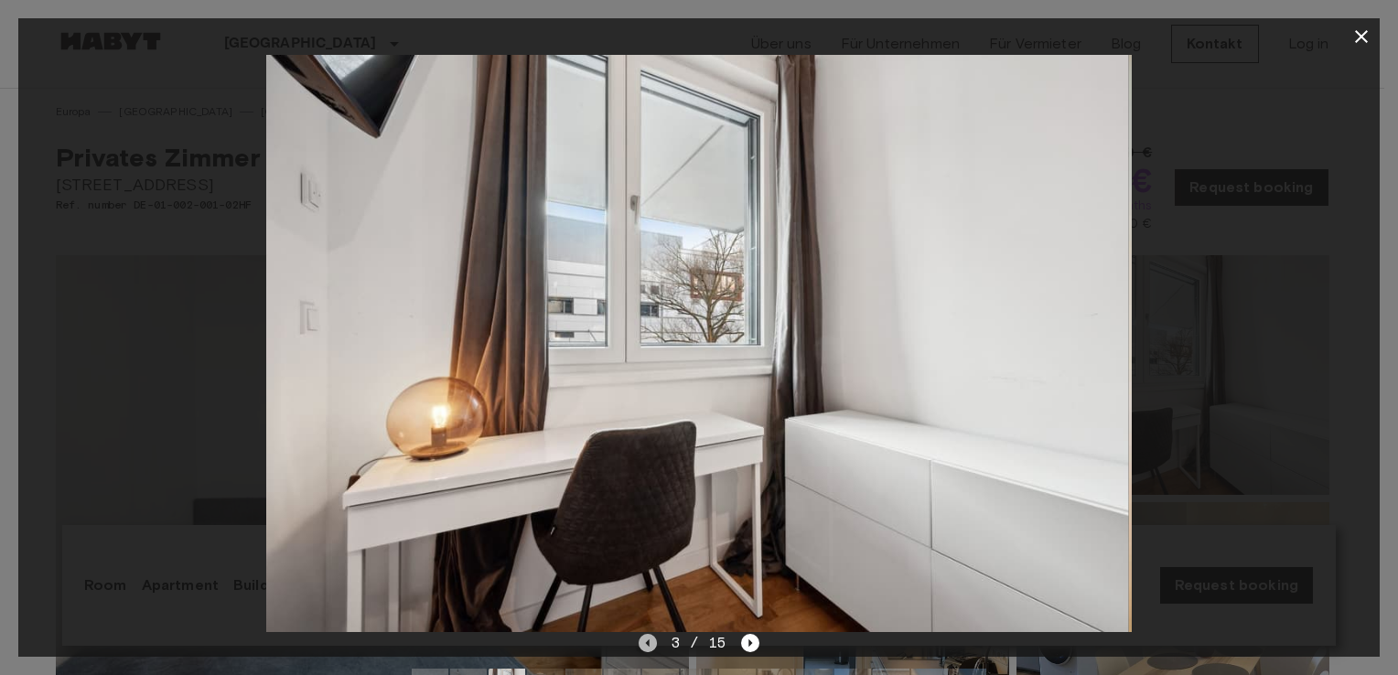
click at [641, 645] on icon "Previous image" at bounding box center [648, 643] width 18 height 18
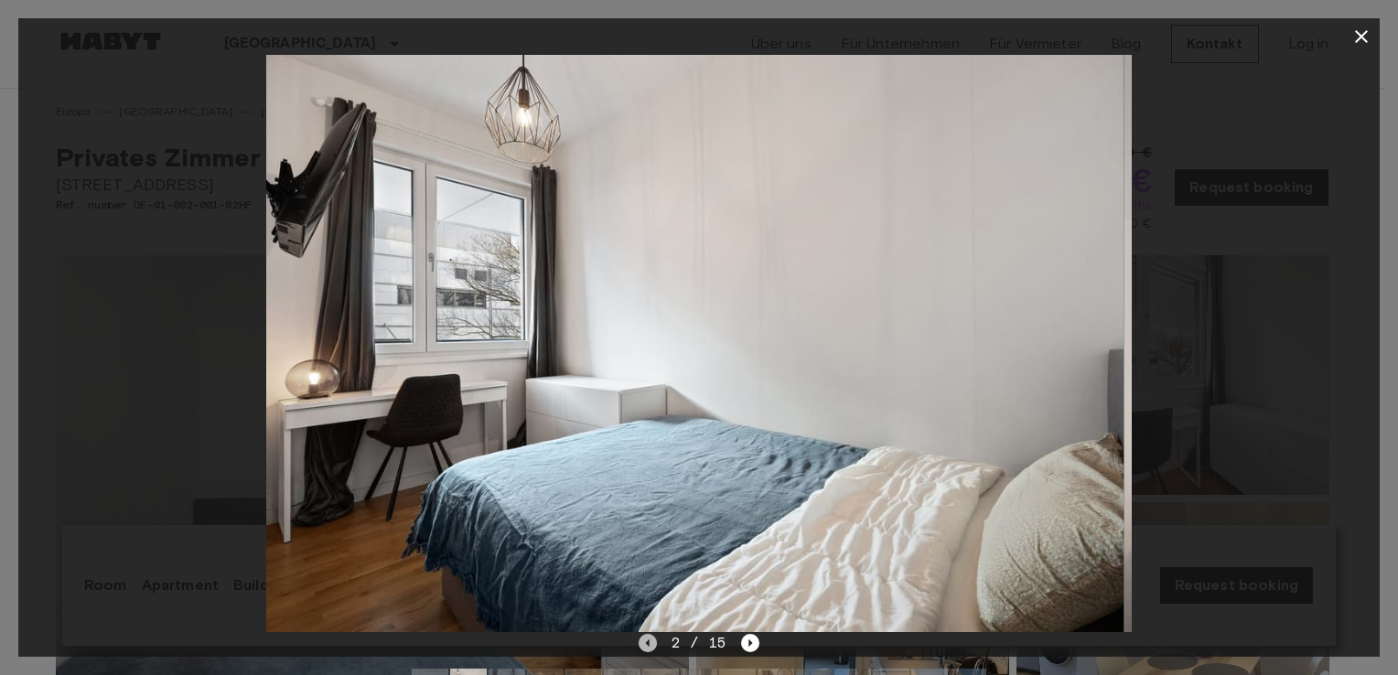
click at [641, 645] on icon "Previous image" at bounding box center [648, 643] width 18 height 18
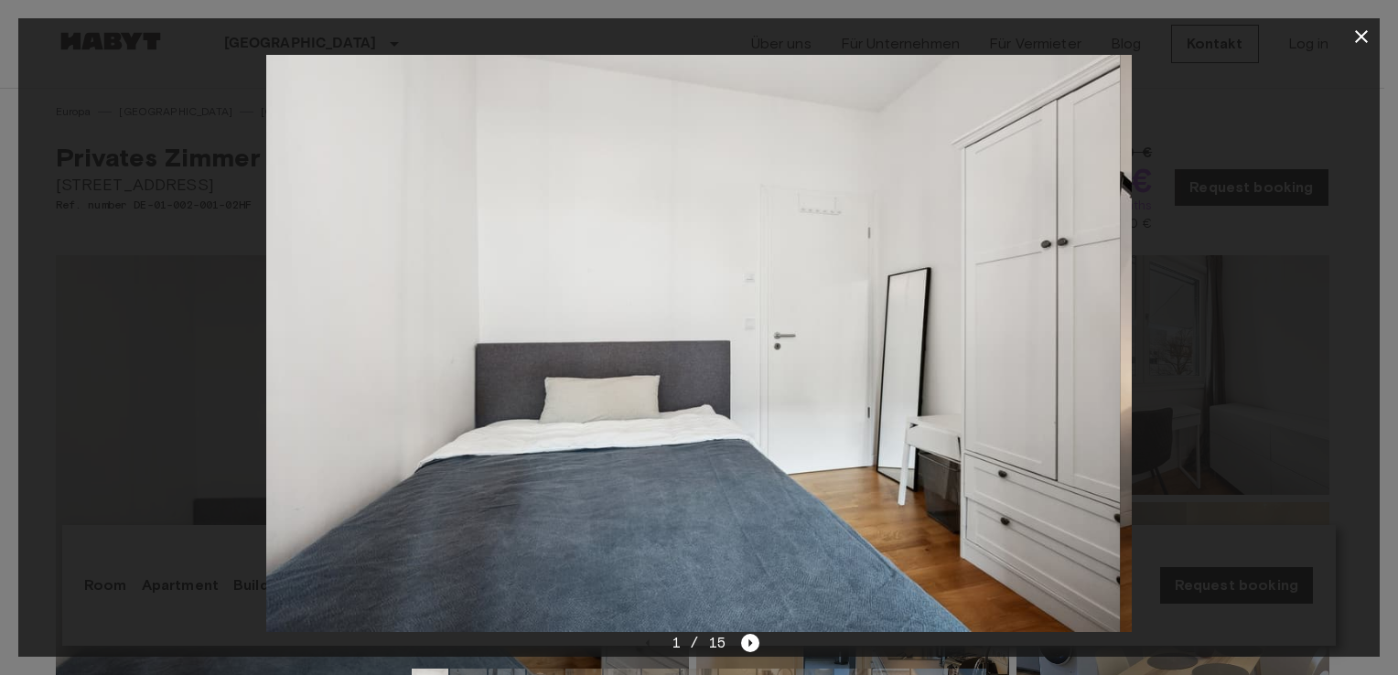
click at [1299, 293] on div at bounding box center [699, 343] width 1362 height 577
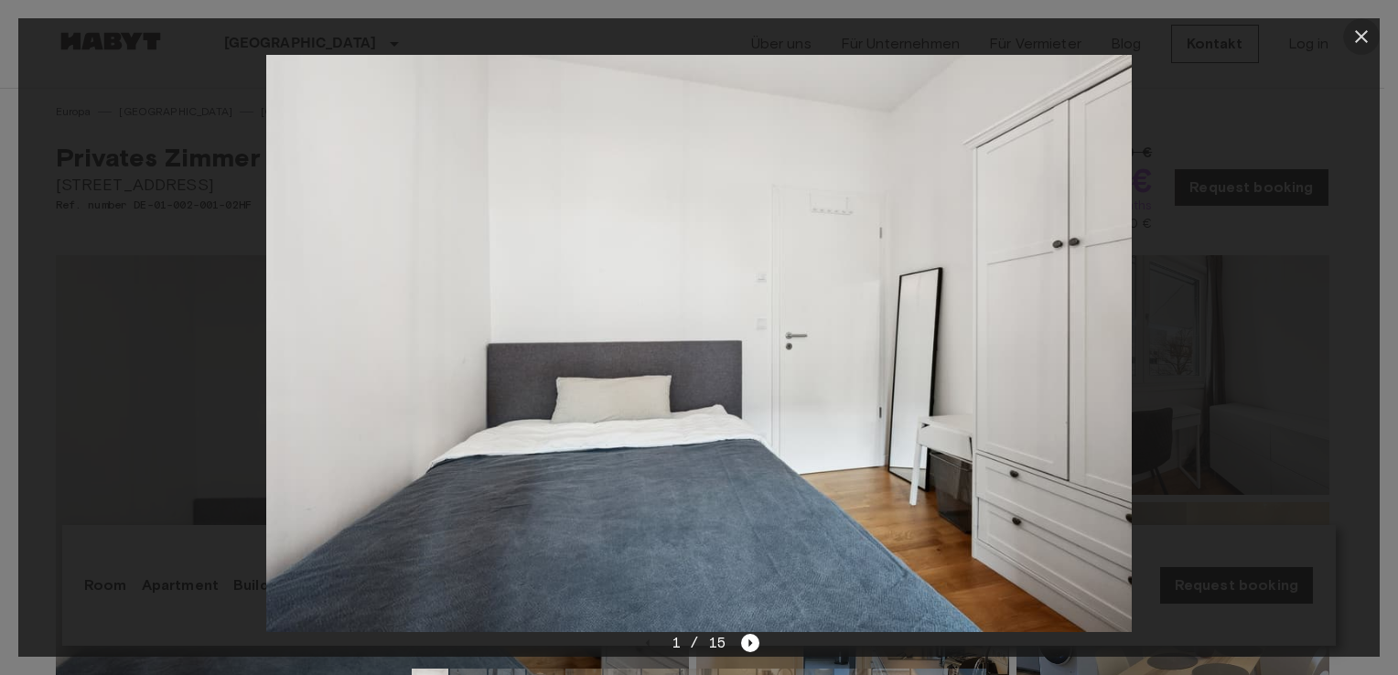
click at [1354, 26] on icon "button" at bounding box center [1362, 37] width 22 height 22
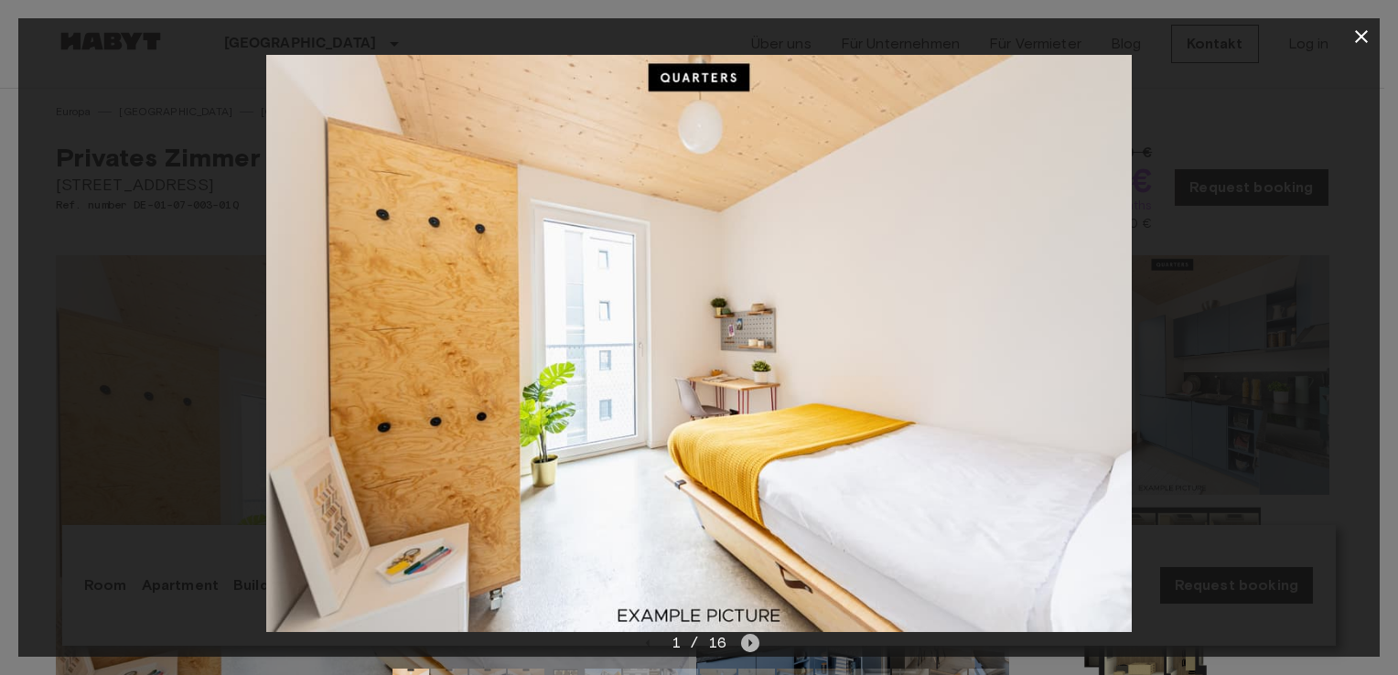
click at [741, 642] on icon "Next image" at bounding box center [750, 643] width 18 height 18
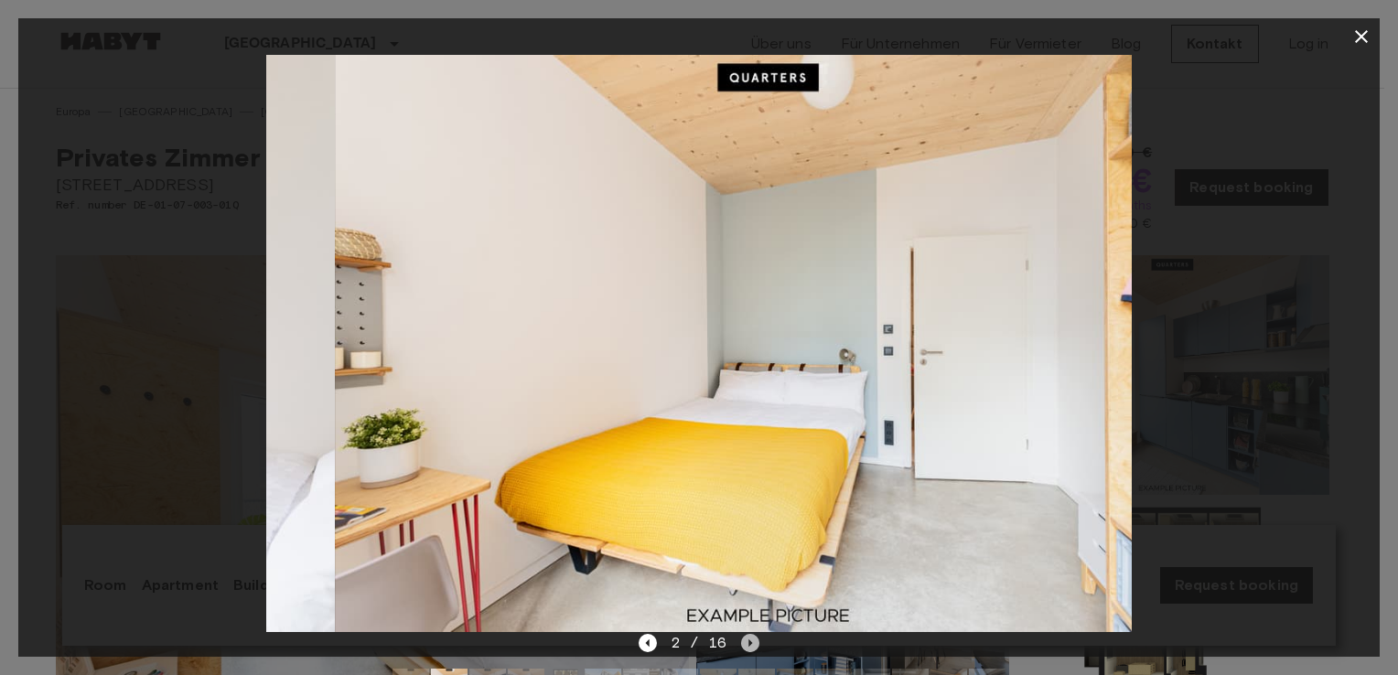
click at [741, 642] on icon "Next image" at bounding box center [750, 643] width 18 height 18
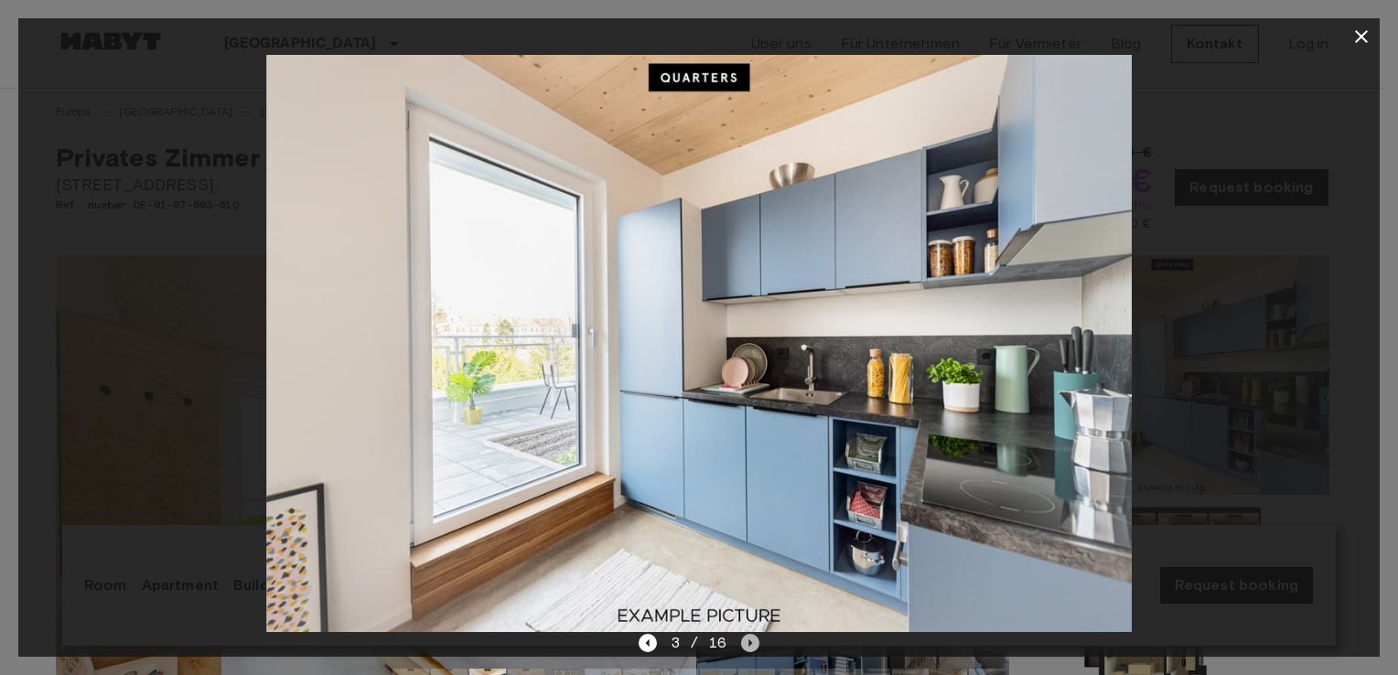
click at [750, 642] on icon "Next image" at bounding box center [751, 643] width 4 height 7
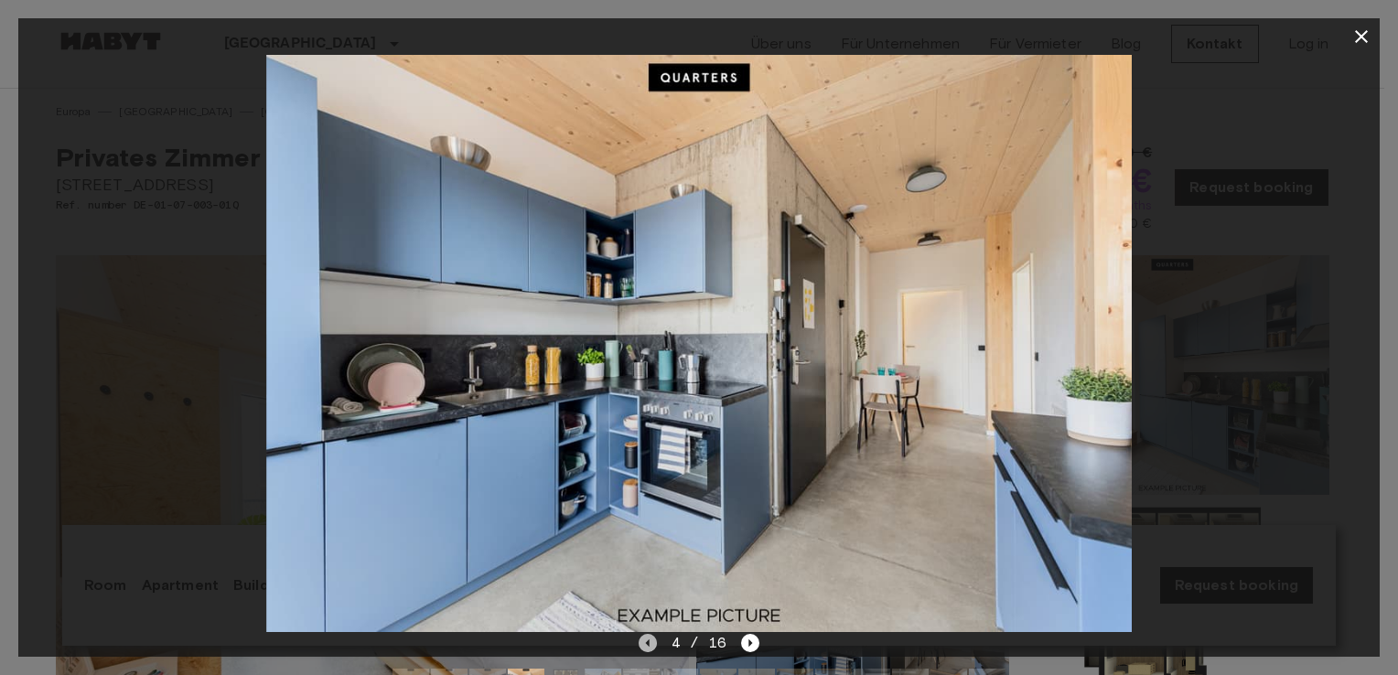
click at [652, 641] on icon "Previous image" at bounding box center [648, 643] width 18 height 18
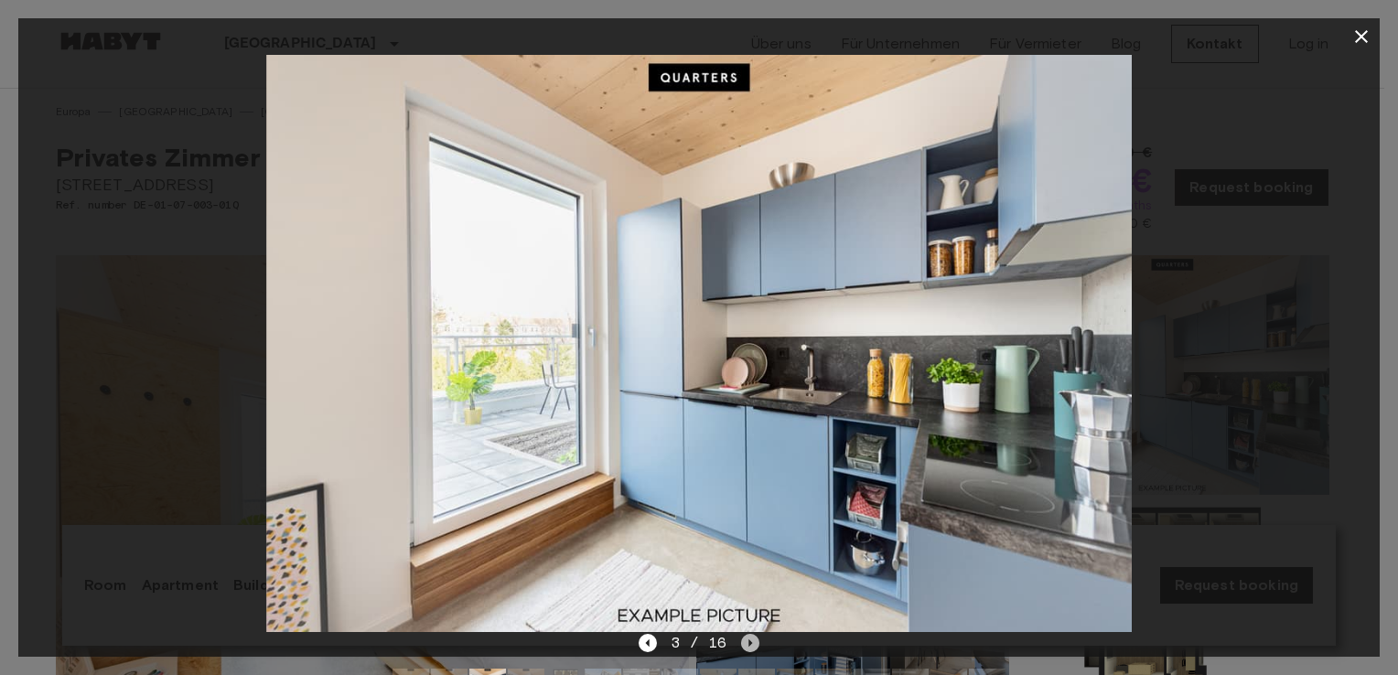
click at [753, 638] on icon "Next image" at bounding box center [750, 643] width 18 height 18
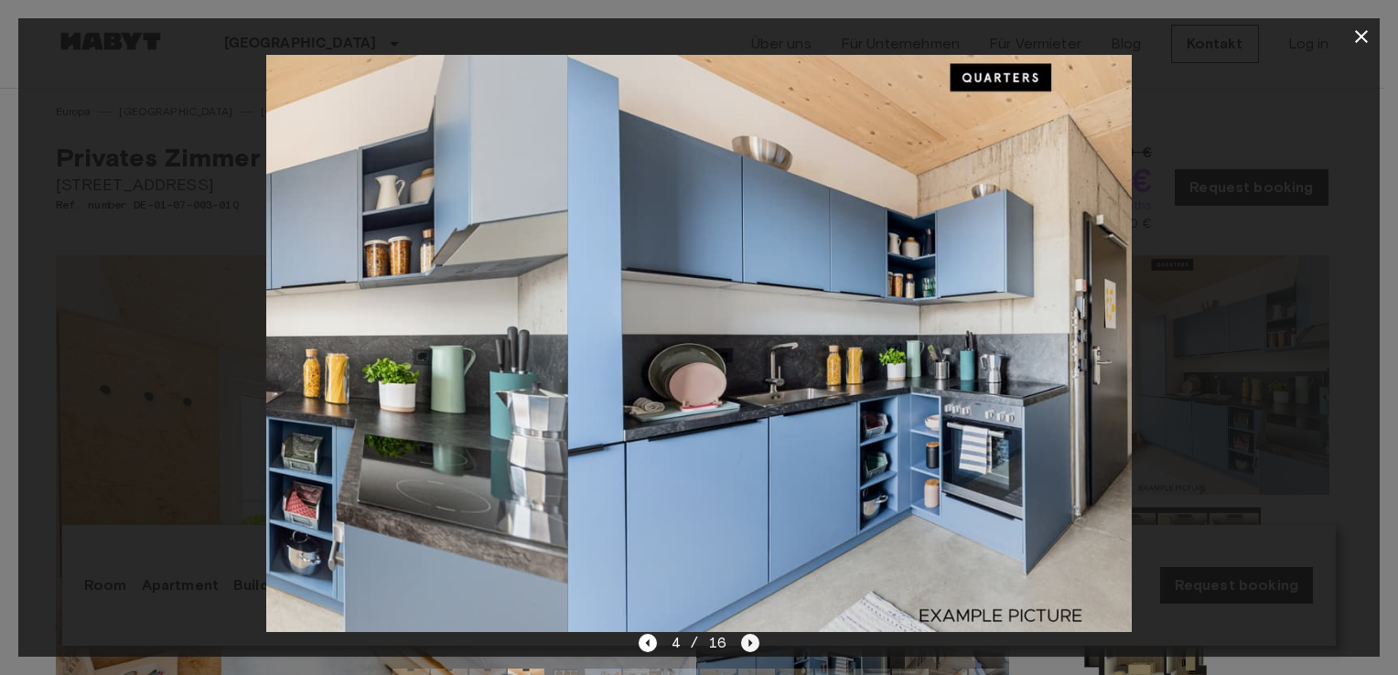
click at [753, 638] on icon "Next image" at bounding box center [750, 643] width 18 height 18
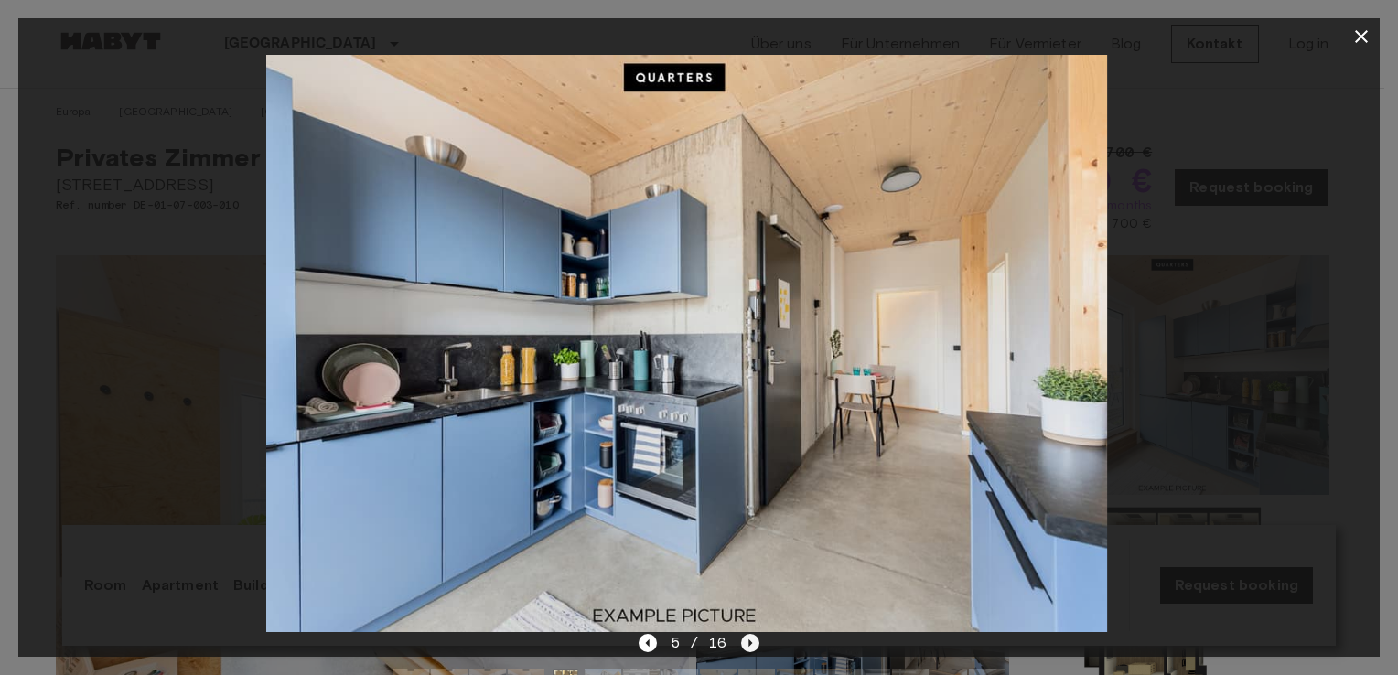
click at [753, 638] on icon "Next image" at bounding box center [750, 643] width 18 height 18
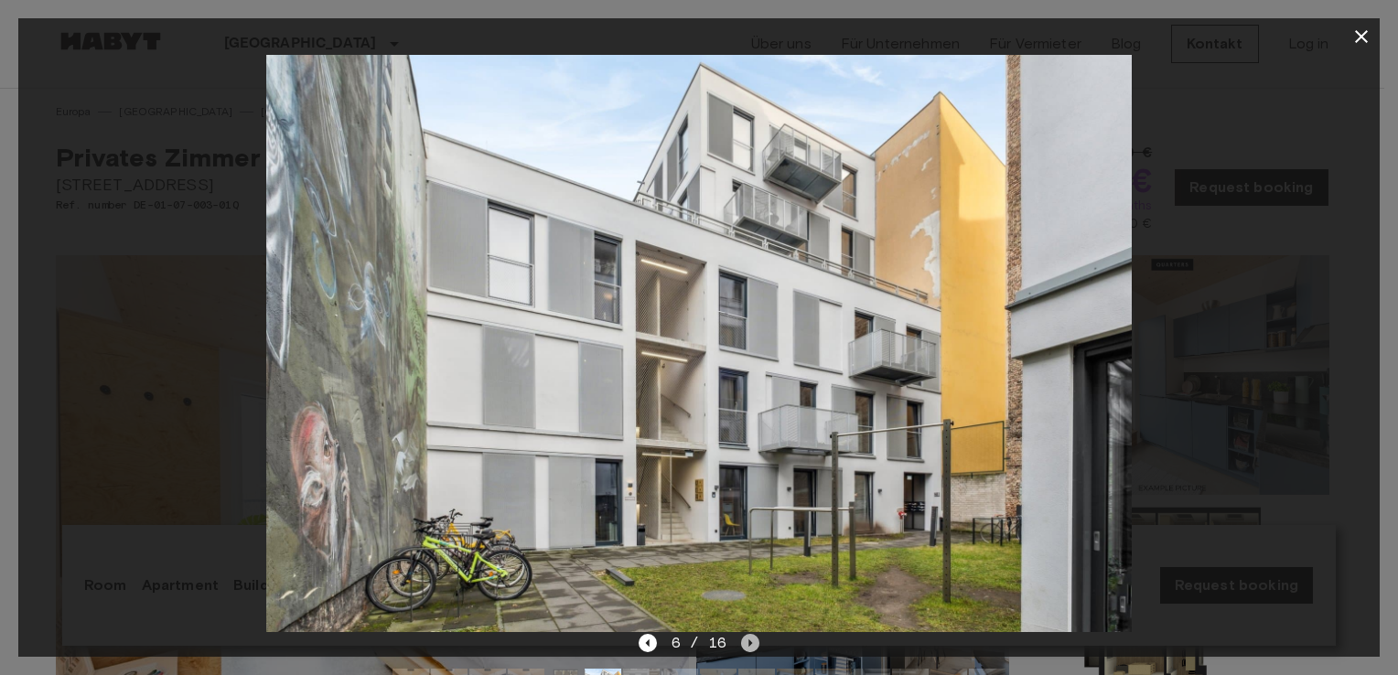
click at [747, 640] on icon "Next image" at bounding box center [750, 643] width 18 height 18
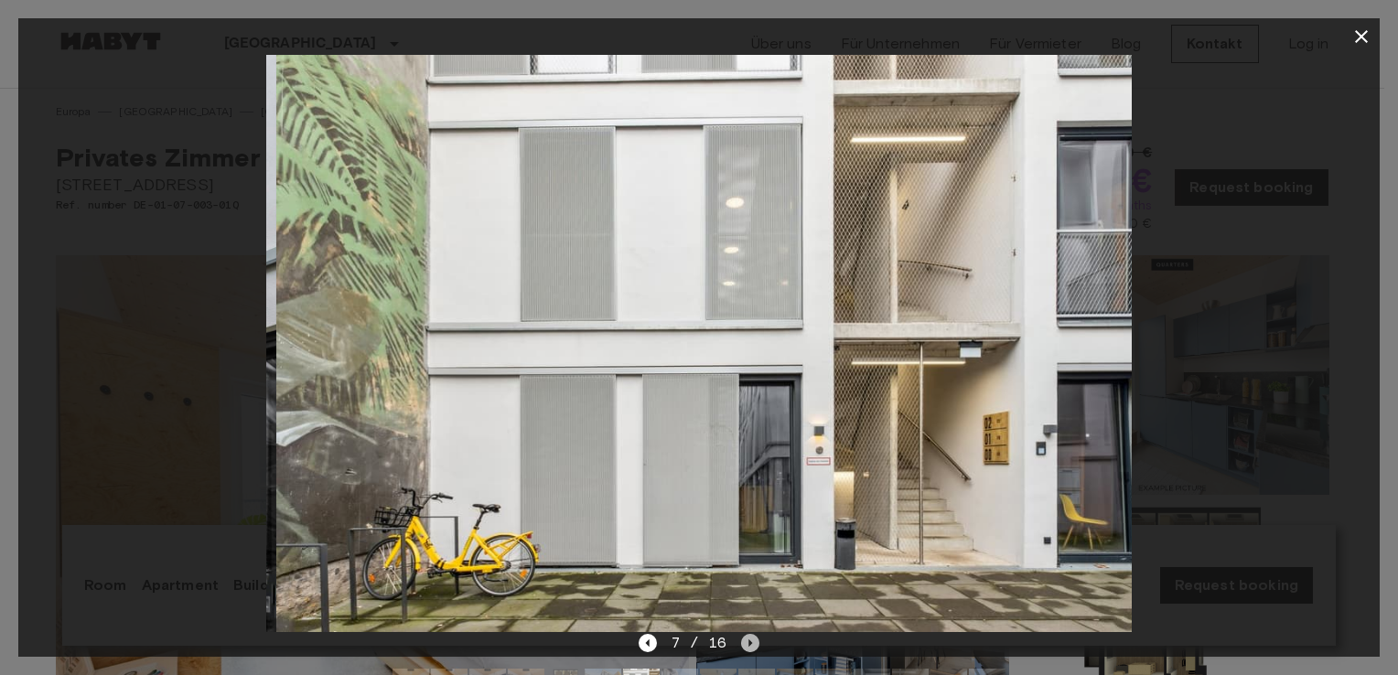
click at [747, 640] on icon "Next image" at bounding box center [750, 643] width 18 height 18
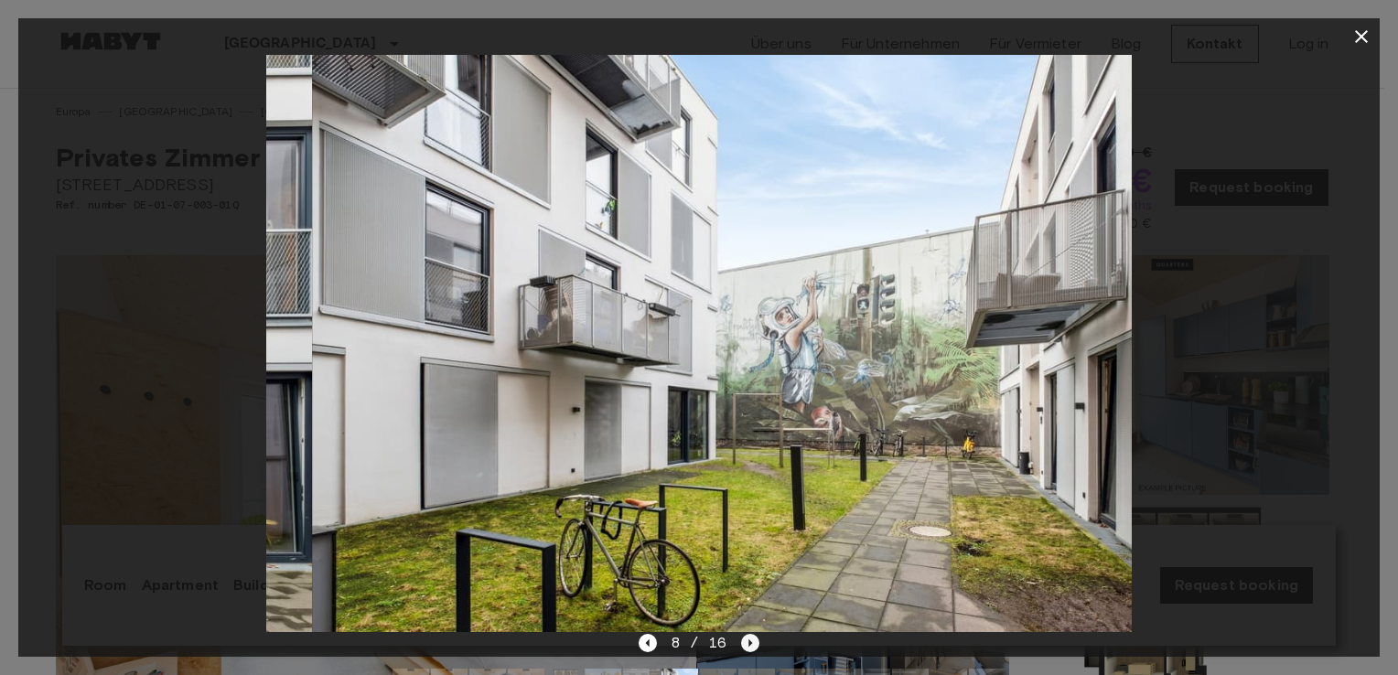
click at [747, 640] on icon "Next image" at bounding box center [750, 643] width 18 height 18
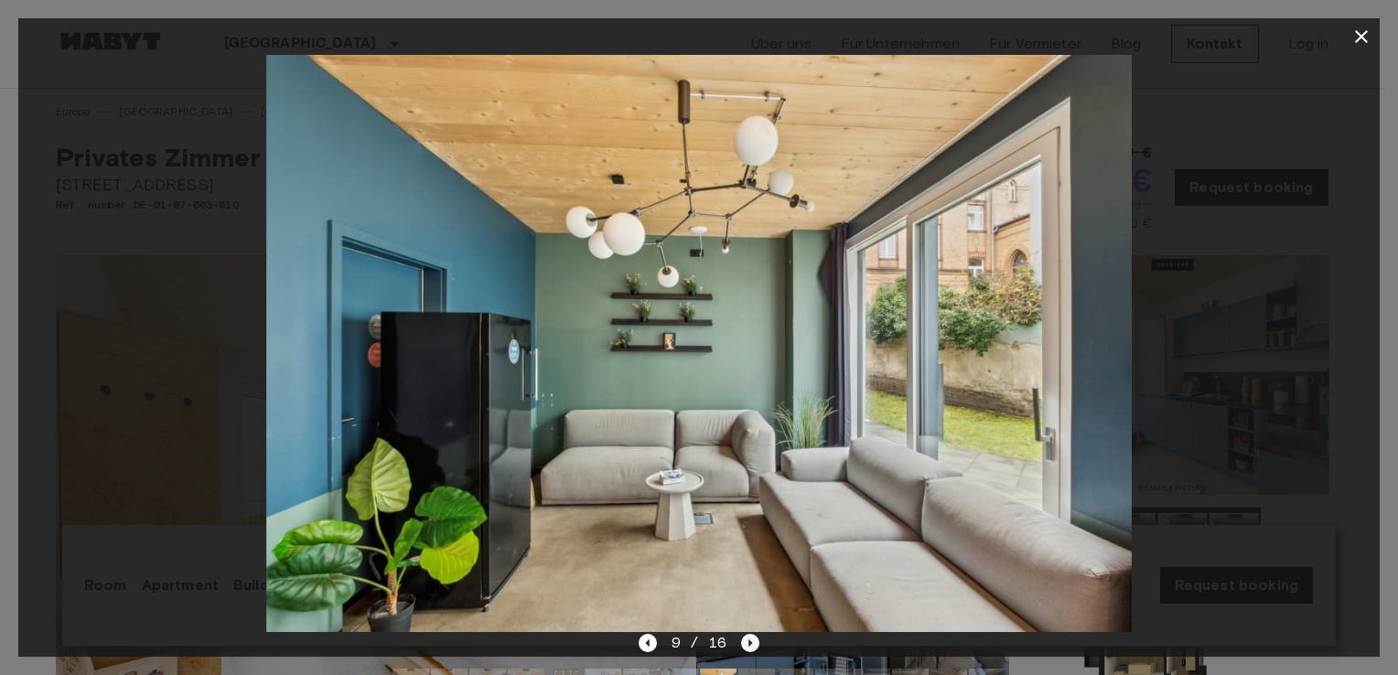
click at [747, 640] on icon "Next image" at bounding box center [750, 643] width 18 height 18
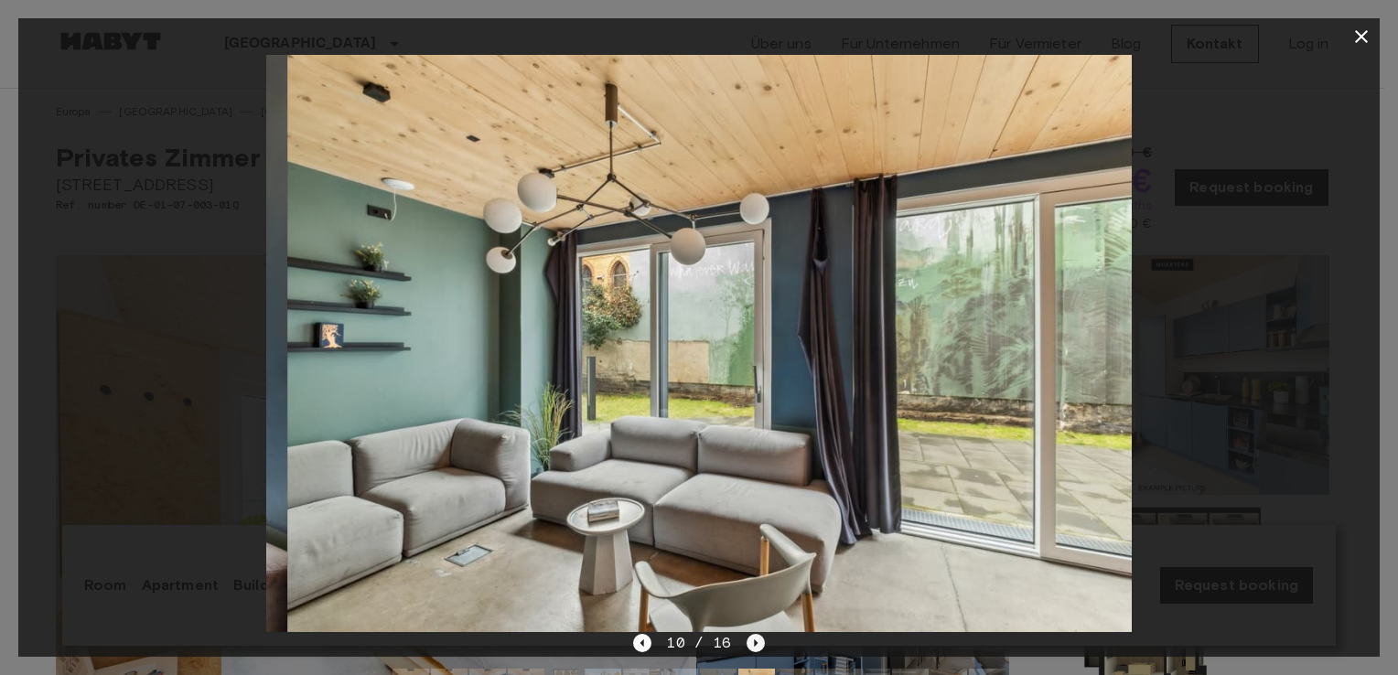
click at [747, 640] on icon "Next image" at bounding box center [756, 643] width 18 height 18
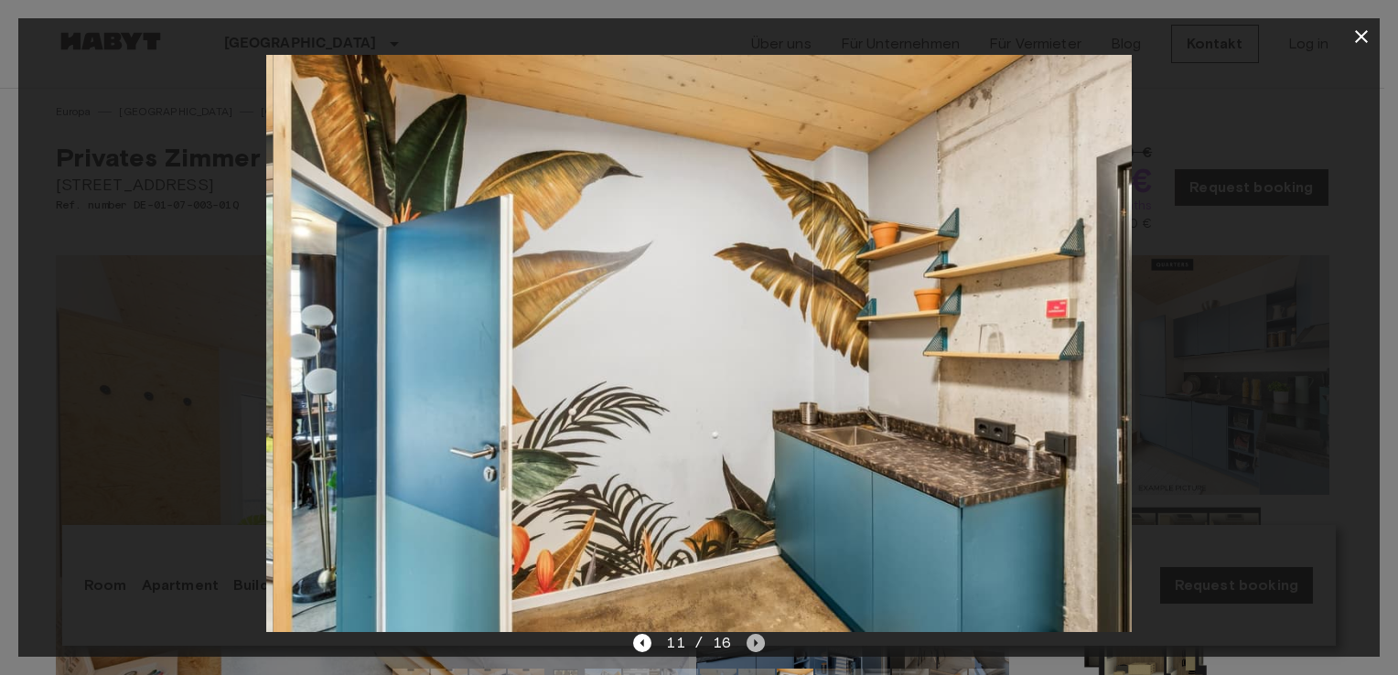
click at [747, 640] on icon "Next image" at bounding box center [756, 643] width 18 height 18
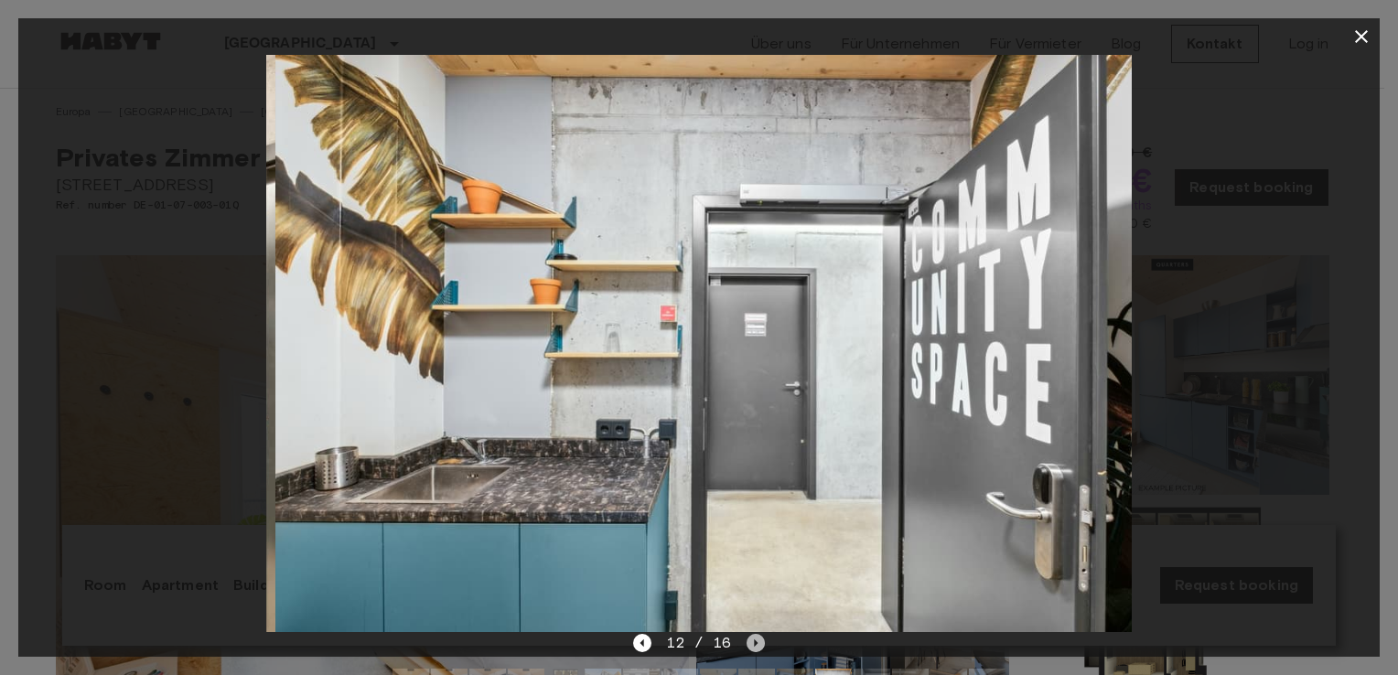
click at [747, 640] on icon "Next image" at bounding box center [756, 643] width 18 height 18
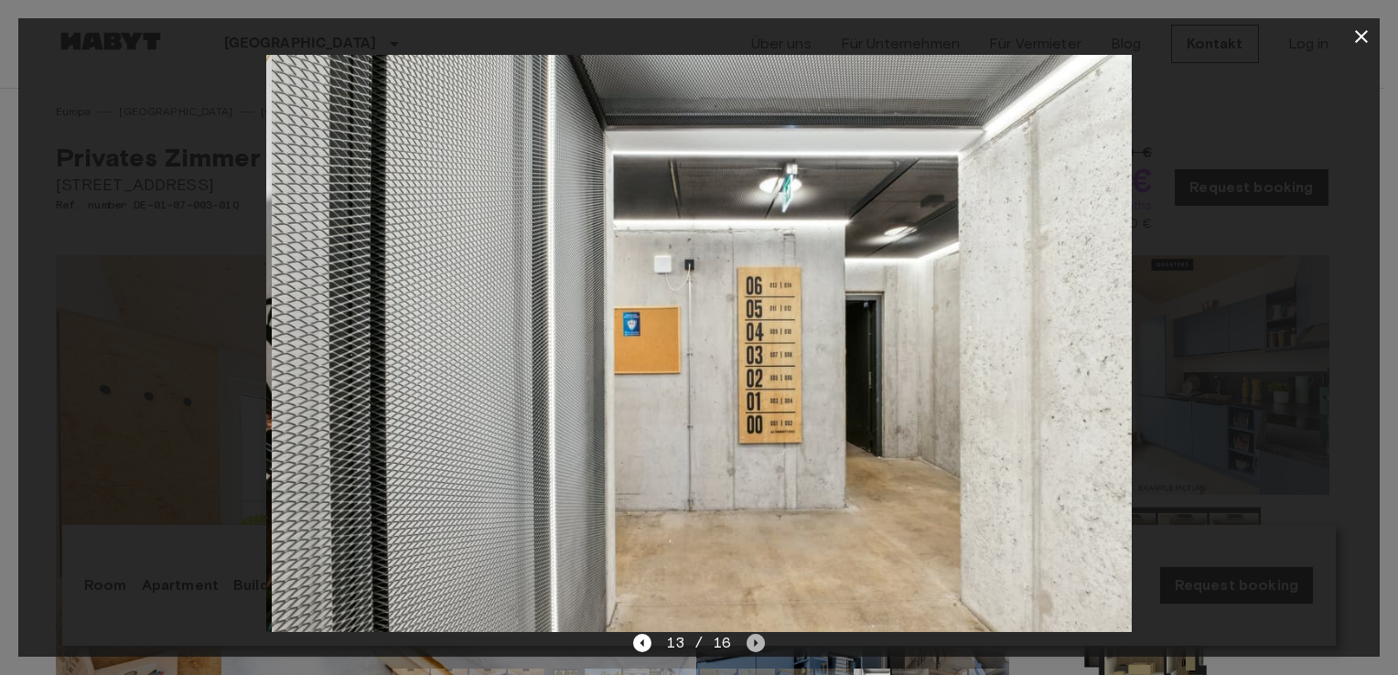
click at [747, 640] on icon "Next image" at bounding box center [756, 643] width 18 height 18
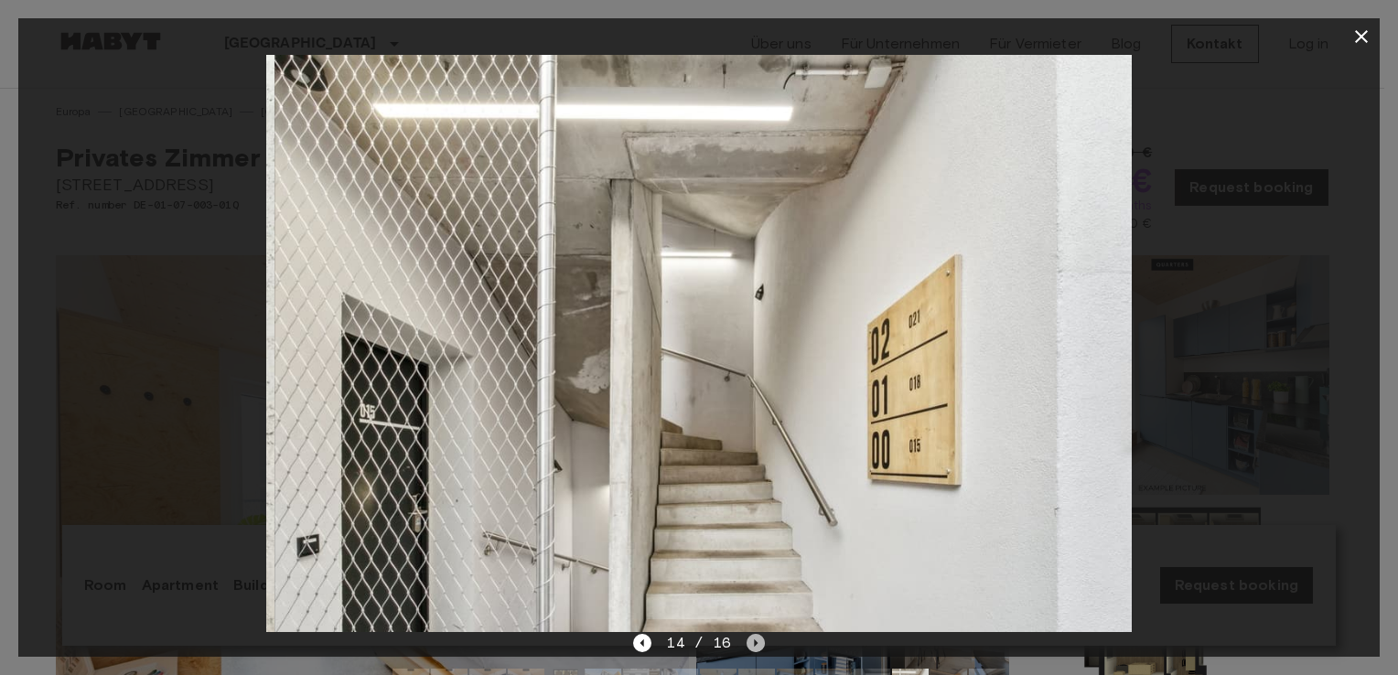
click at [747, 640] on icon "Next image" at bounding box center [756, 643] width 18 height 18
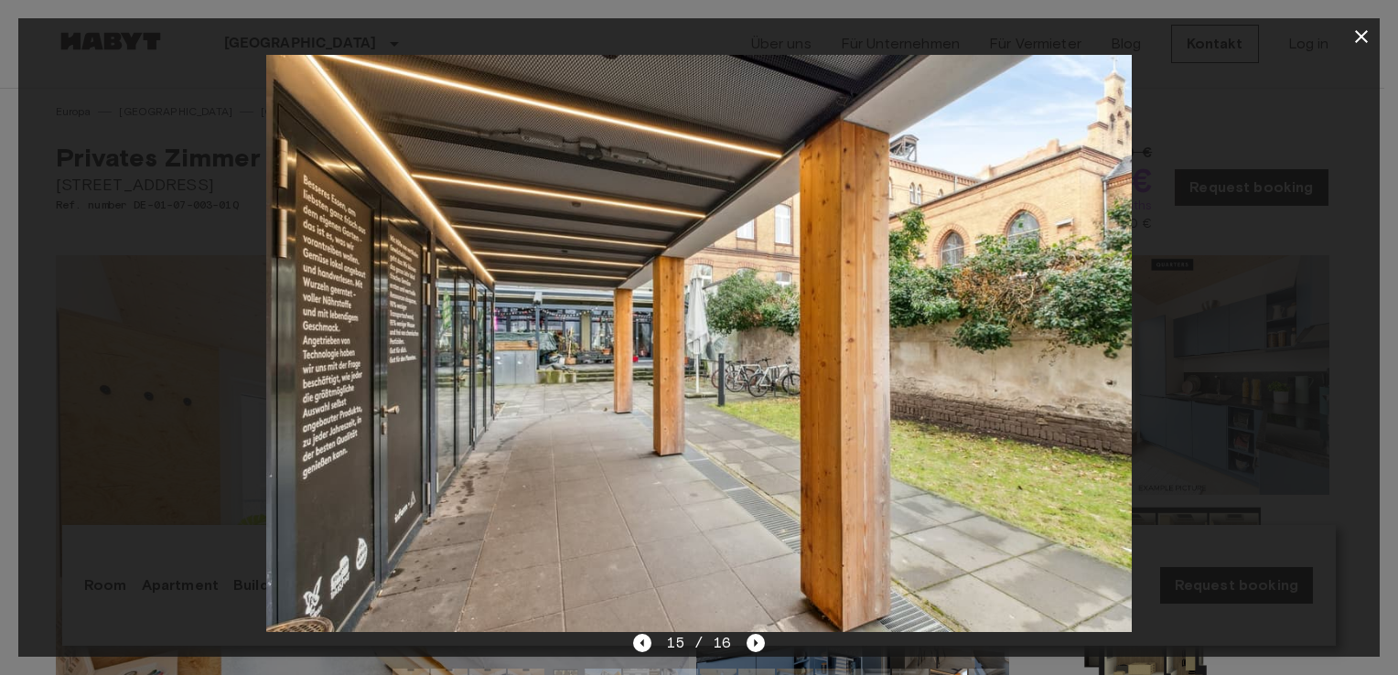
click at [1358, 27] on icon "button" at bounding box center [1362, 37] width 22 height 22
